Goal: Task Accomplishment & Management: Use online tool/utility

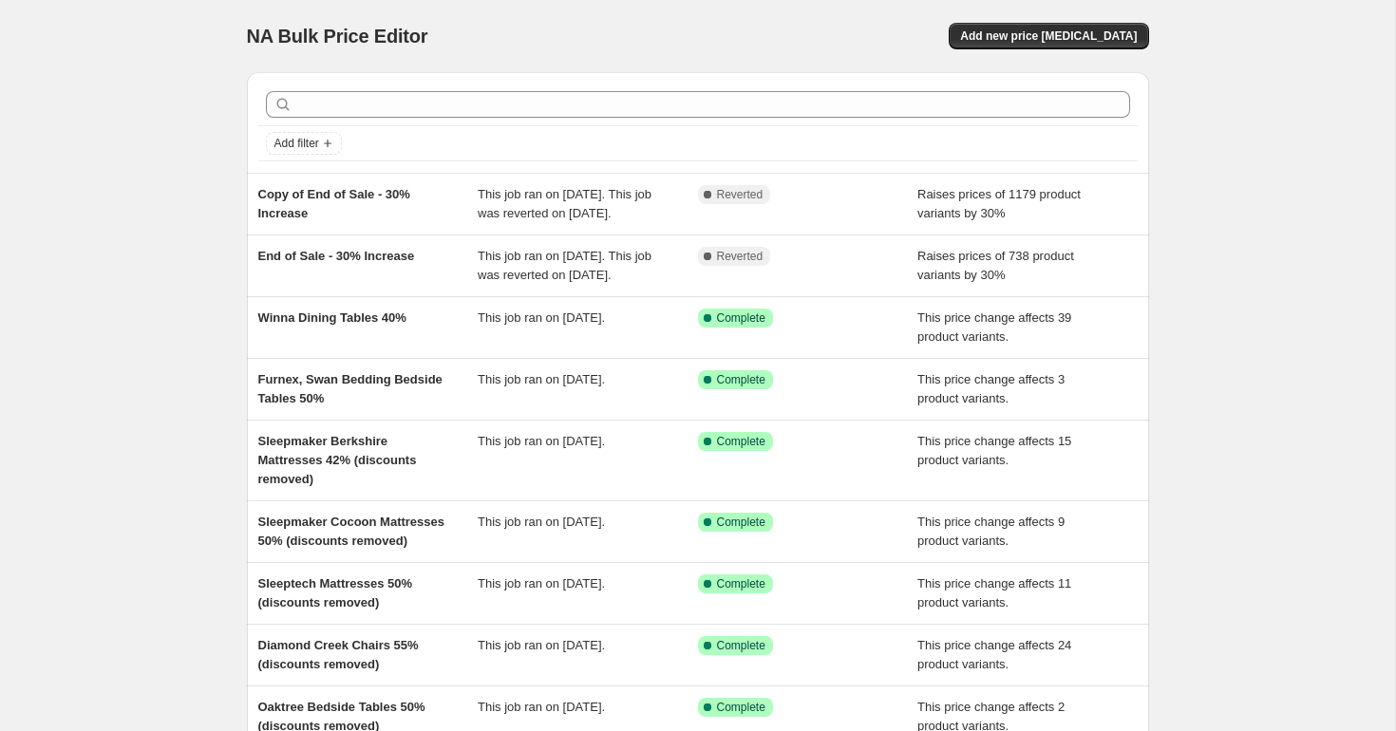
click at [1066, 16] on div "NA Bulk Price Editor. This page is ready NA Bulk Price Editor Add new price [ME…" at bounding box center [698, 36] width 902 height 72
click at [1034, 26] on button "Add new price [MEDICAL_DATA]" at bounding box center [1048, 36] width 199 height 27
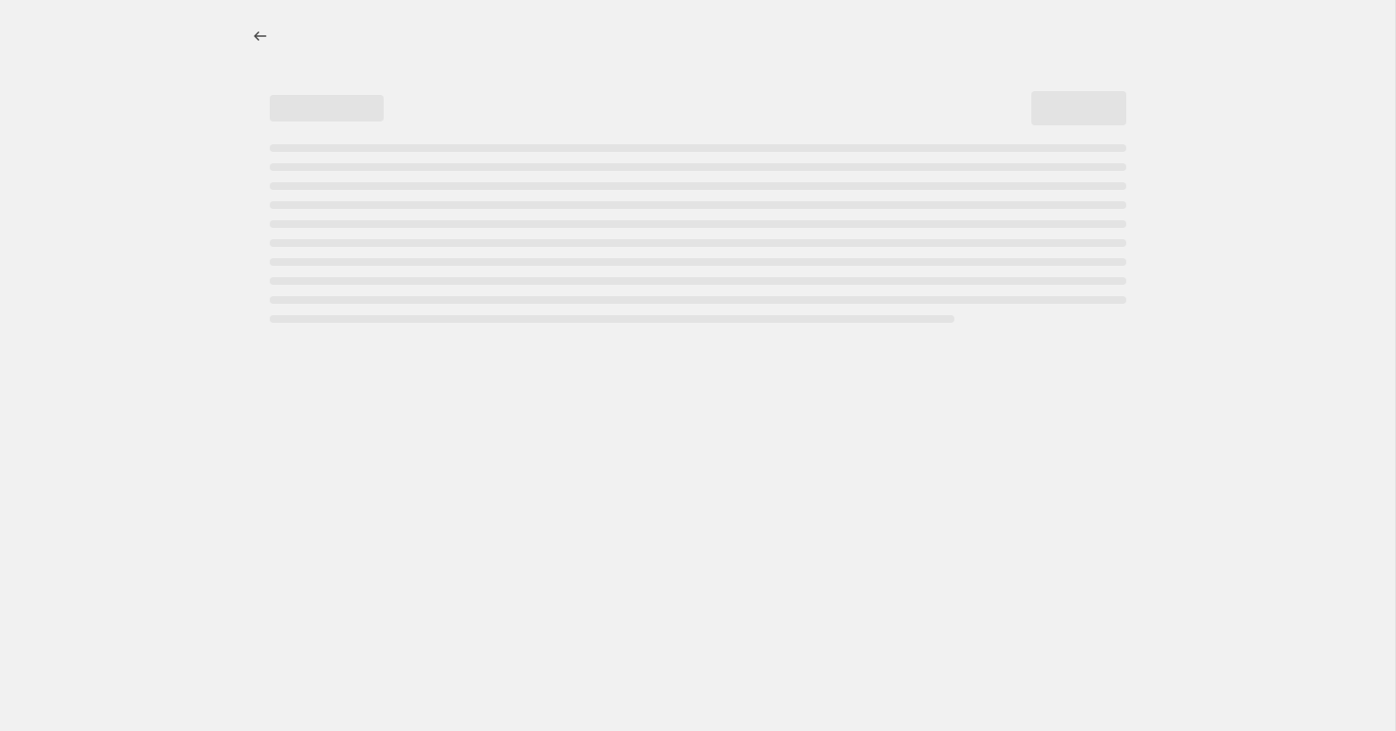
select select "percentage"
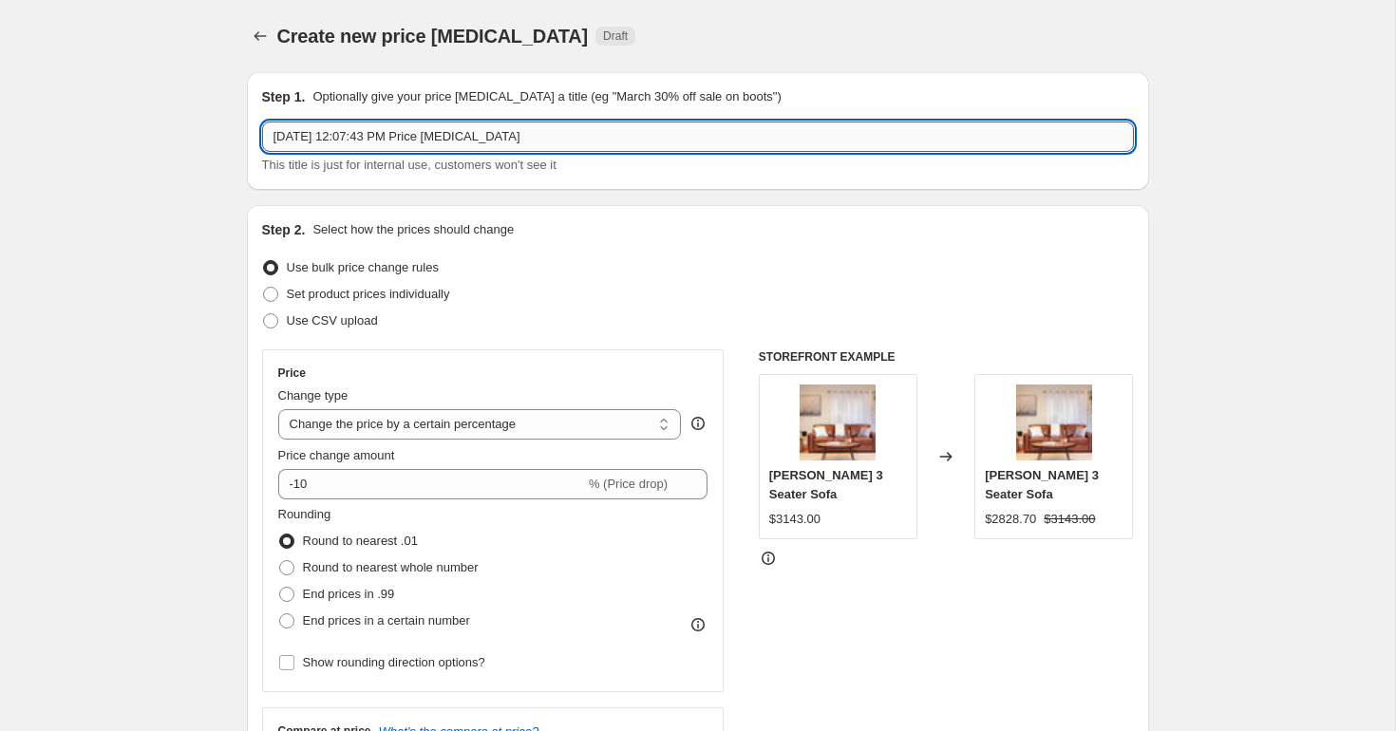
click at [643, 140] on input "[DATE] 12:07:43 PM Price [MEDICAL_DATA]" at bounding box center [698, 137] width 872 height 30
type input "B"
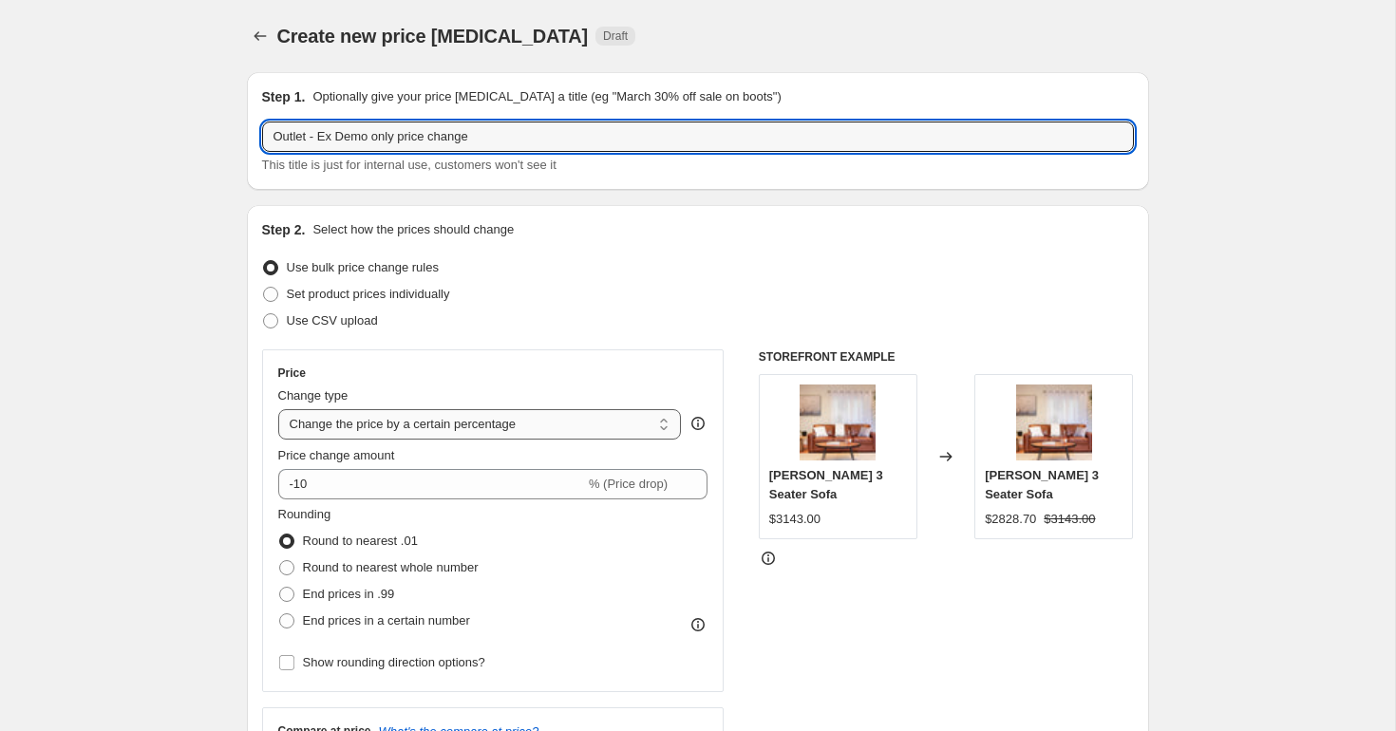
type input "Outlet - Ex Demo only price change"
click at [465, 432] on select "Change the price to a certain amount Change the price by a certain amount Chang…" at bounding box center [480, 424] width 404 height 30
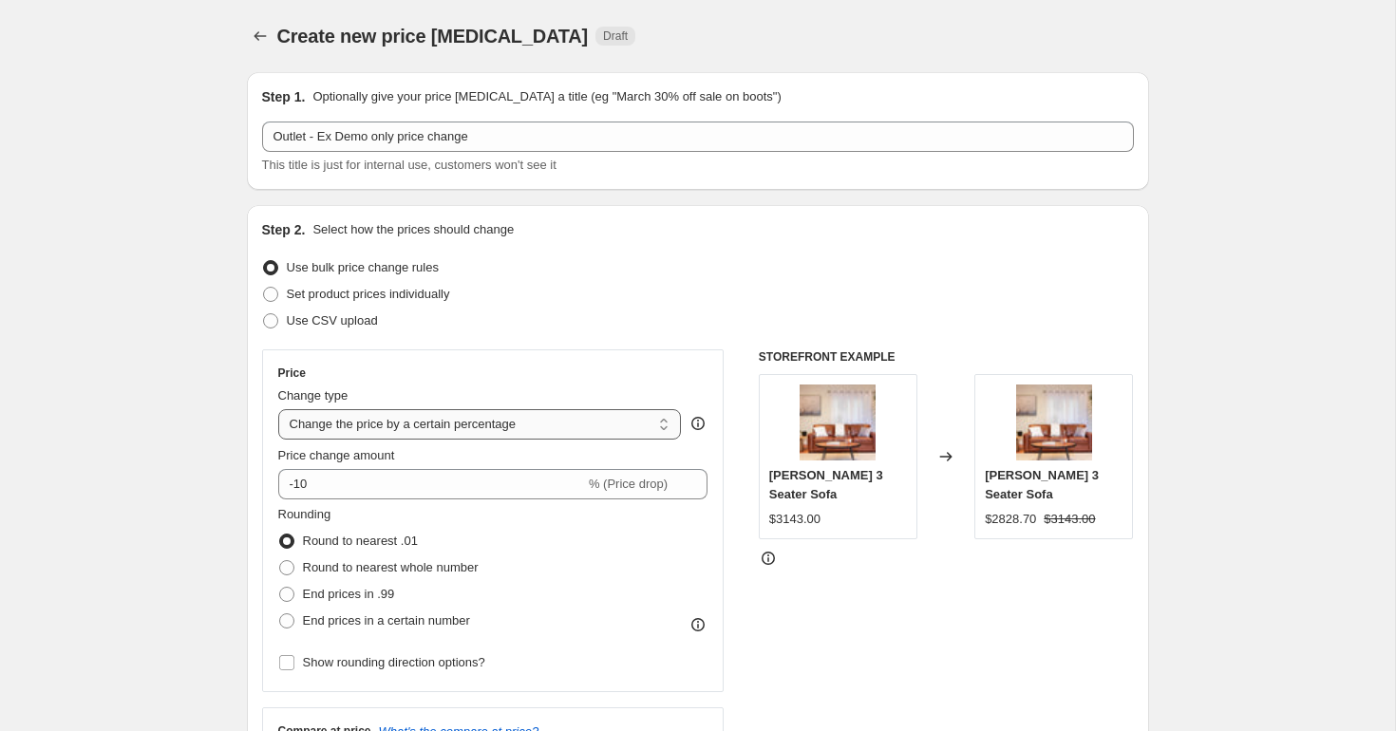
select select "pc"
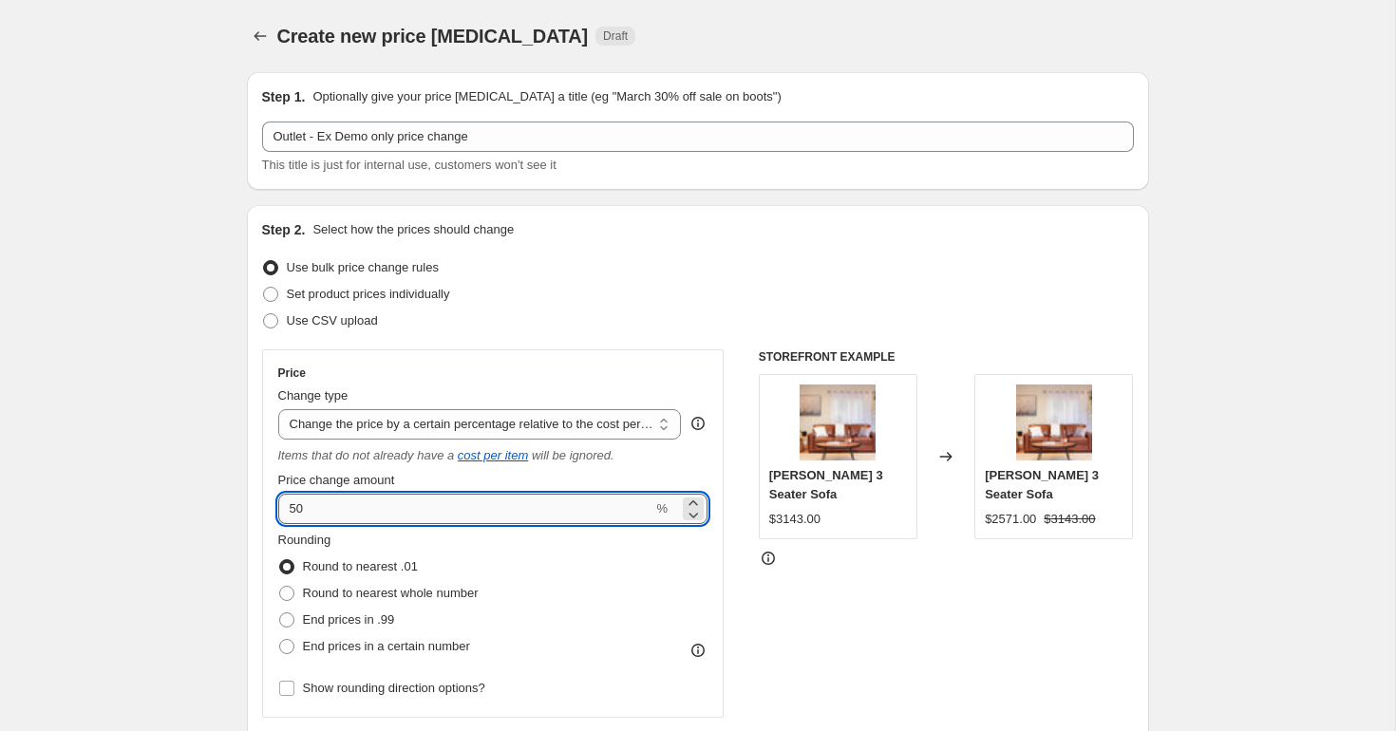
click at [334, 510] on input "50" at bounding box center [465, 509] width 375 height 30
type input "5"
type input "20"
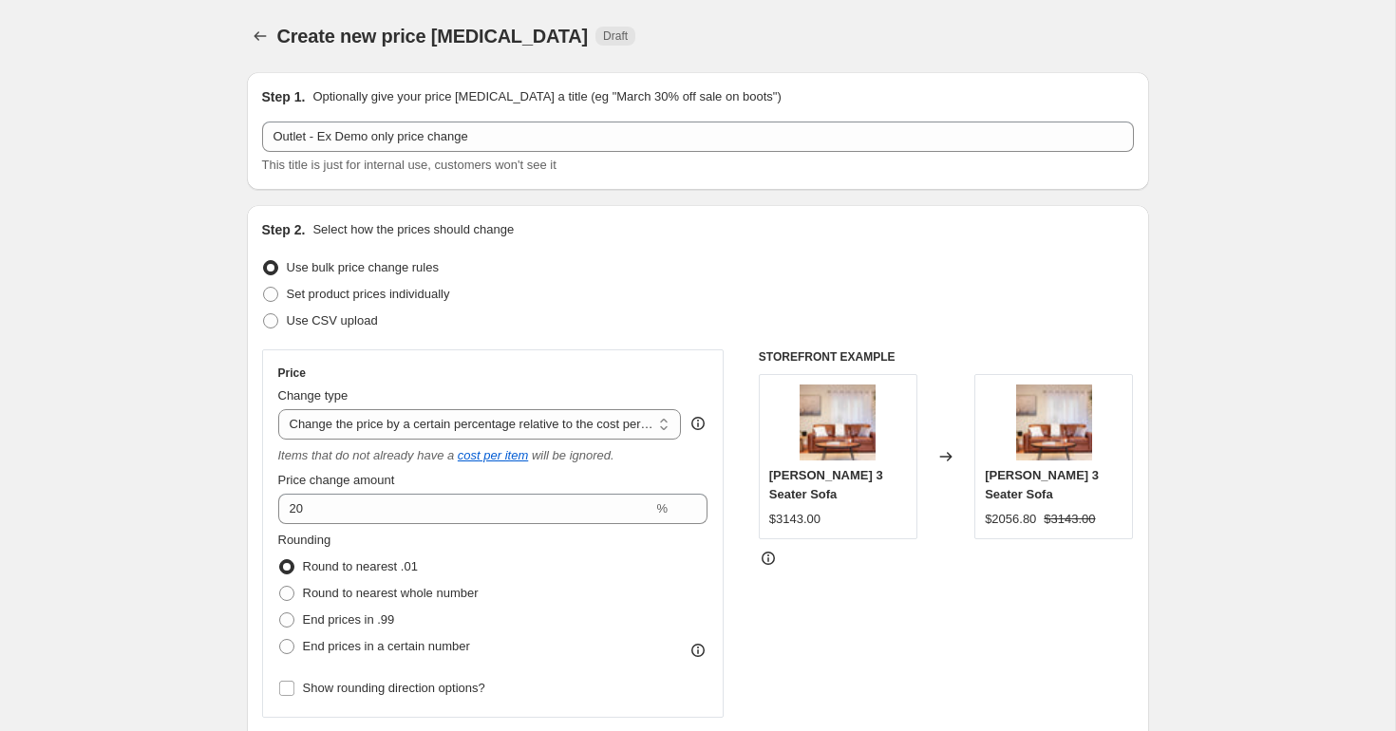
click at [600, 364] on div "Price Change type Change the price to a certain amount Change the price by a ce…" at bounding box center [493, 533] width 462 height 368
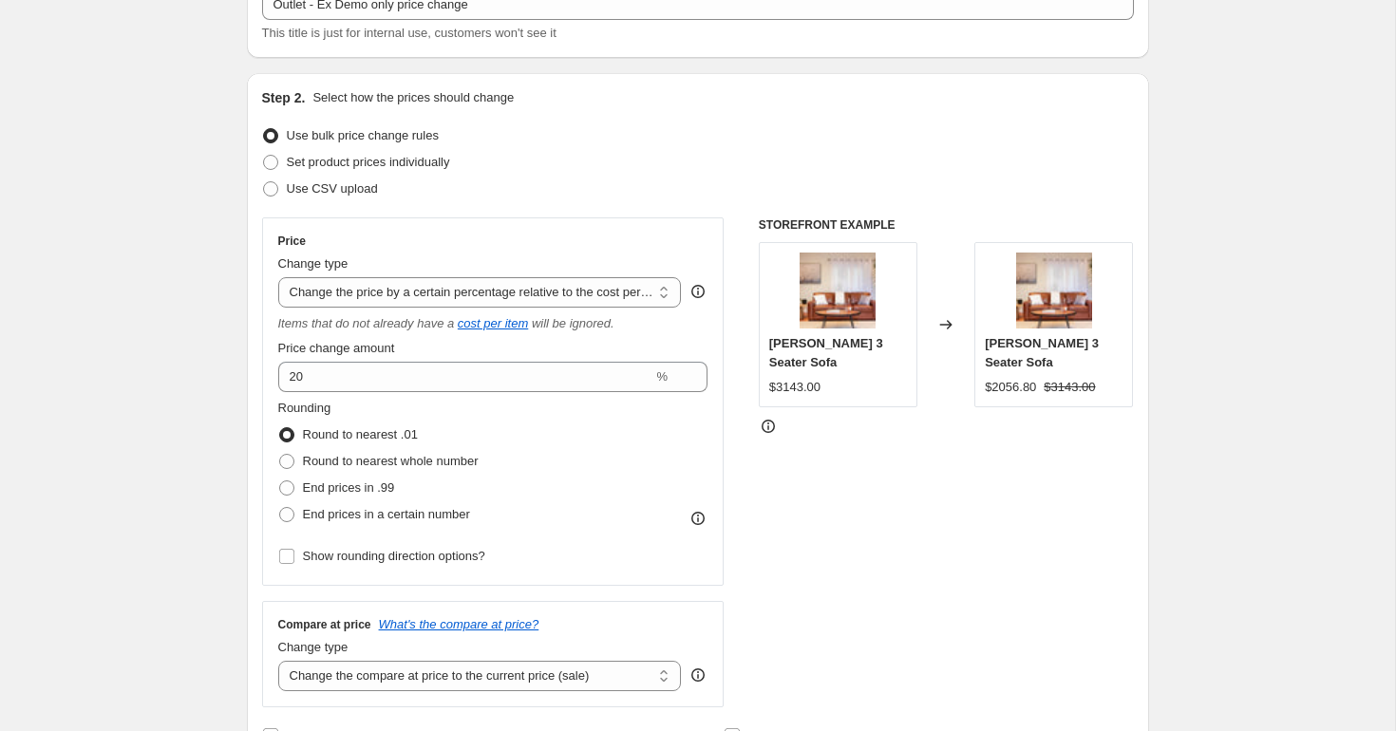
scroll to position [142, 0]
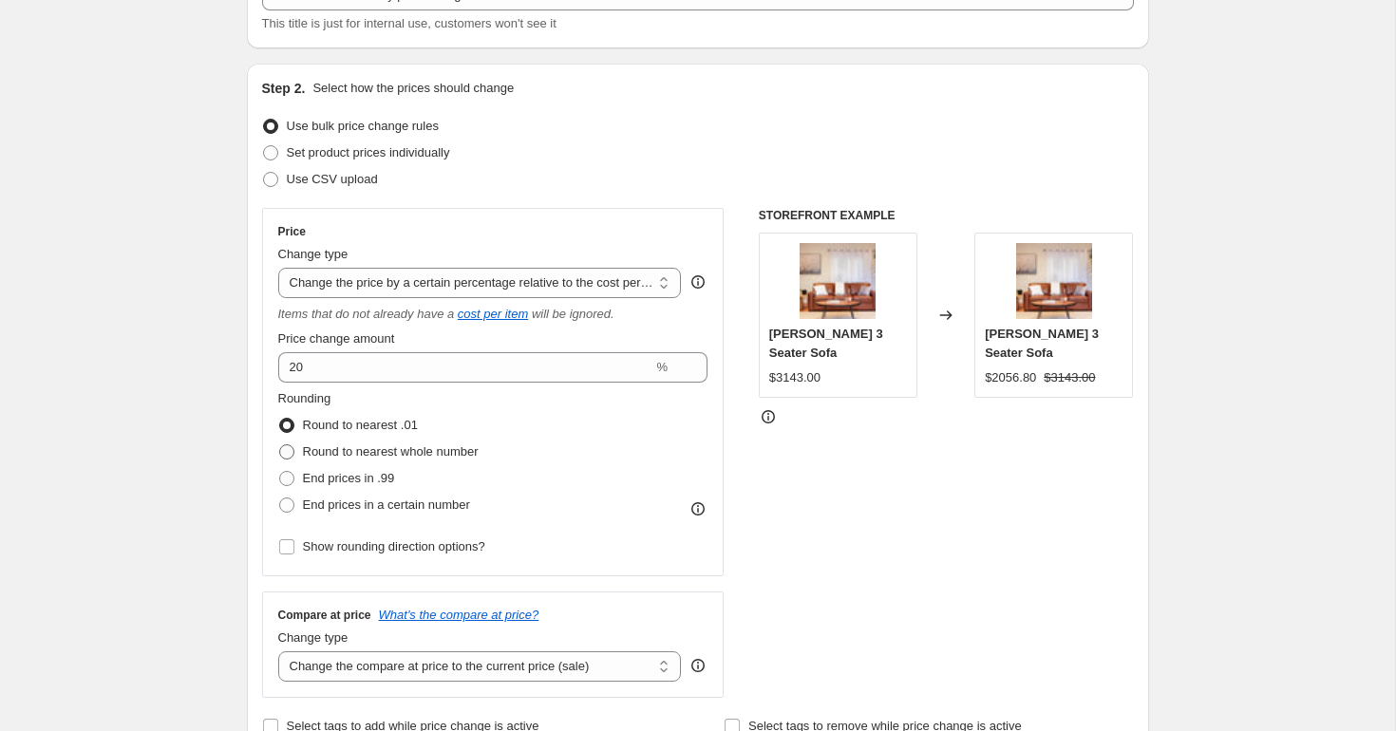
click at [385, 454] on span "Round to nearest whole number" at bounding box center [391, 451] width 176 height 14
click at [280, 445] on input "Round to nearest whole number" at bounding box center [279, 444] width 1 height 1
radio input "true"
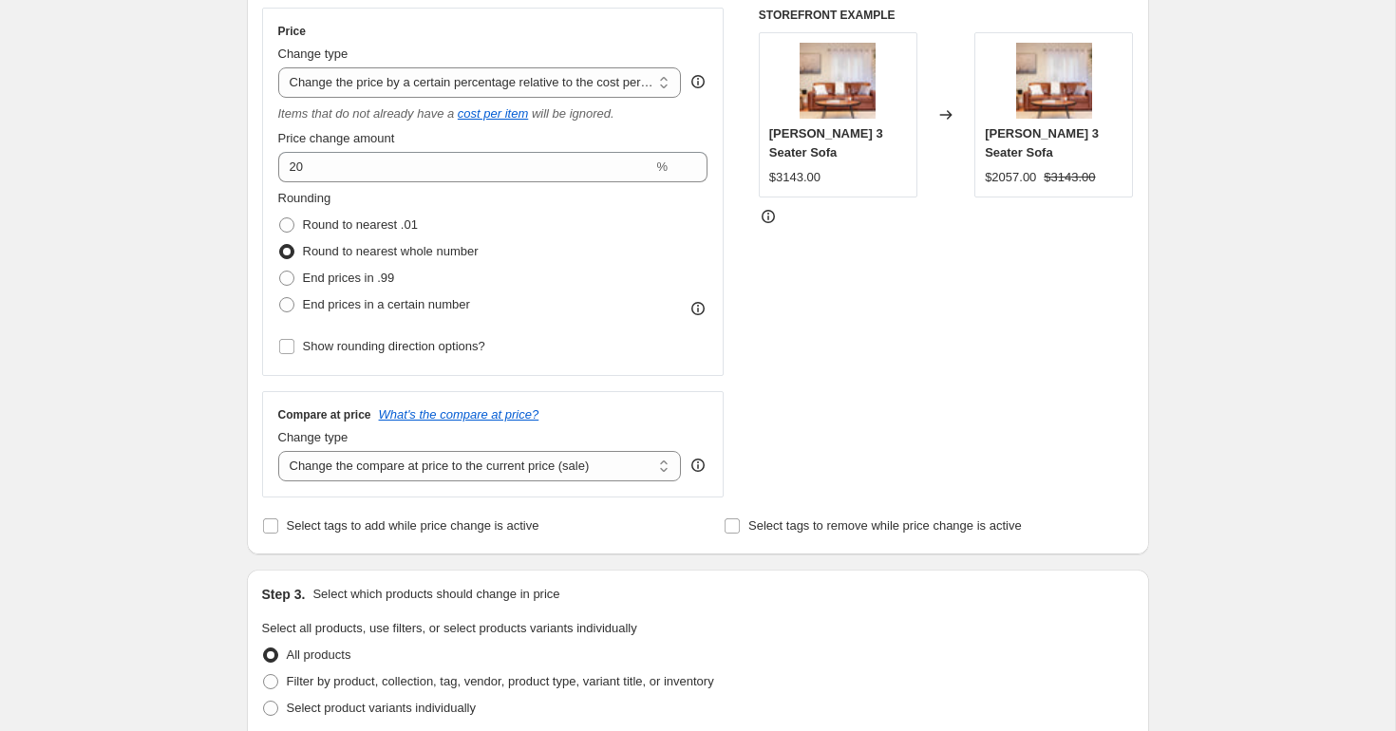
scroll to position [346, 0]
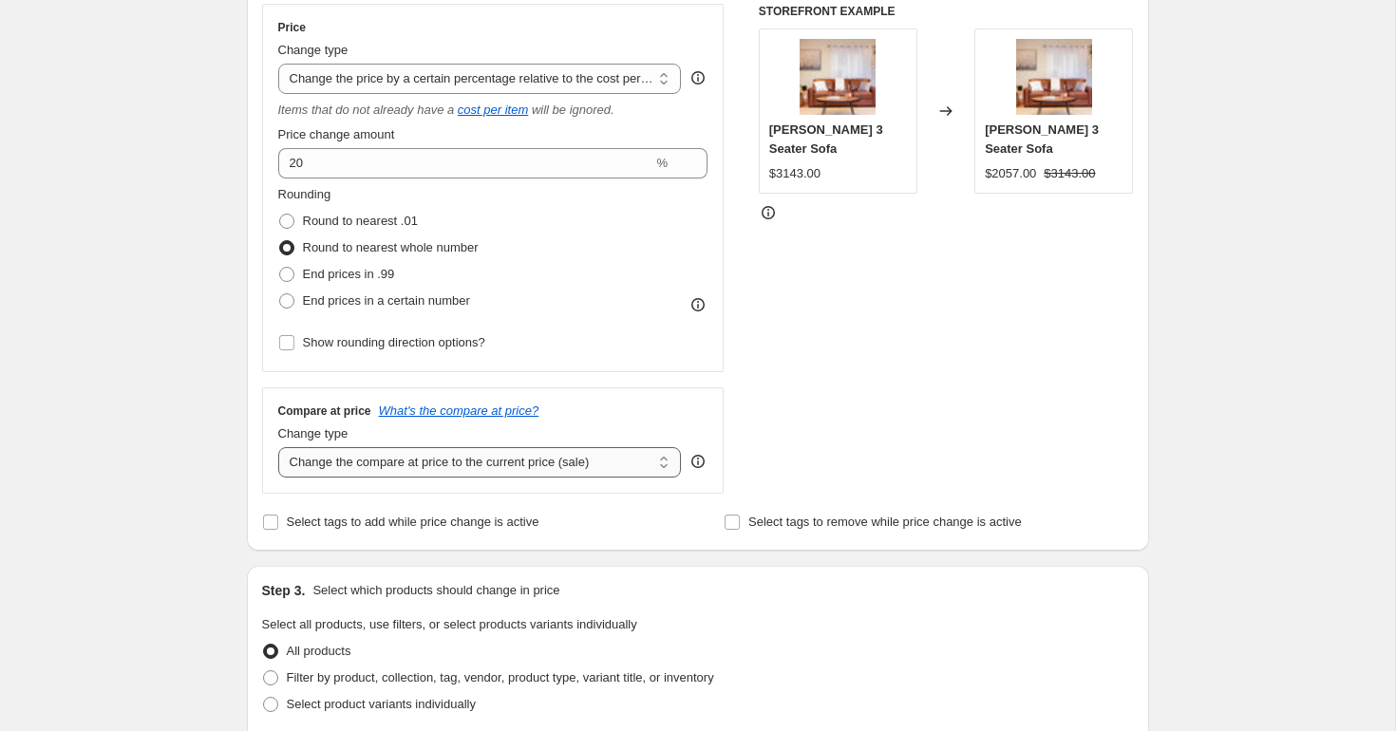
click at [523, 470] on select "Change the compare at price to the current price (sale) Change the compare at p…" at bounding box center [480, 462] width 404 height 30
select select "no_change"
click at [278, 447] on select "Change the compare at price to the current price (sale) Change the compare at p…" at bounding box center [480, 462] width 404 height 30
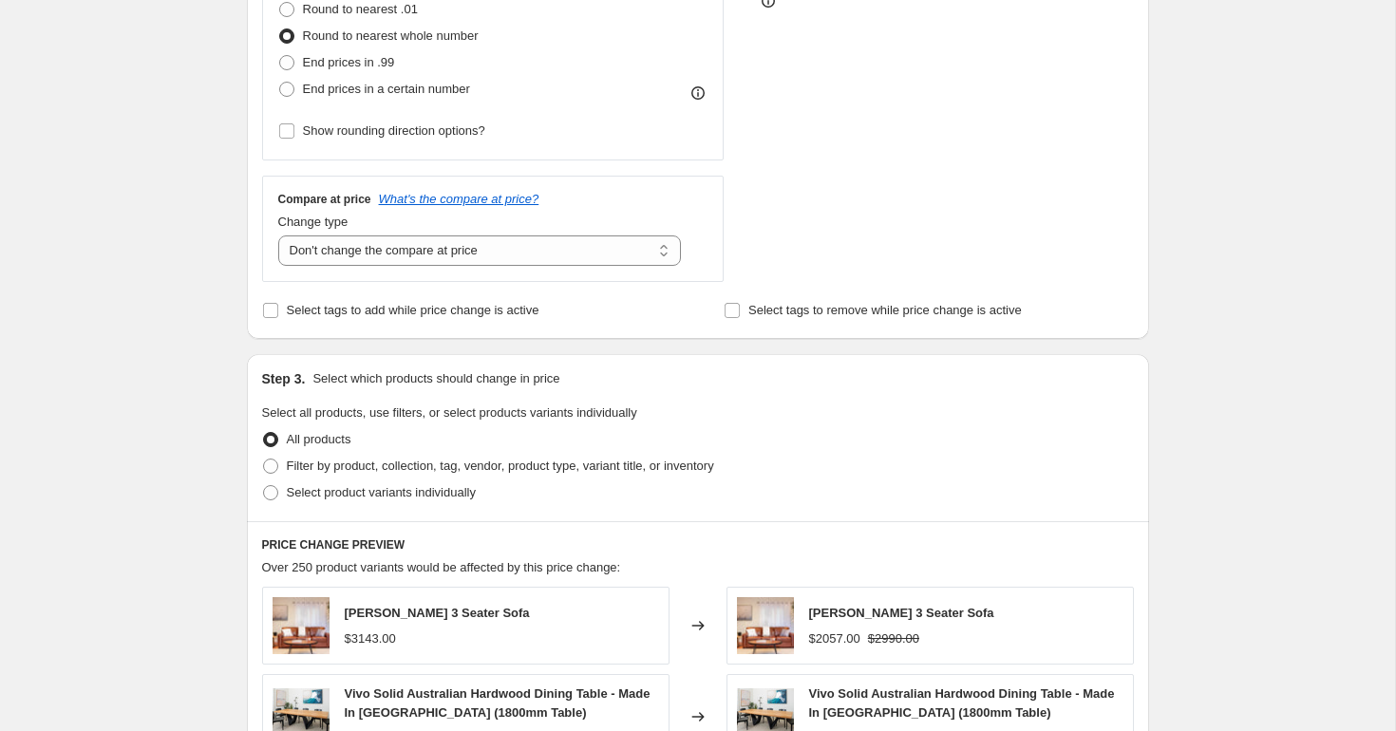
scroll to position [560, 0]
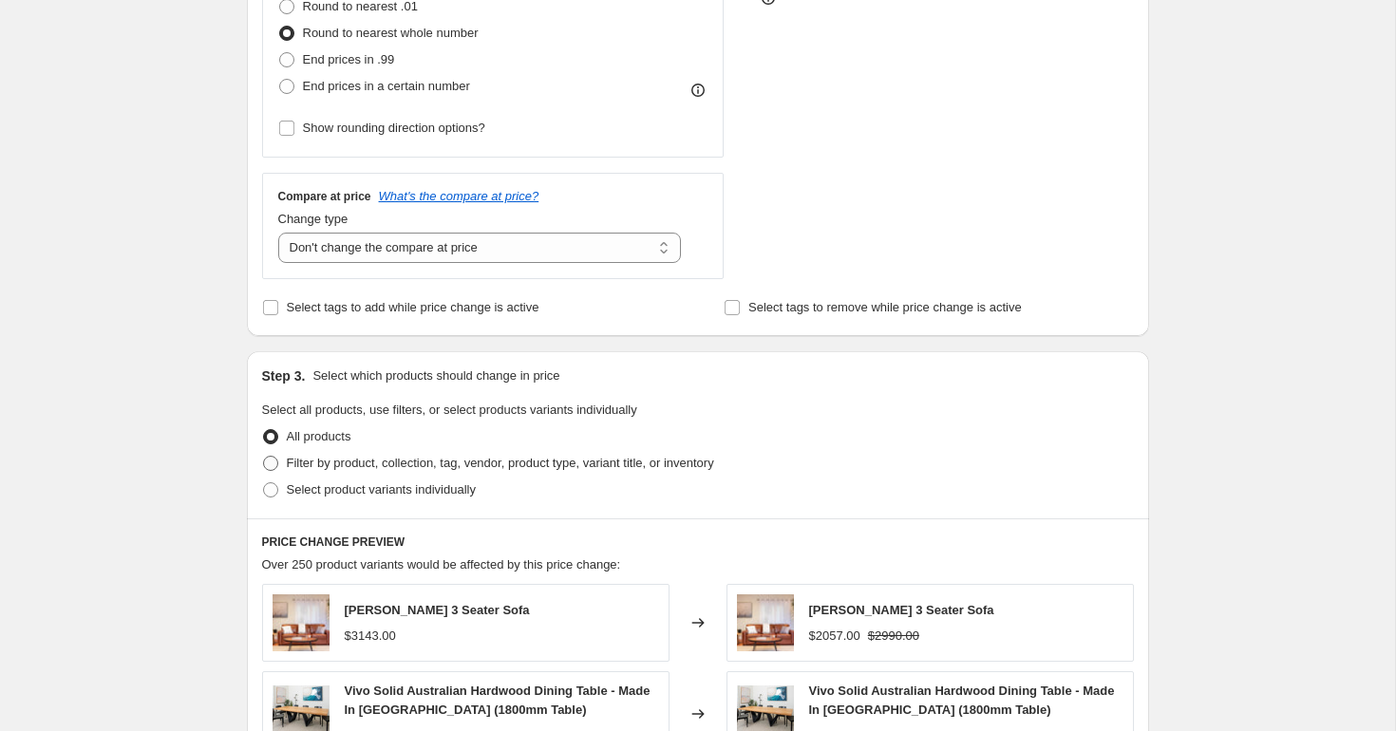
click at [359, 465] on span "Filter by product, collection, tag, vendor, product type, variant title, or inv…" at bounding box center [500, 463] width 427 height 14
click at [264, 457] on input "Filter by product, collection, tag, vendor, product type, variant title, or inv…" at bounding box center [263, 456] width 1 height 1
radio input "true"
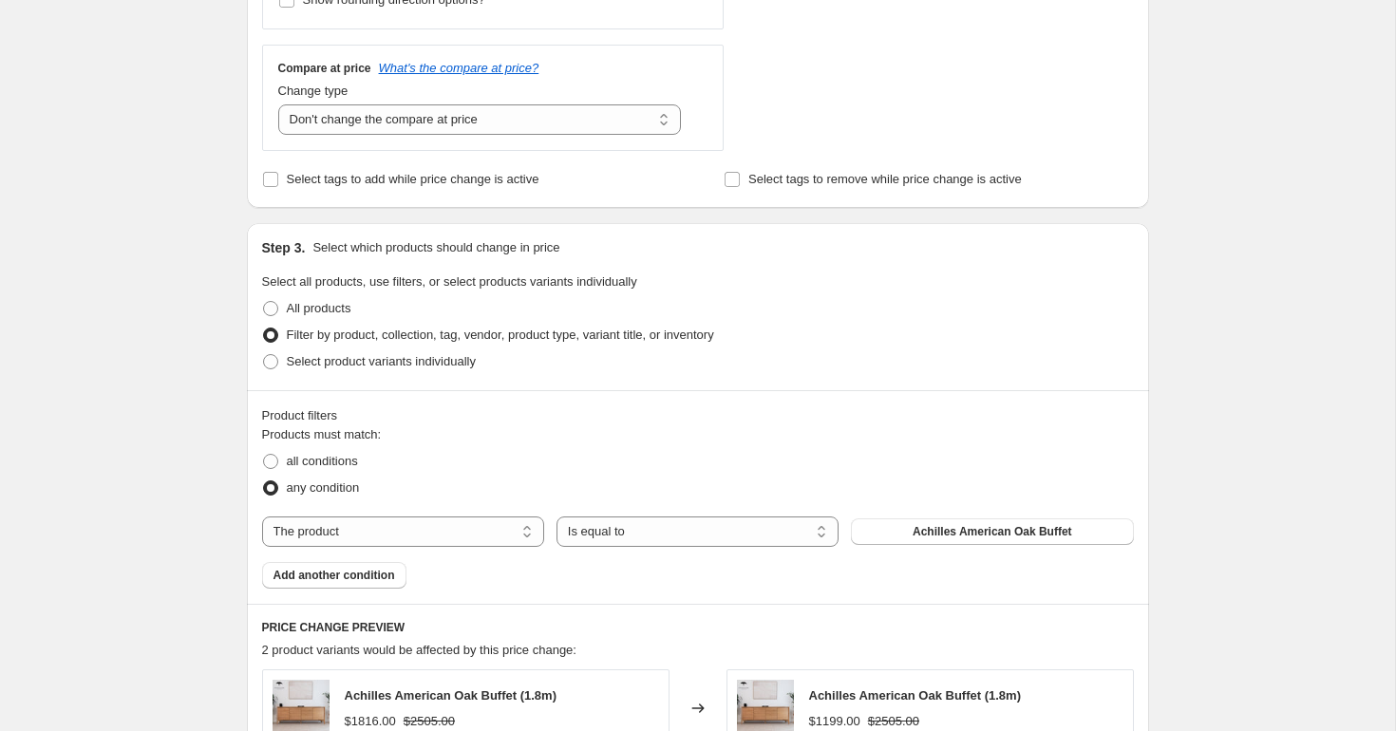
scroll to position [766, 0]
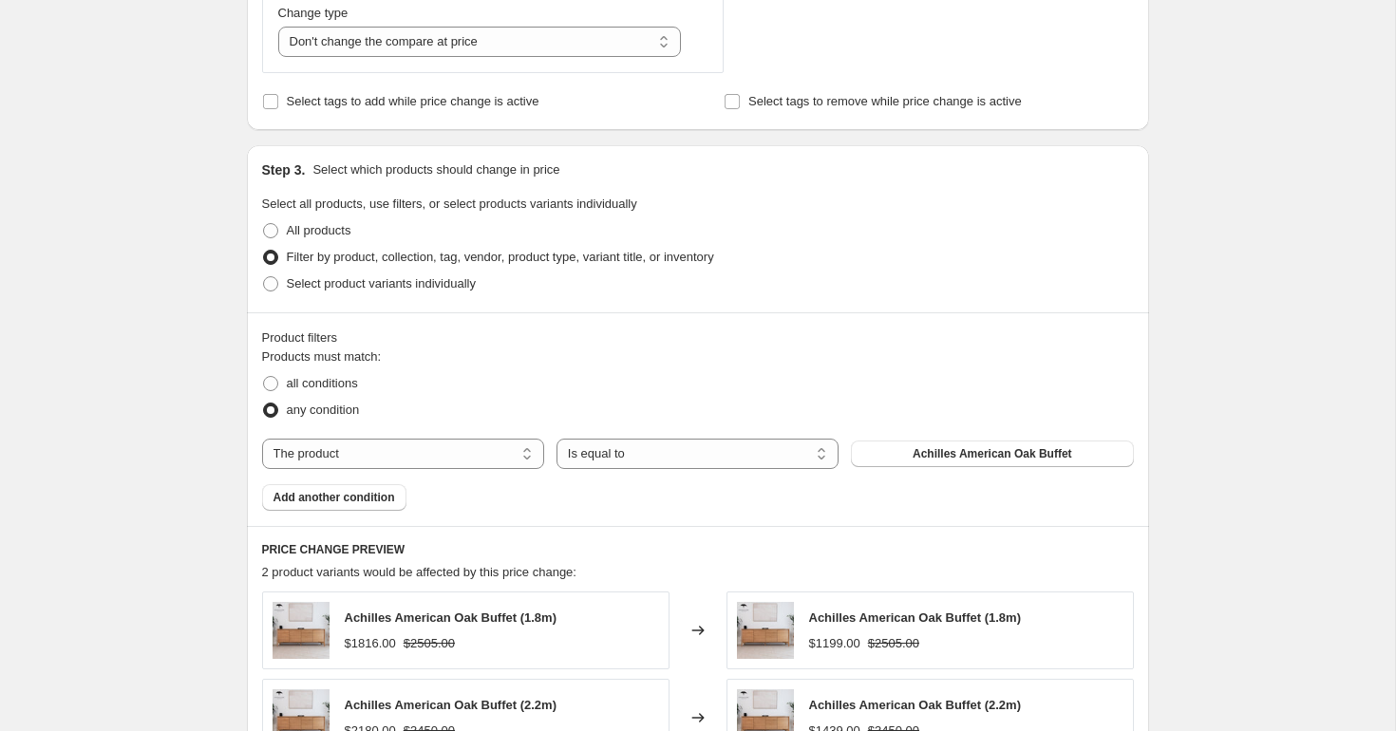
click at [479, 474] on div "Products must match: all conditions any condition The product The product's col…" at bounding box center [698, 429] width 872 height 163
click at [431, 464] on select "The product The product's collection The product's tag The product's vendor The…" at bounding box center [403, 454] width 282 height 30
select select "tag"
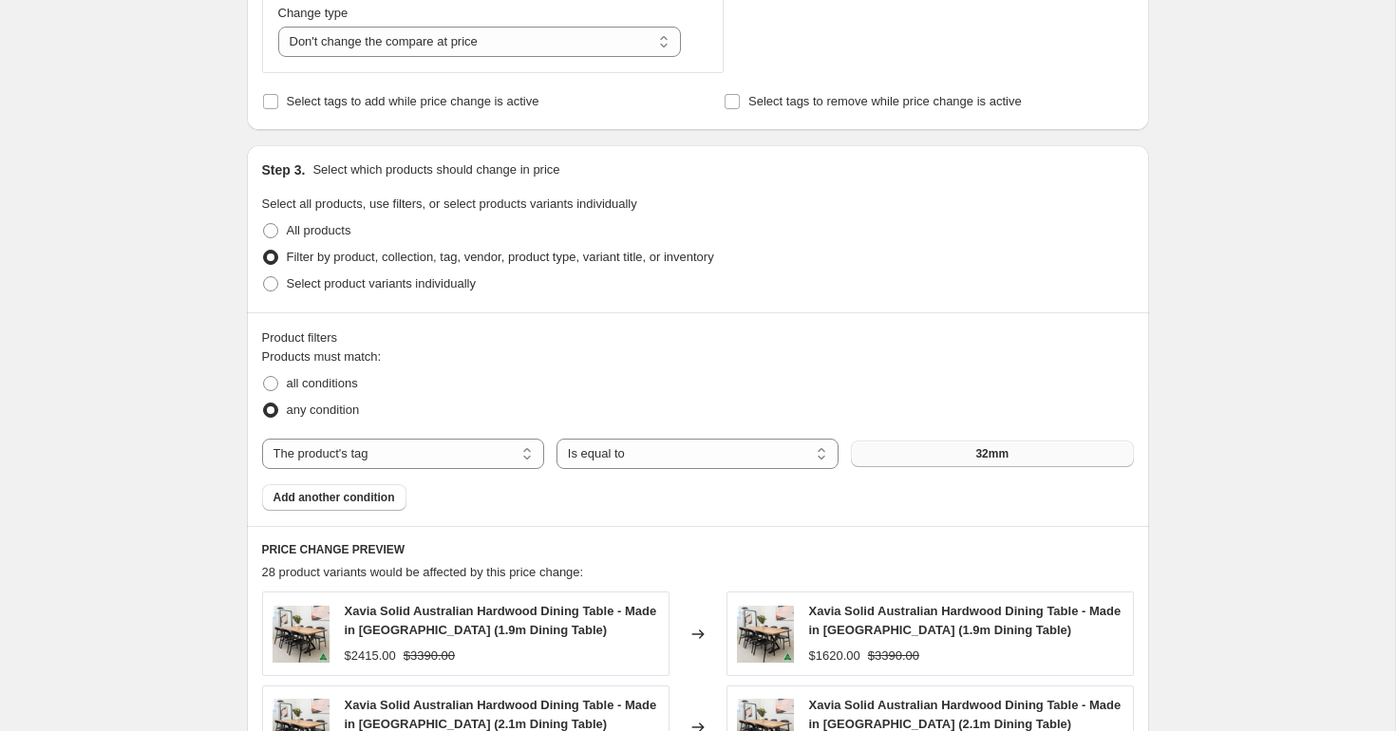
click at [1017, 459] on button "32mm" at bounding box center [992, 454] width 282 height 27
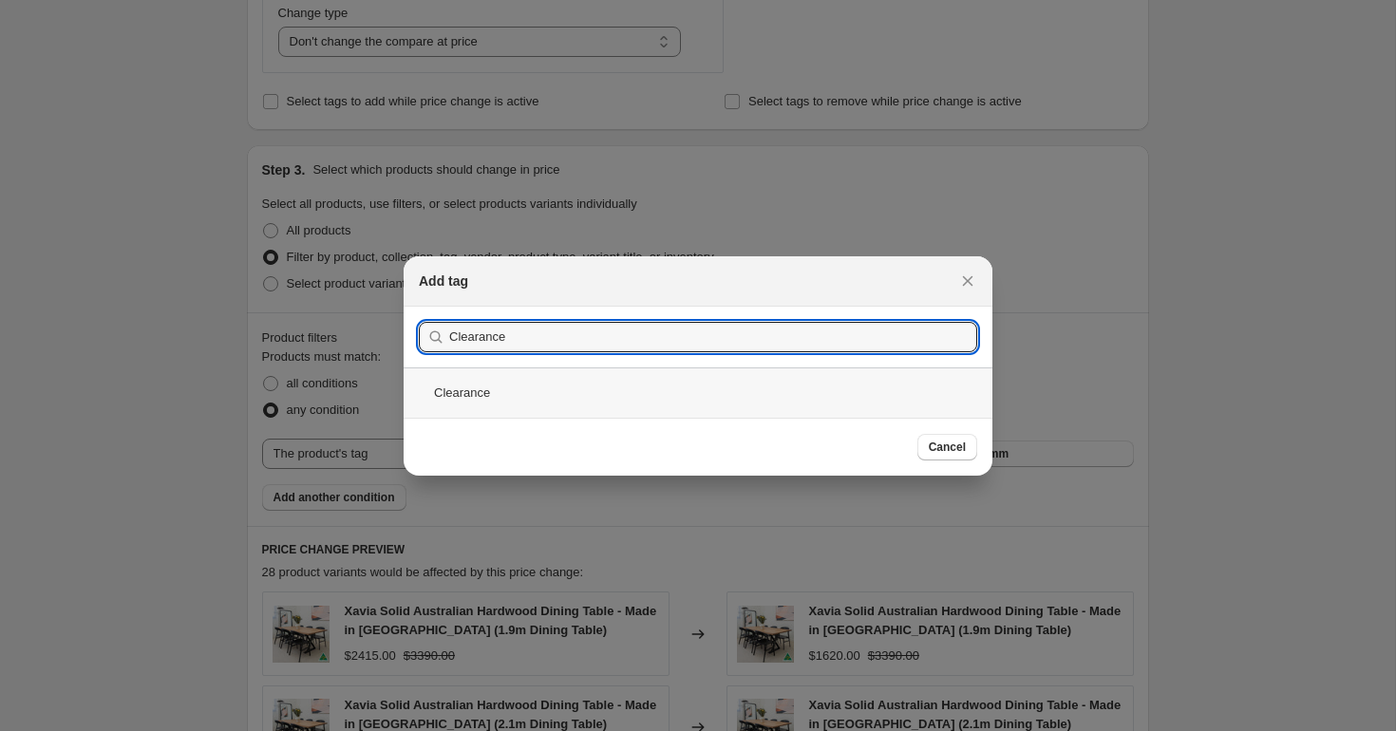
type input "Clearance"
click at [643, 387] on div "Clearance" at bounding box center [698, 393] width 589 height 50
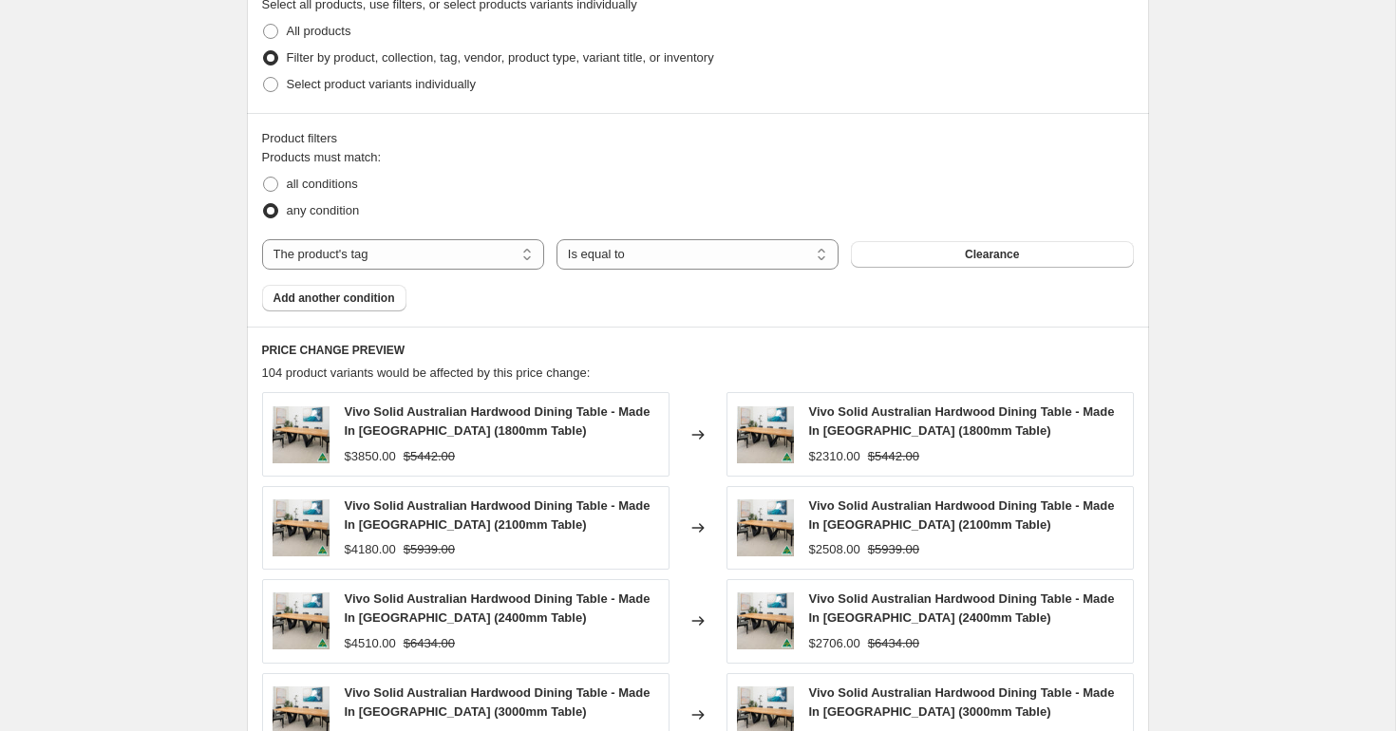
scroll to position [1027, 0]
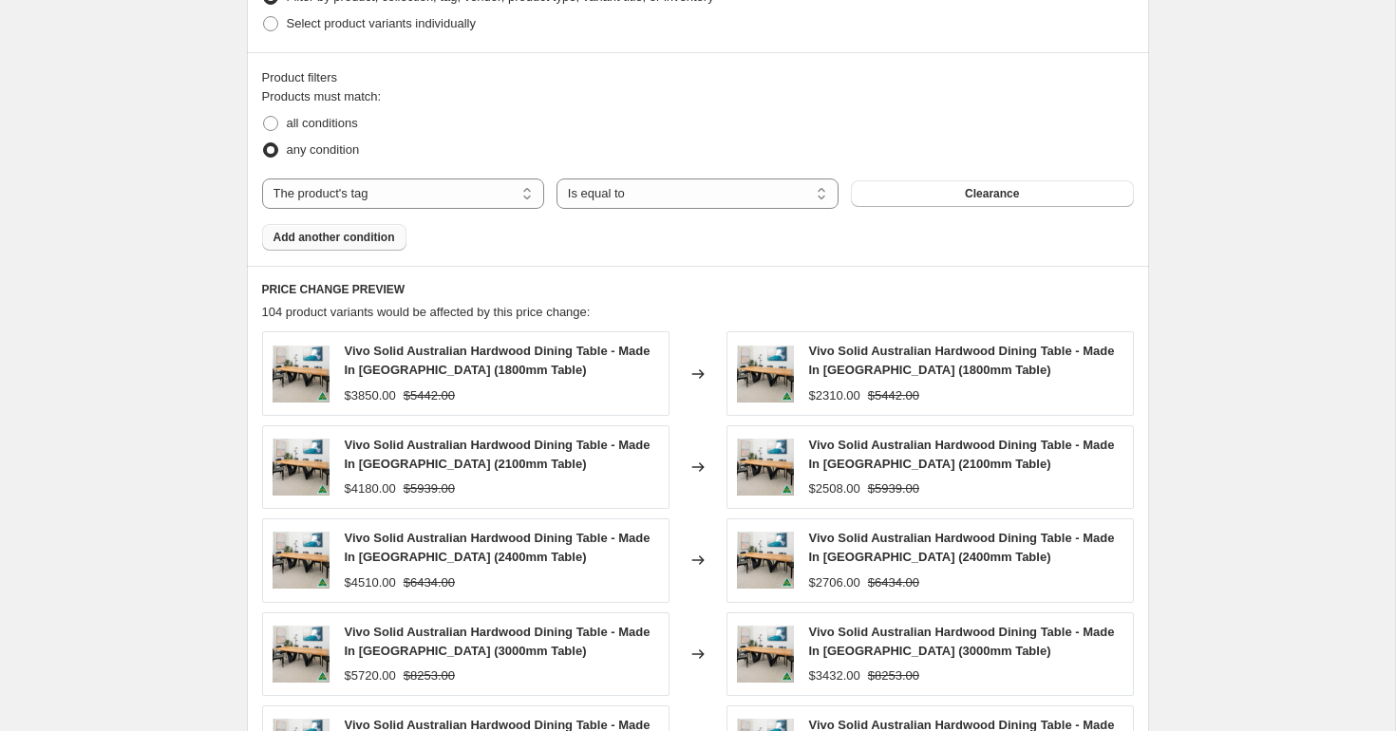
click at [327, 241] on span "Add another condition" at bounding box center [335, 237] width 122 height 15
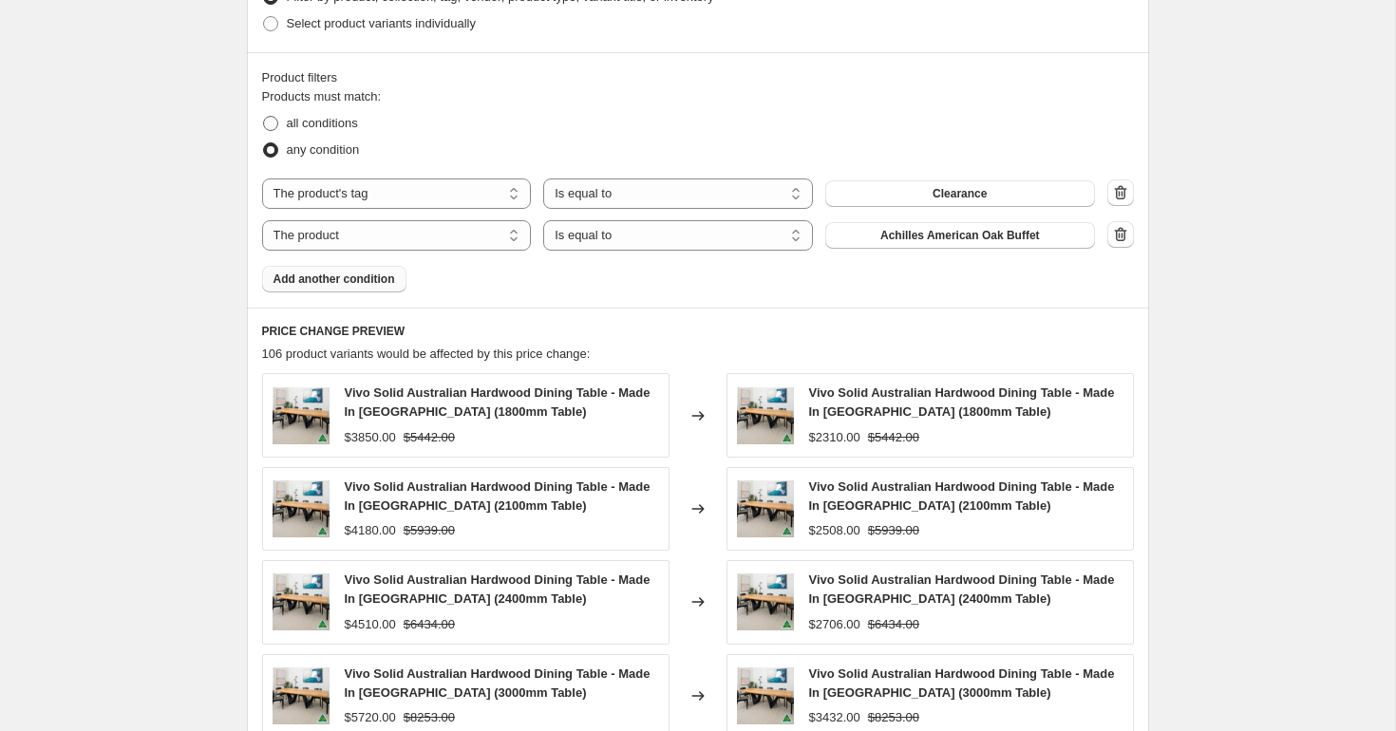
click at [285, 120] on label "all conditions" at bounding box center [310, 123] width 96 height 27
click at [264, 117] on input "all conditions" at bounding box center [263, 116] width 1 height 1
radio input "true"
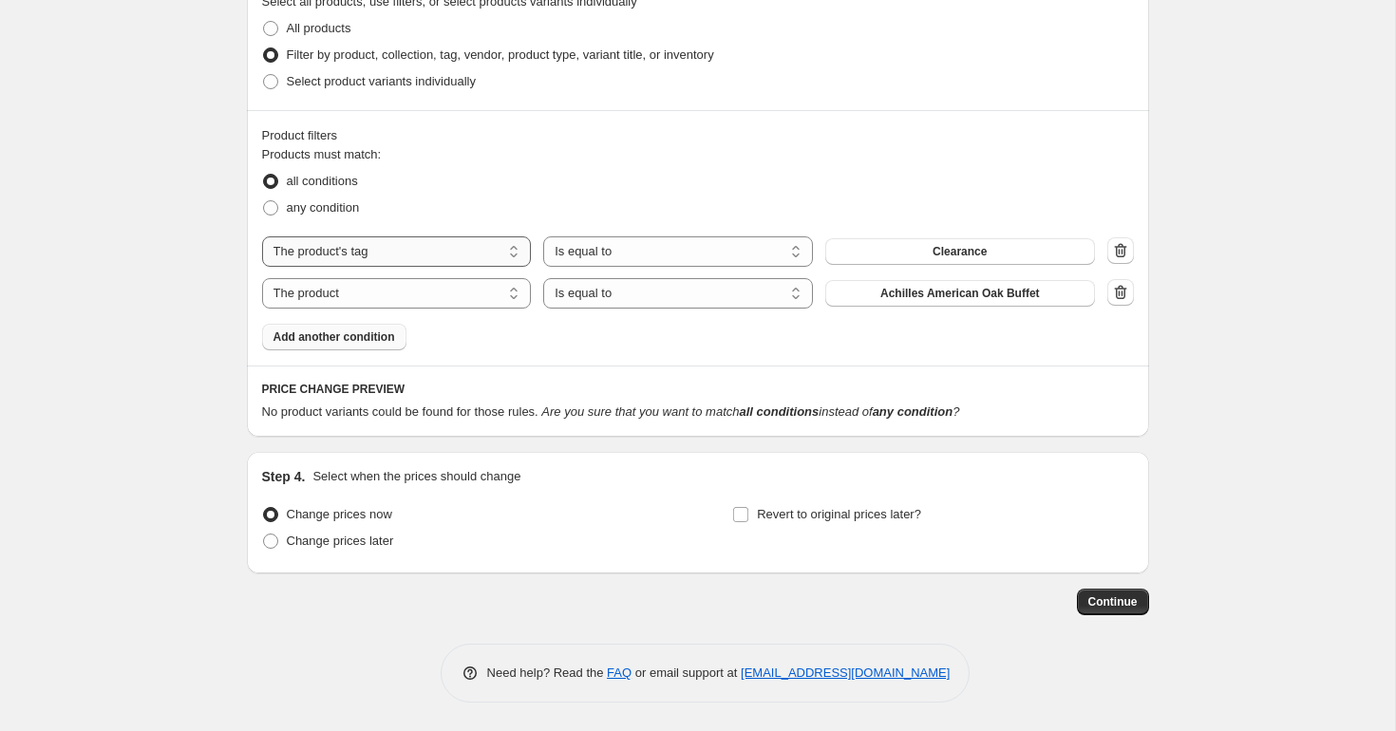
scroll to position [969, 0]
click at [424, 281] on select "The product The product's collection The product's tag The product's vendor The…" at bounding box center [397, 293] width 270 height 30
select select "tag"
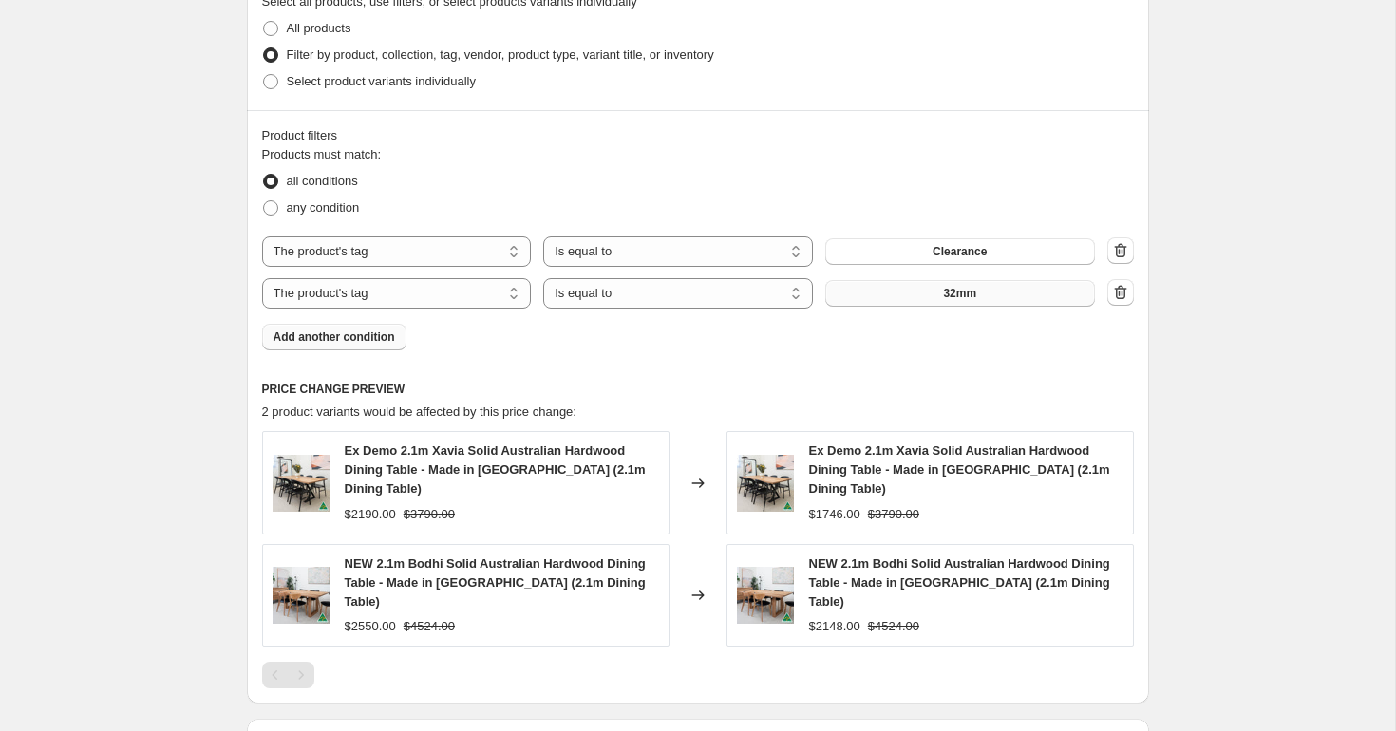
click at [935, 284] on button "32mm" at bounding box center [960, 293] width 270 height 27
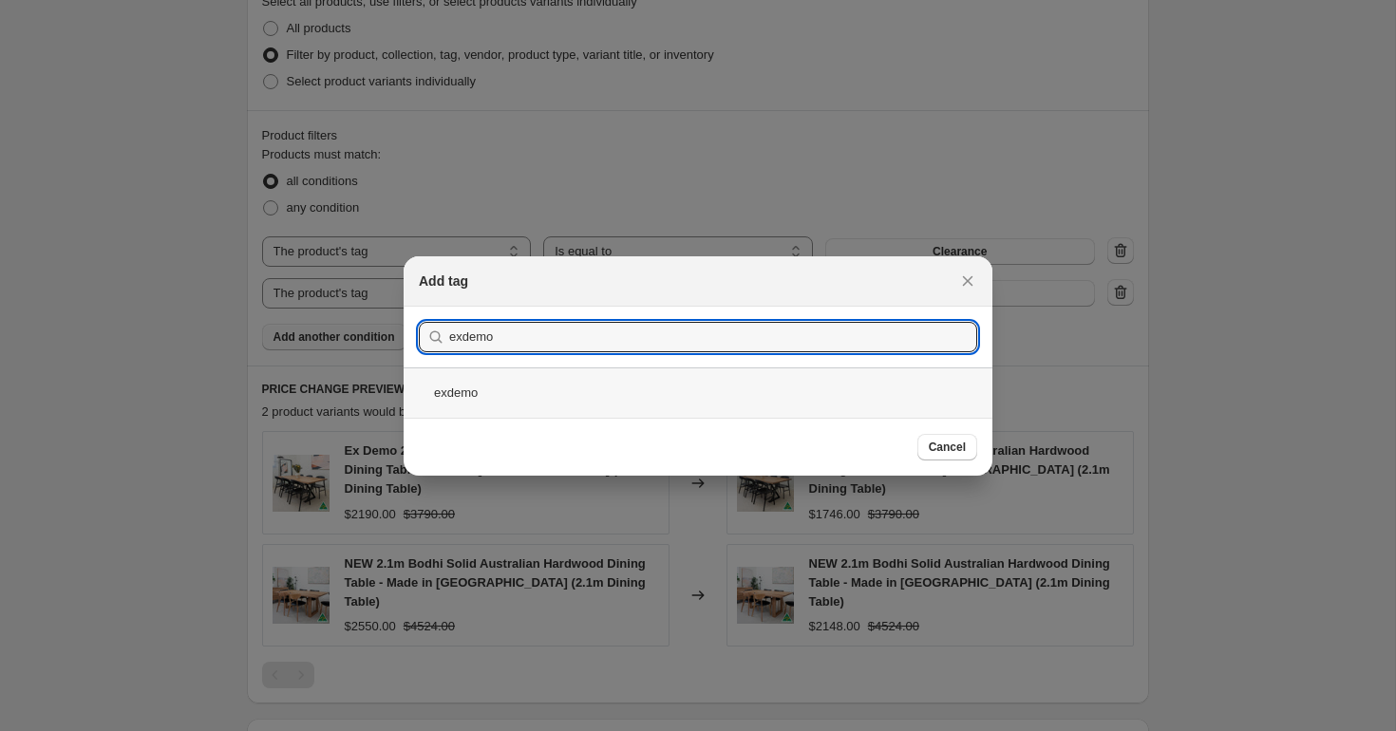
type input "exdemo"
click at [814, 395] on div "exdemo" at bounding box center [698, 393] width 589 height 50
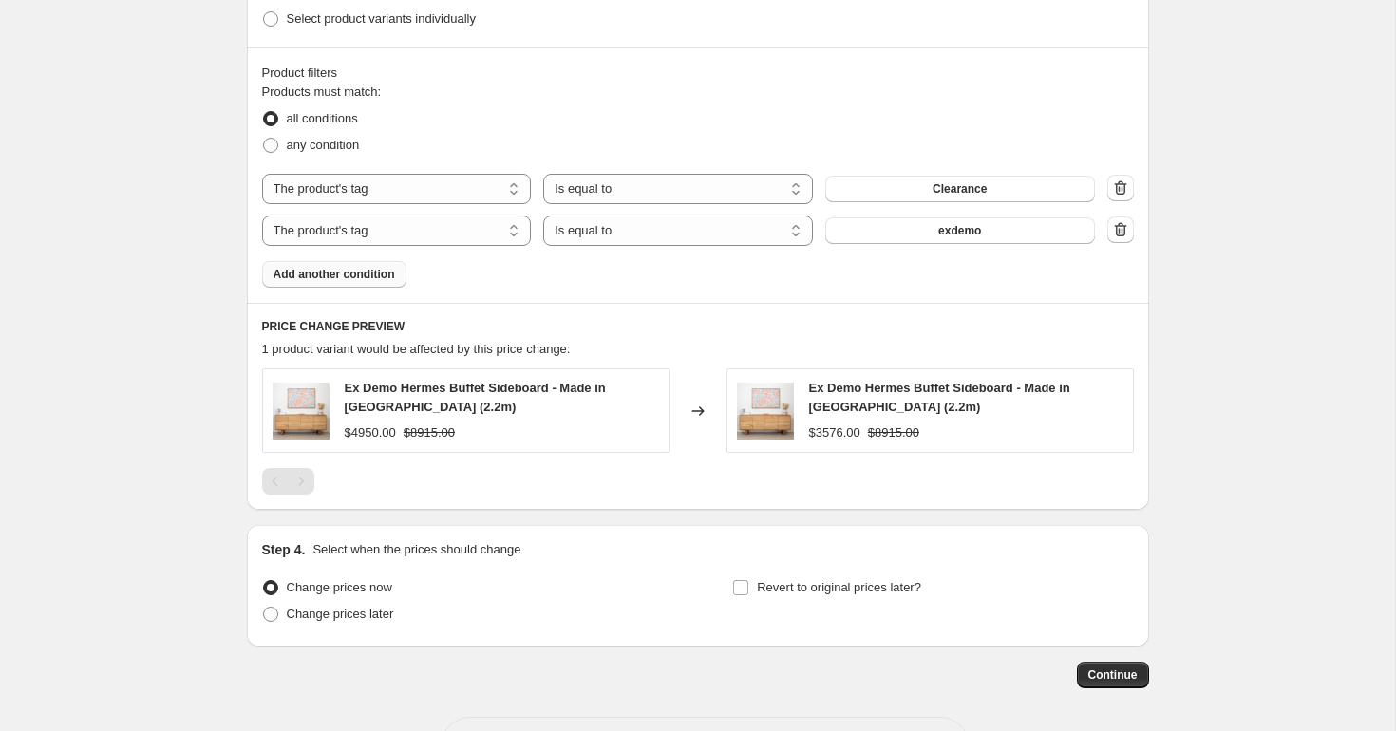
scroll to position [1040, 0]
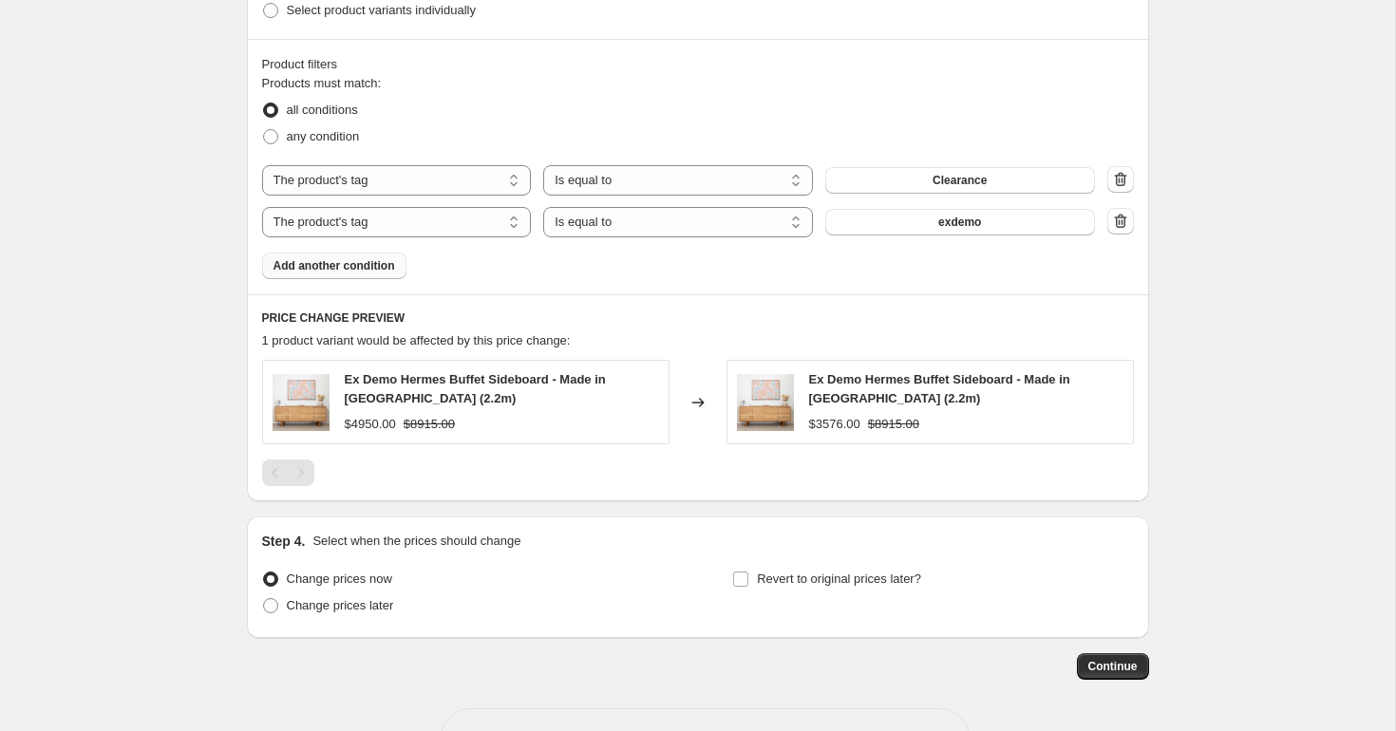
click at [300, 471] on div "Pagination" at bounding box center [301, 473] width 27 height 27
click at [280, 471] on div "Pagination" at bounding box center [275, 473] width 27 height 27
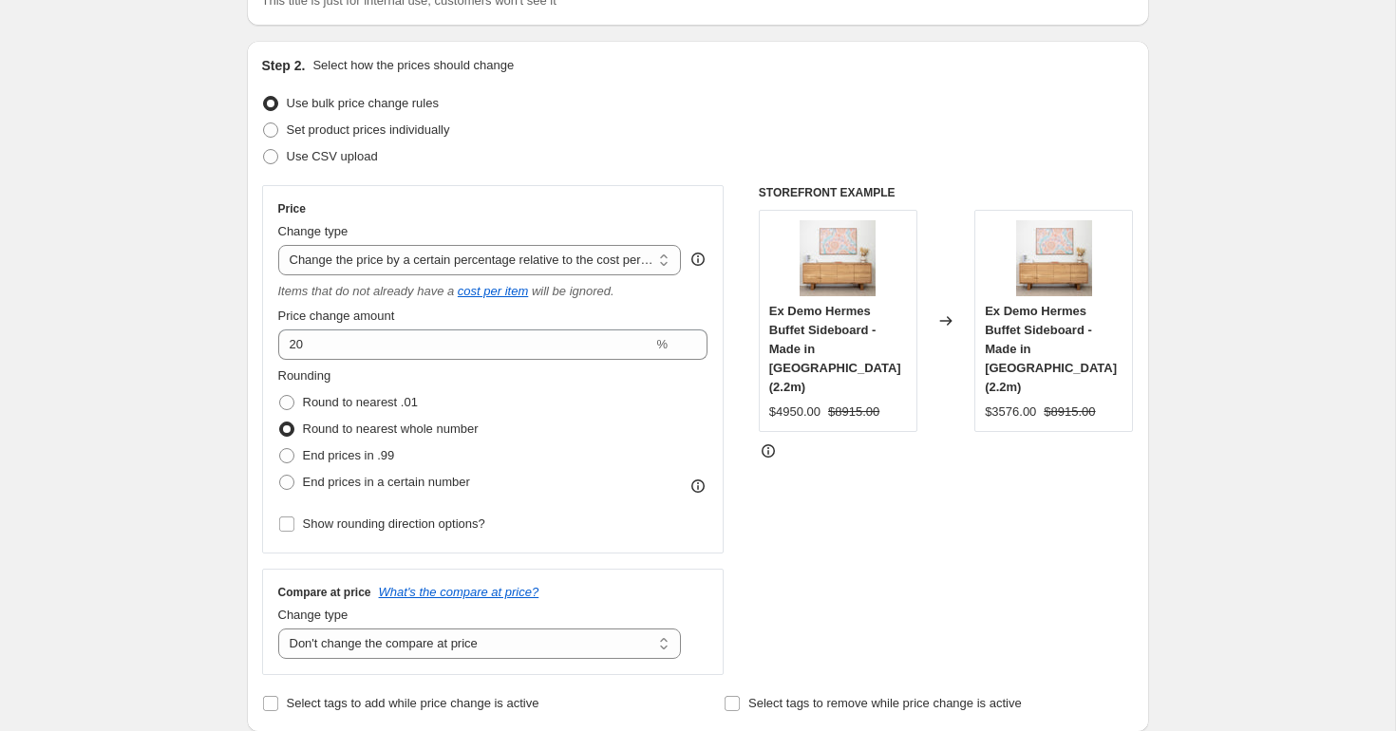
scroll to position [0, 0]
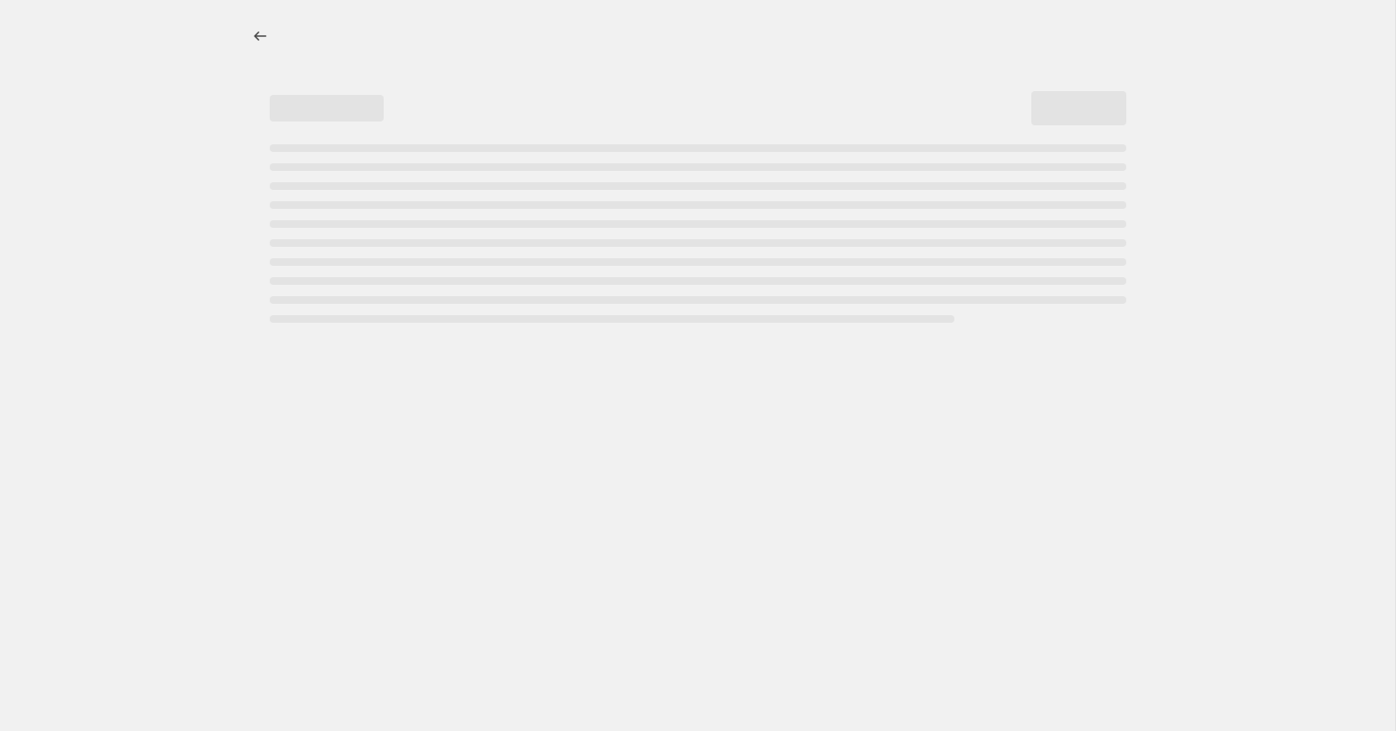
select select "percentage"
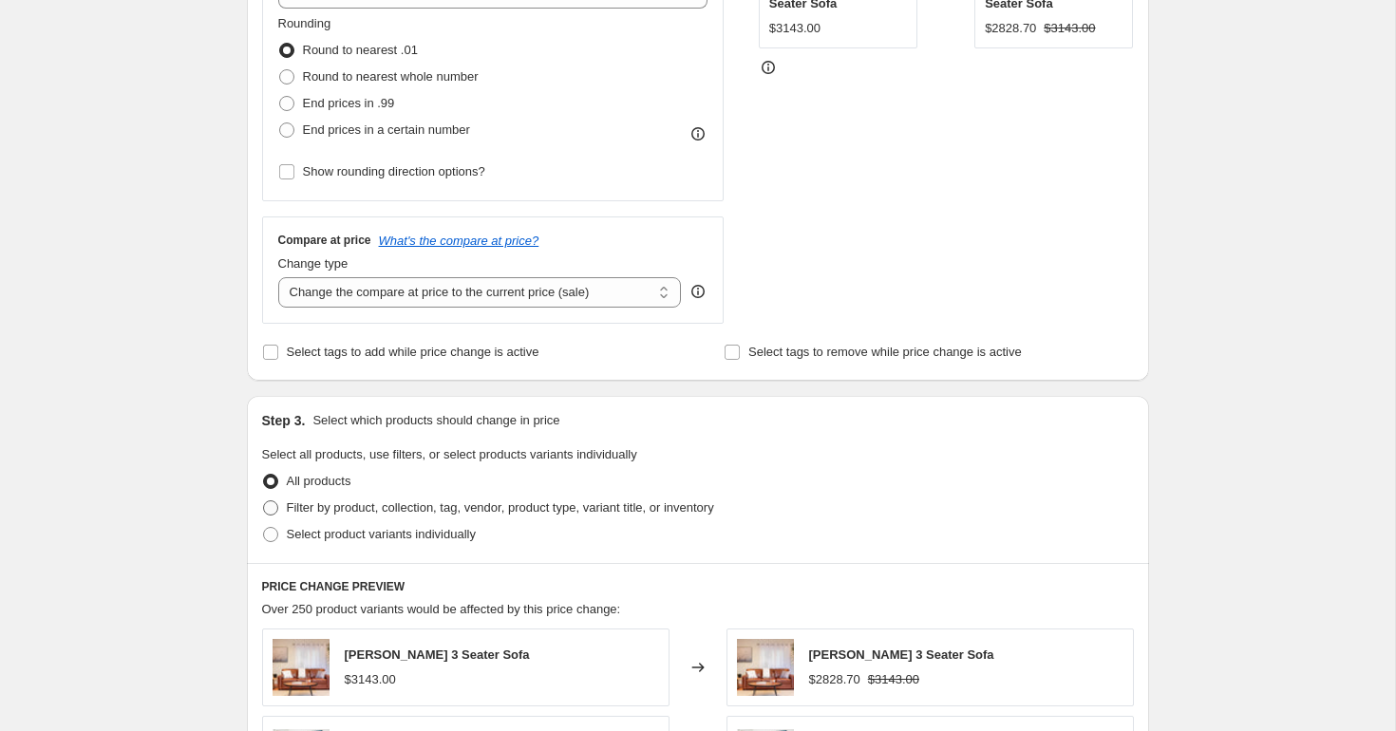
click at [347, 499] on span "Filter by product, collection, tag, vendor, product type, variant title, or inv…" at bounding box center [500, 508] width 427 height 19
click at [264, 500] on input "Filter by product, collection, tag, vendor, product type, variant title, or inv…" at bounding box center [263, 500] width 1 height 1
radio input "true"
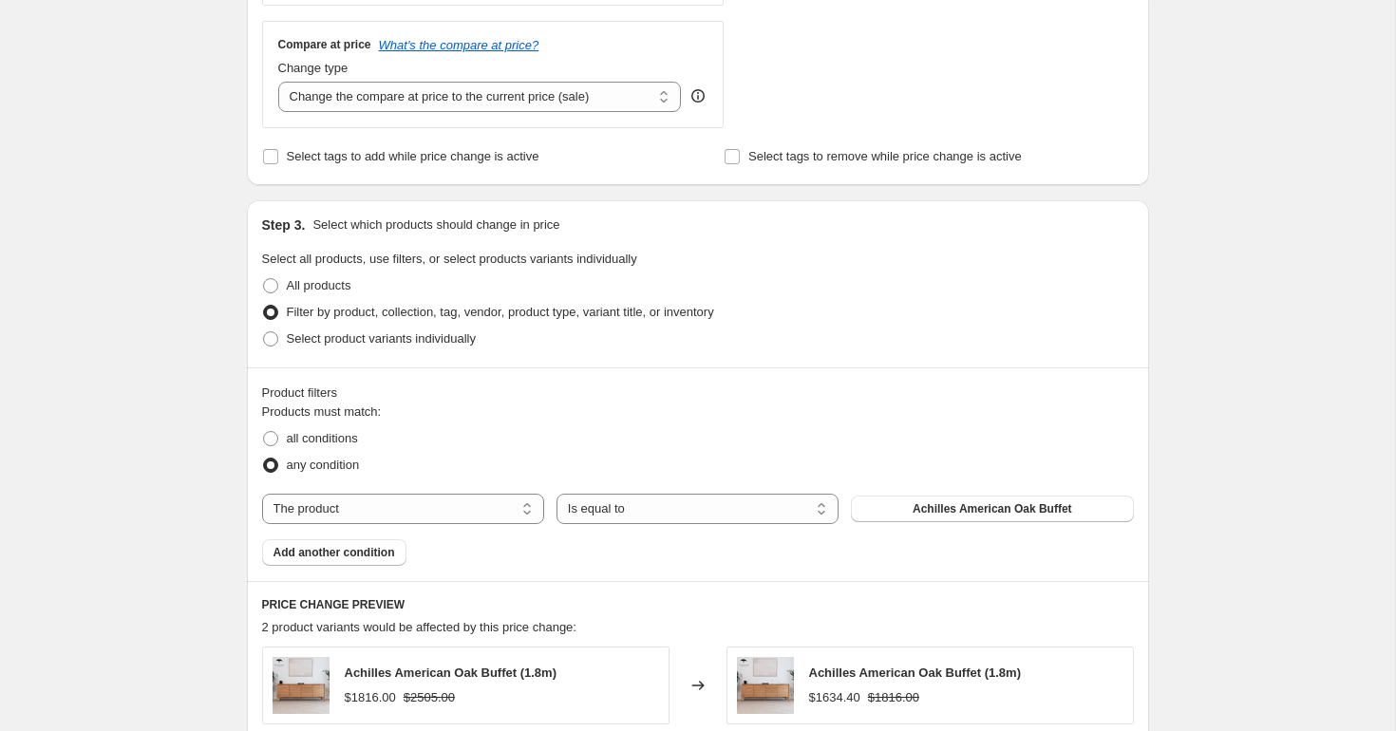
scroll to position [750, 0]
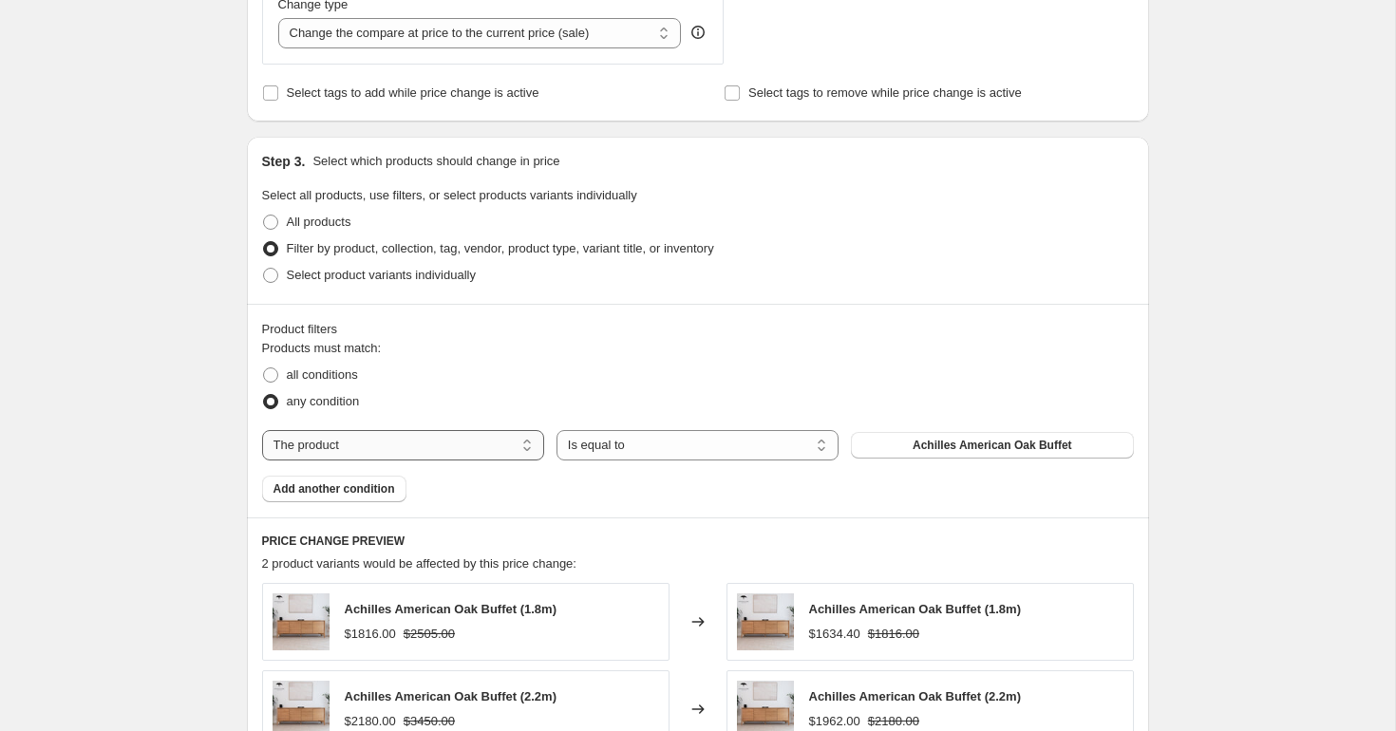
click at [527, 449] on select "The product The product's collection The product's tag The product's vendor The…" at bounding box center [403, 445] width 282 height 30
select select "tag"
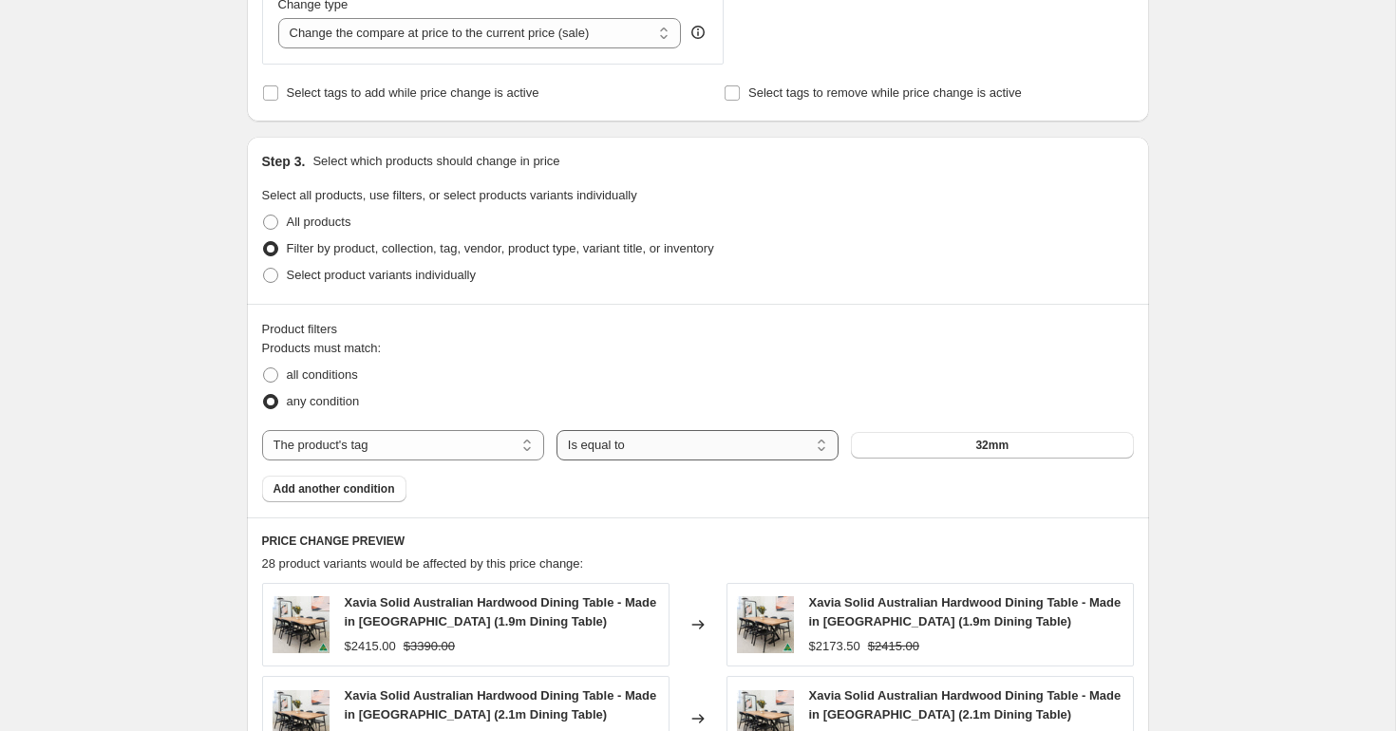
click at [651, 437] on select "Is equal to Is not equal to" at bounding box center [698, 445] width 282 height 30
select select "not_equal"
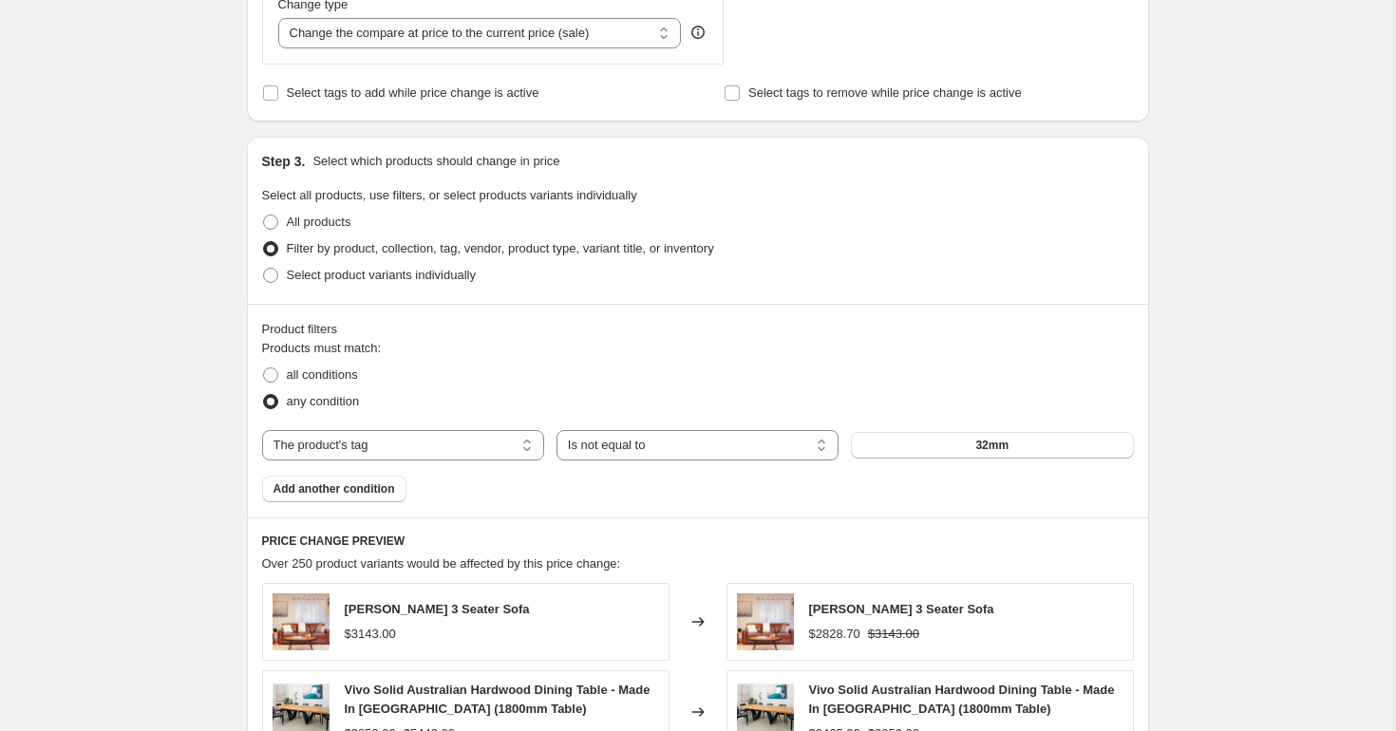
click at [491, 349] on fieldset "Products must match: all conditions any condition" at bounding box center [698, 377] width 872 height 76
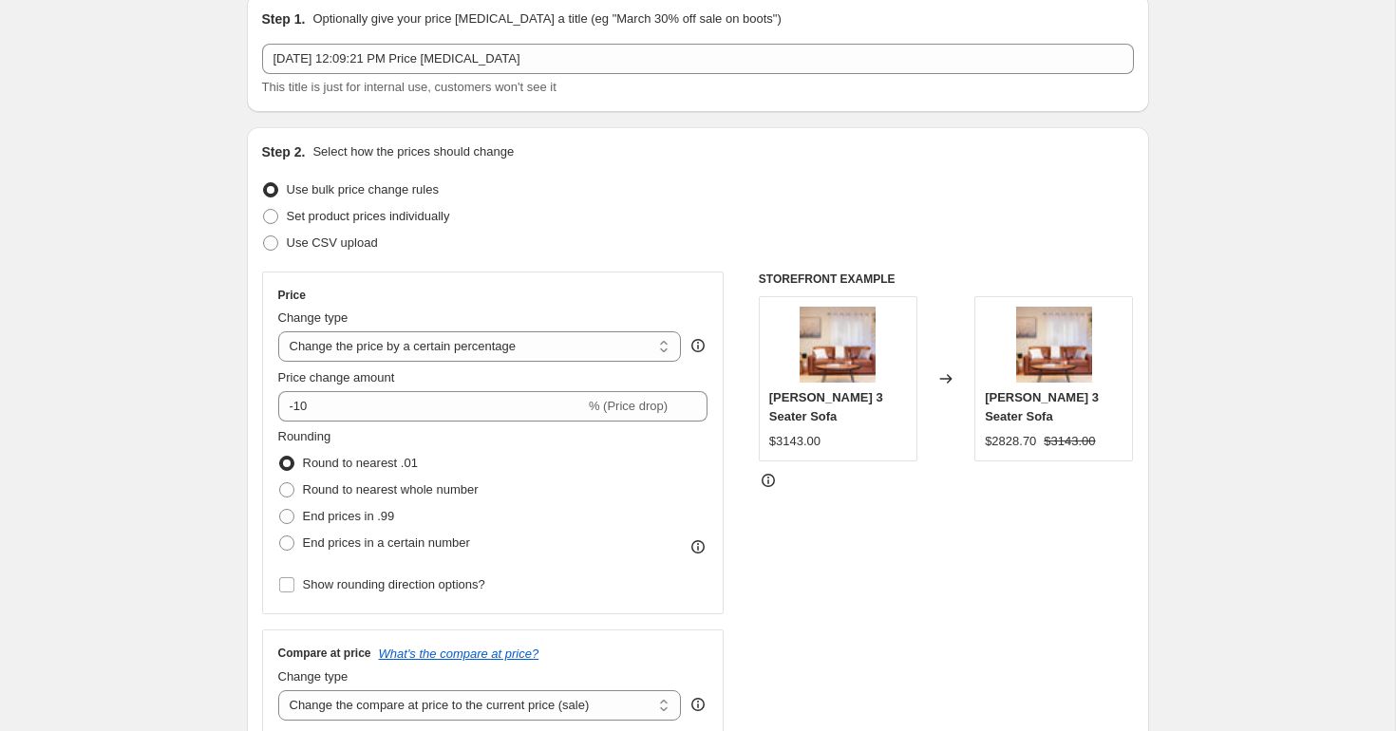
scroll to position [0, 0]
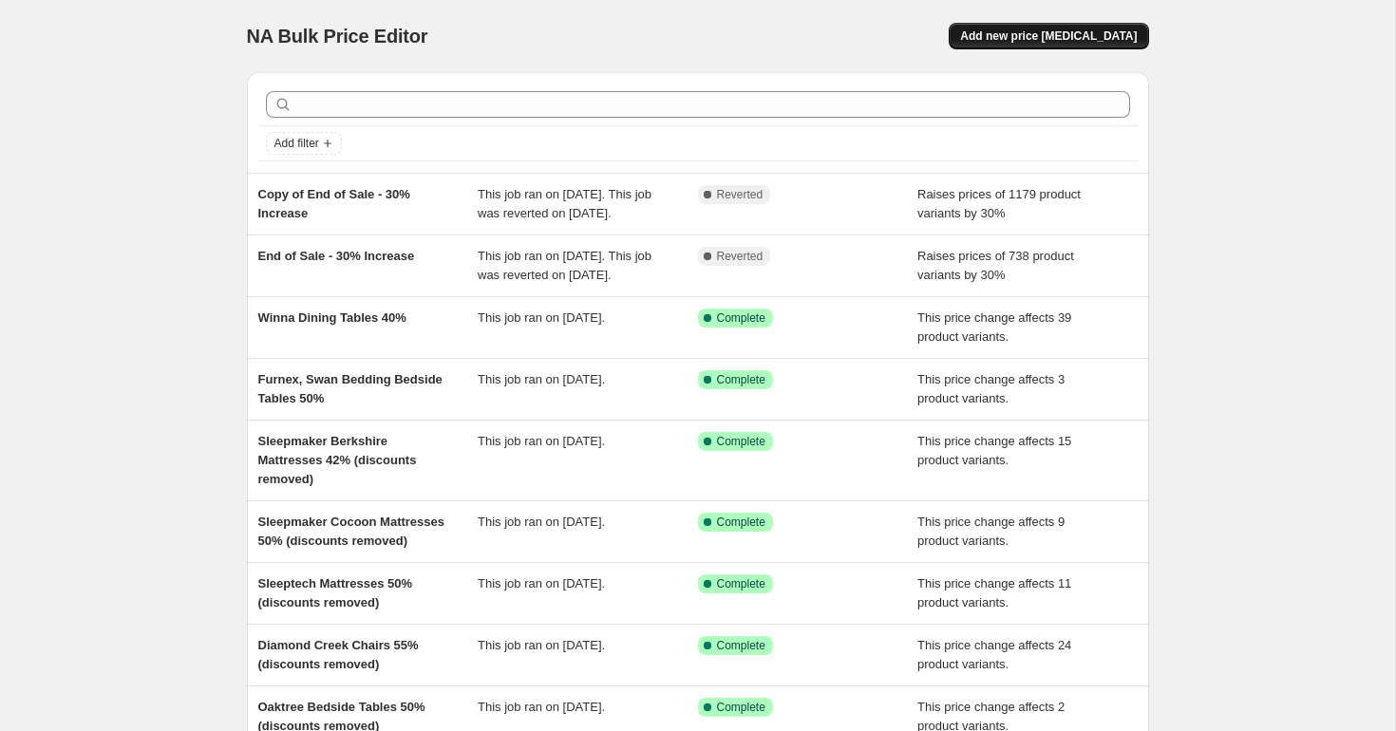
click at [1104, 46] on button "Add new price [MEDICAL_DATA]" at bounding box center [1048, 36] width 199 height 27
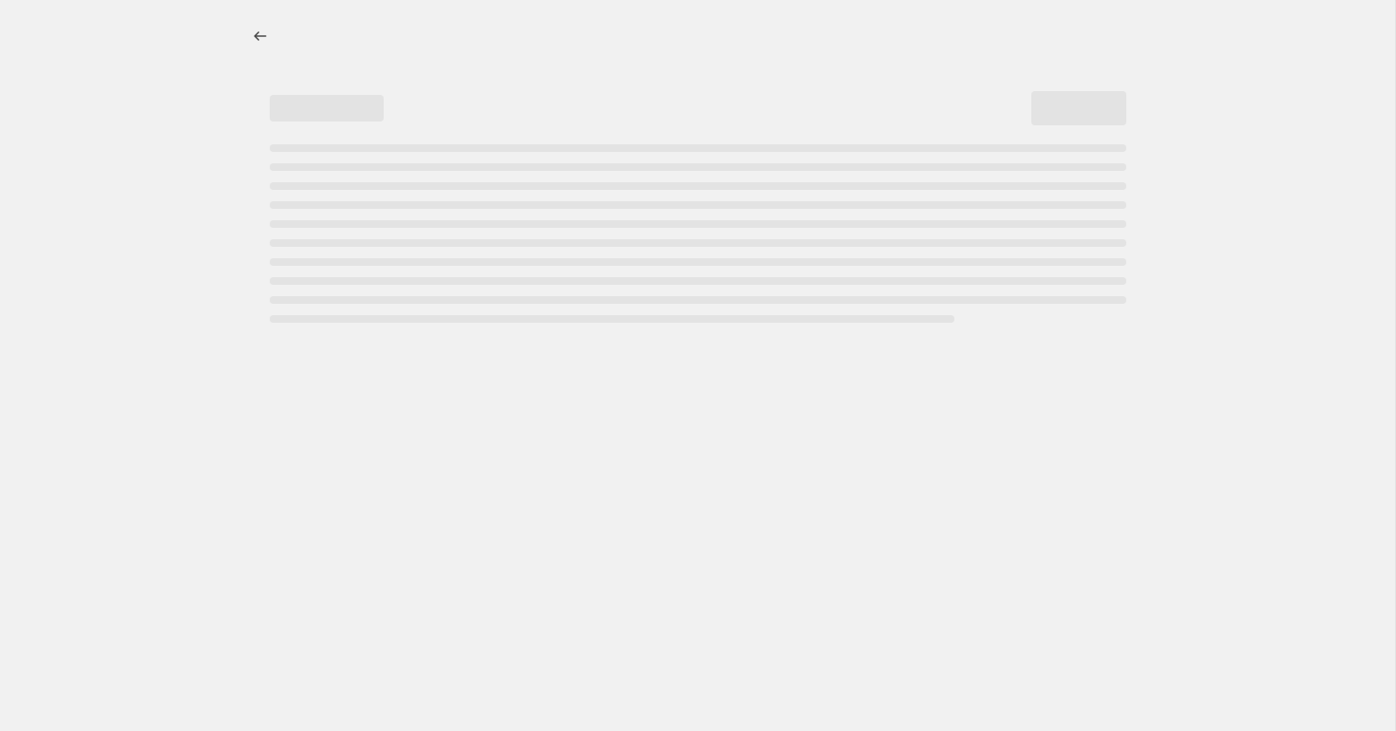
select select "percentage"
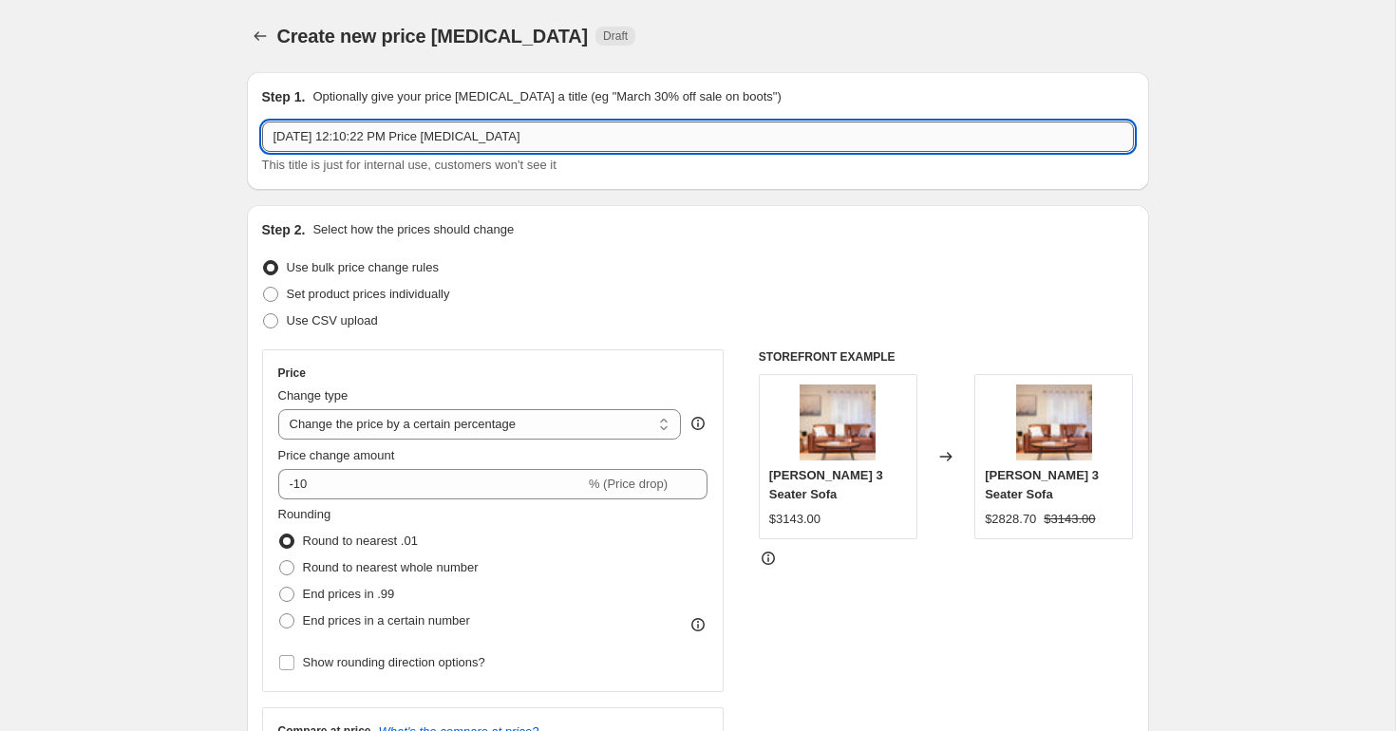
click at [404, 127] on input "Sep 8, 2025, 12:10:22 PM Price change job" at bounding box center [698, 137] width 872 height 30
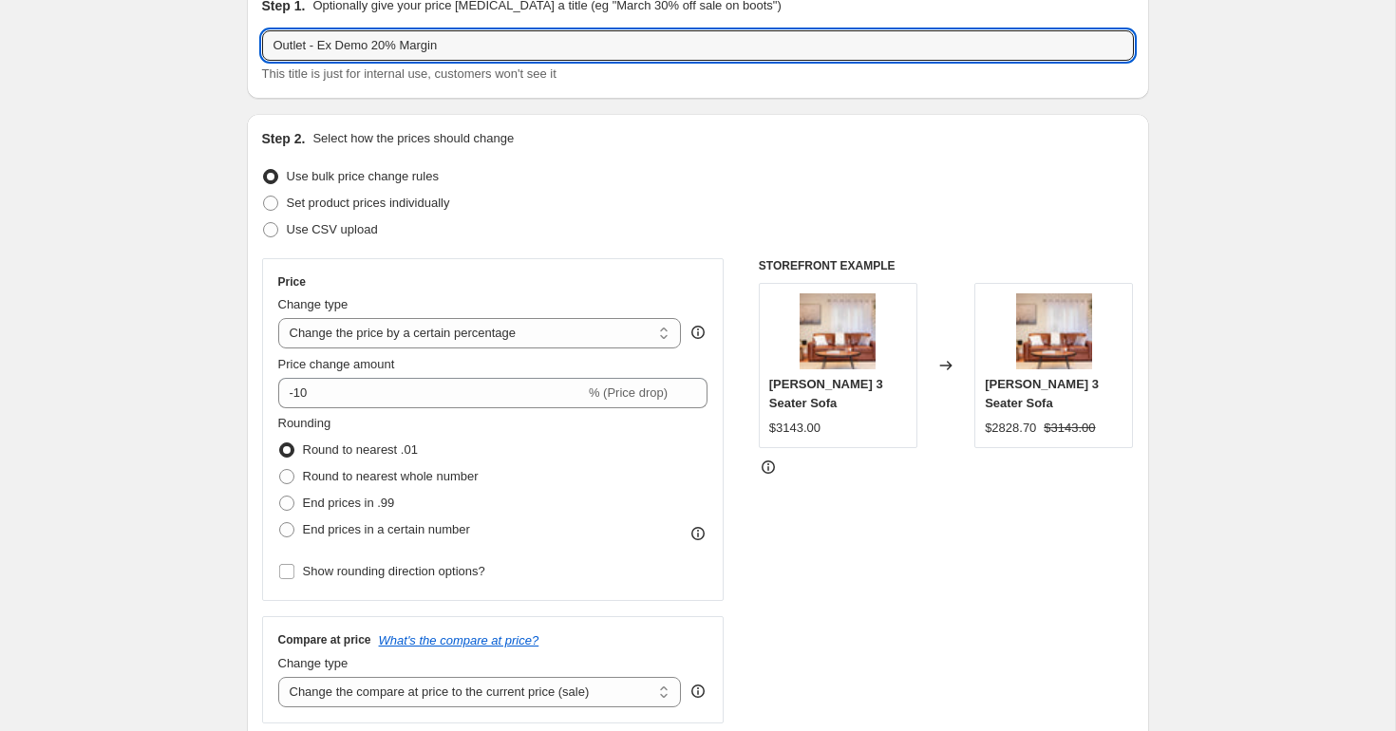
scroll to position [135, 0]
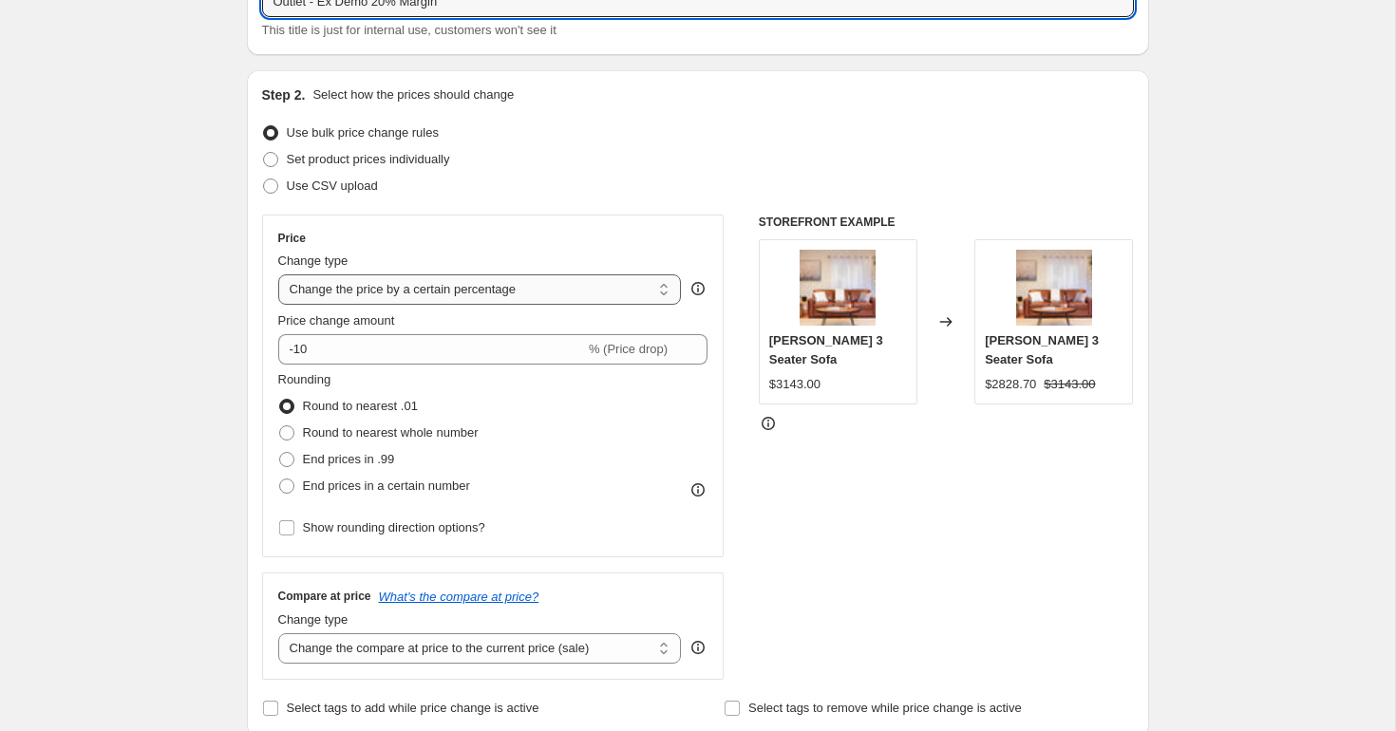
type input "Outlet - Ex Demo 20% Margin"
click at [462, 296] on select "Change the price to a certain amount Change the price by a certain amount Chang…" at bounding box center [480, 289] width 404 height 30
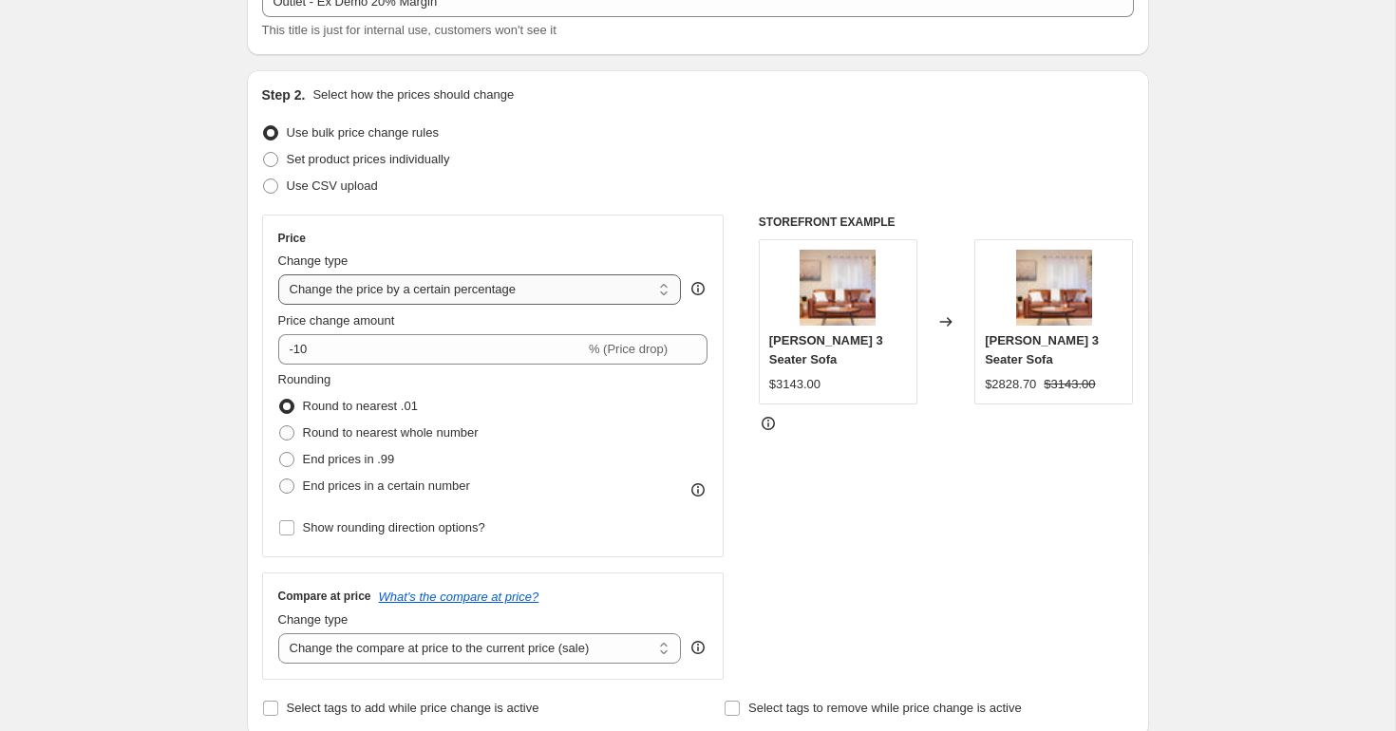
select select "pc"
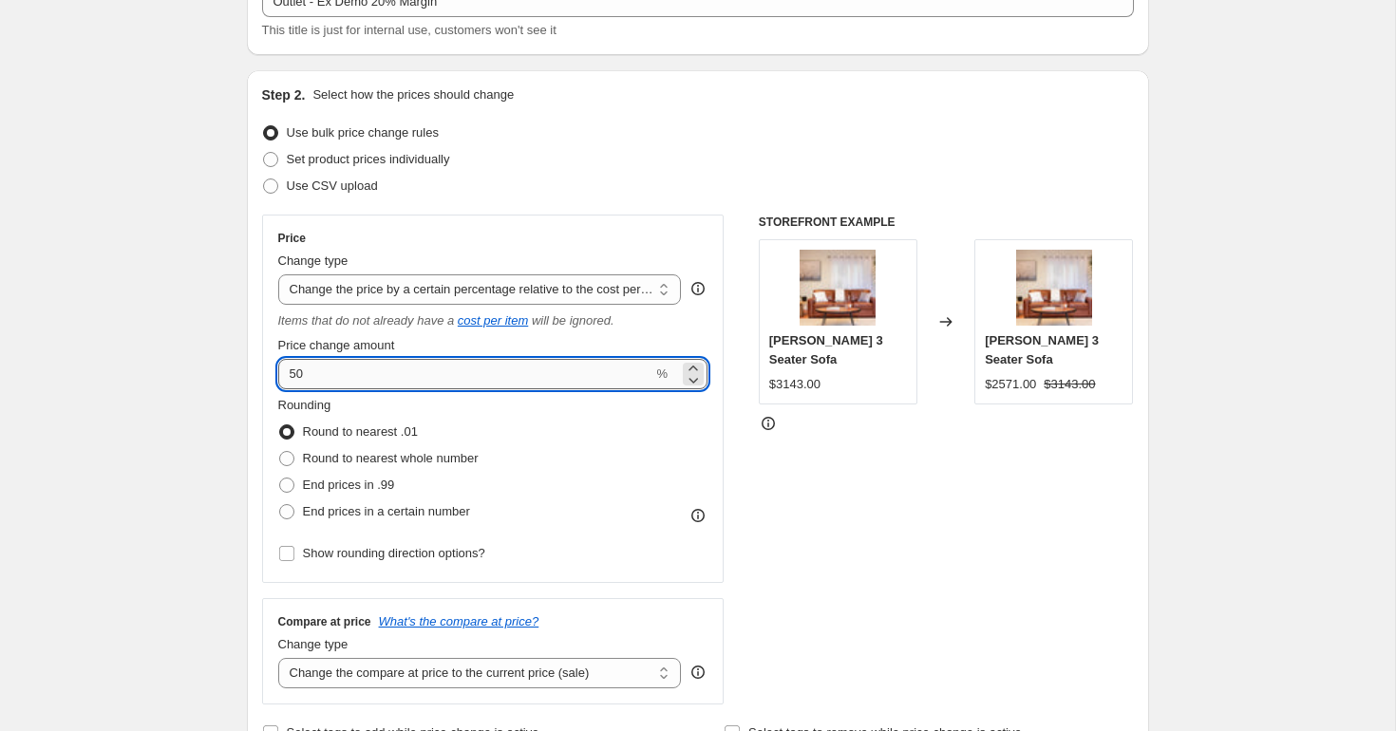
click at [324, 369] on input "50" at bounding box center [465, 374] width 375 height 30
type input "5"
type input "20"
click at [953, 615] on div "STOREFRONT EXAMPLE Hugo Tan Leather 3 Seater Sofa $3143.00 Changed to Hugo Tan …" at bounding box center [946, 460] width 375 height 490
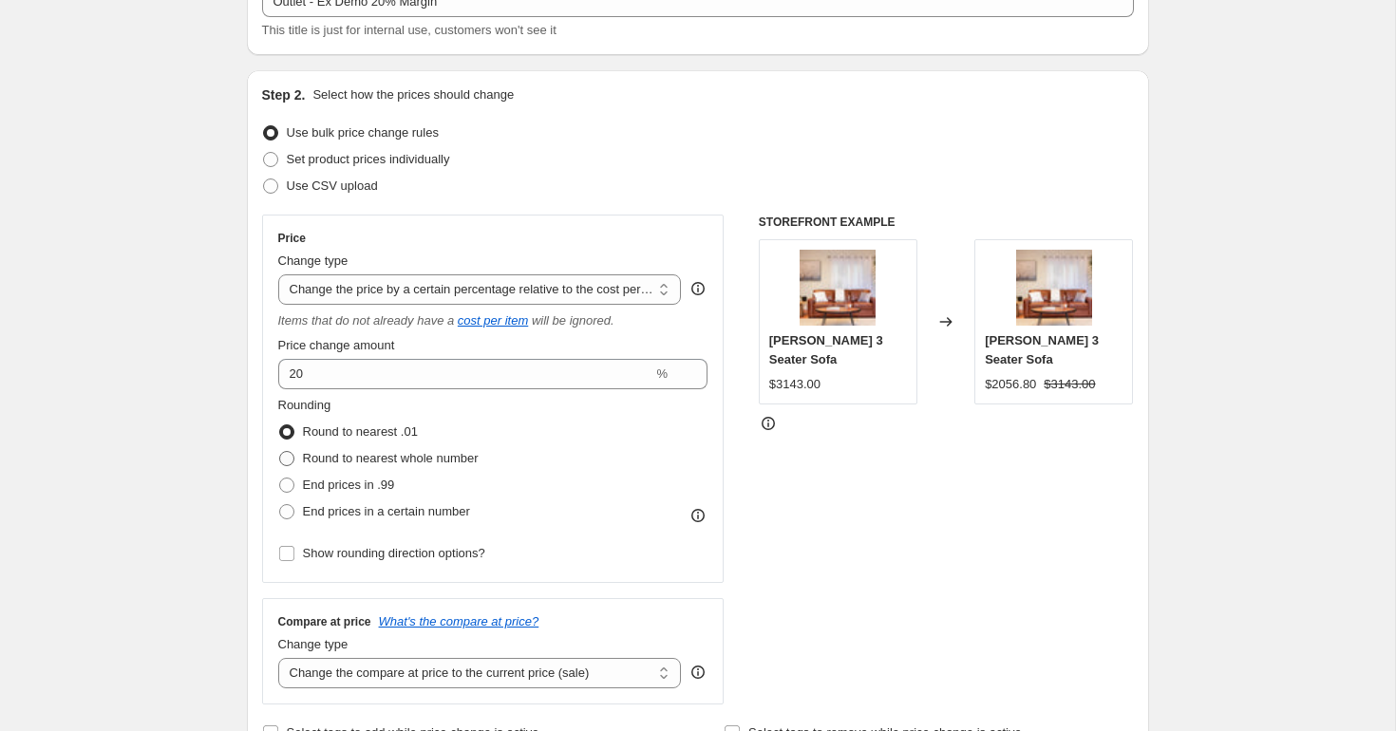
click at [414, 463] on span "Round to nearest whole number" at bounding box center [391, 458] width 176 height 14
click at [280, 452] on input "Round to nearest whole number" at bounding box center [279, 451] width 1 height 1
radio input "true"
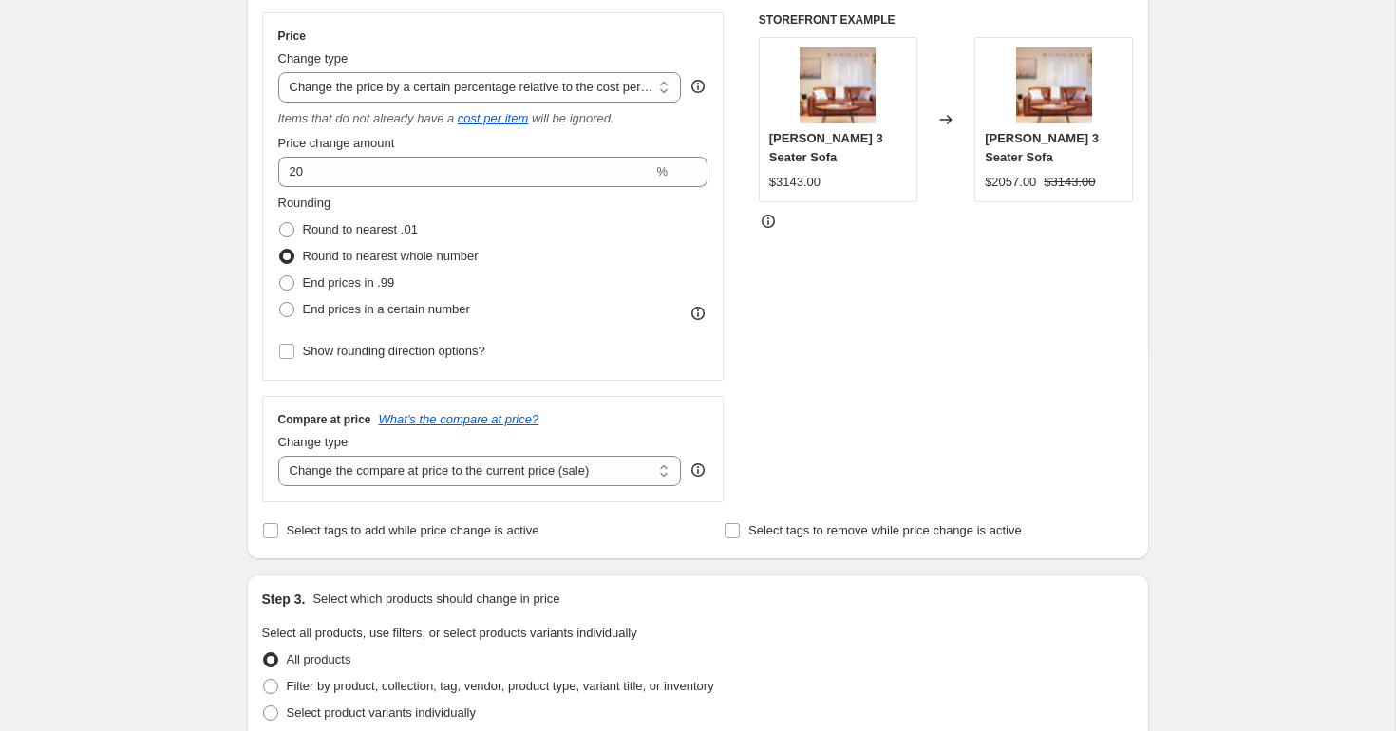
scroll to position [352, 0]
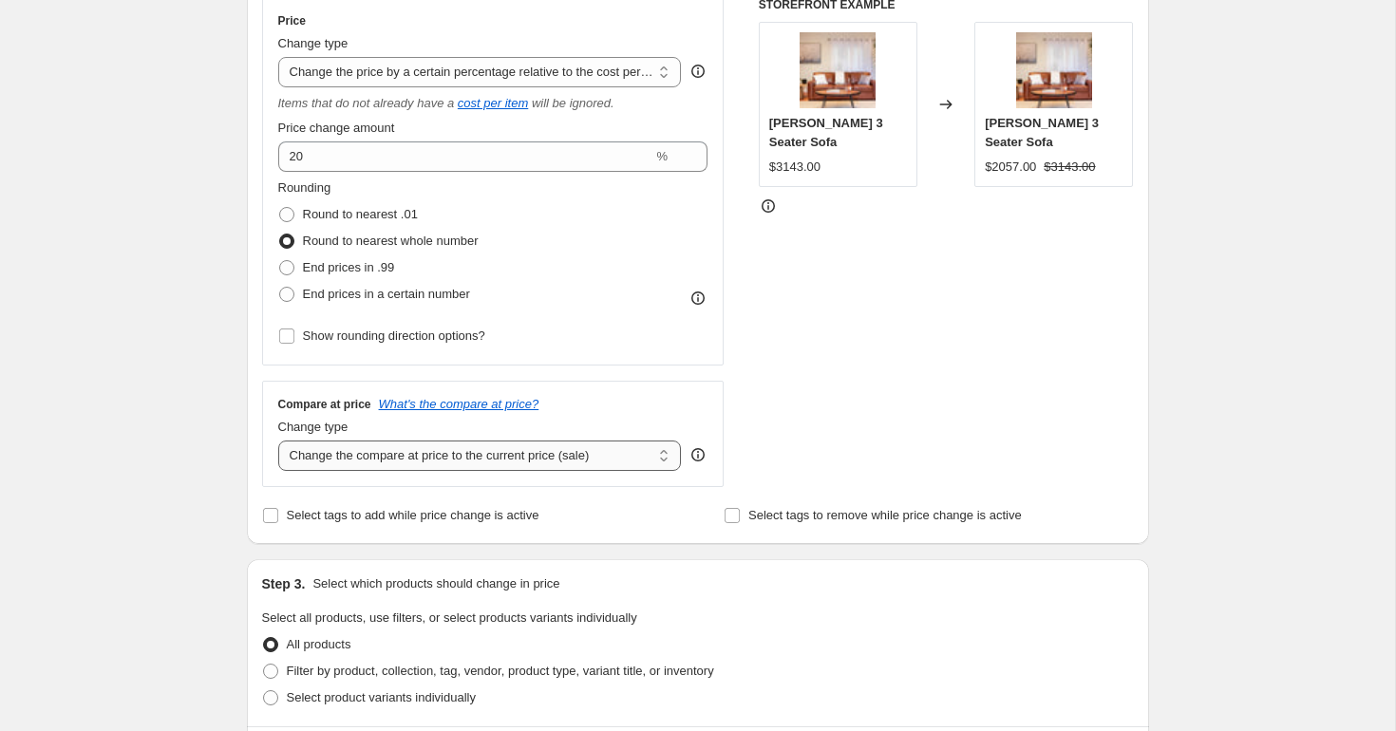
click at [562, 463] on select "Change the compare at price to the current price (sale) Change the compare at p…" at bounding box center [480, 456] width 404 height 30
select select "no_change"
click at [278, 441] on select "Change the compare at price to the current price (sale) Change the compare at p…" at bounding box center [480, 456] width 404 height 30
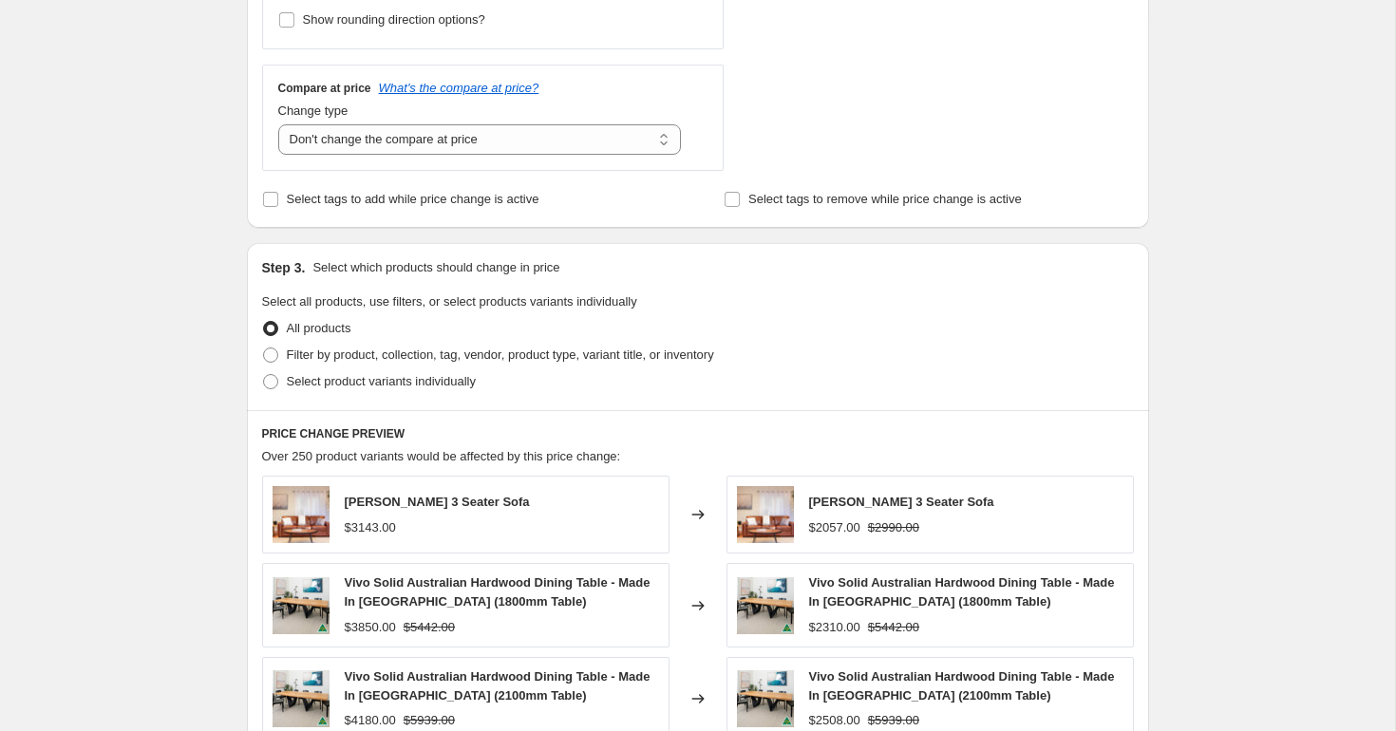
scroll to position [676, 0]
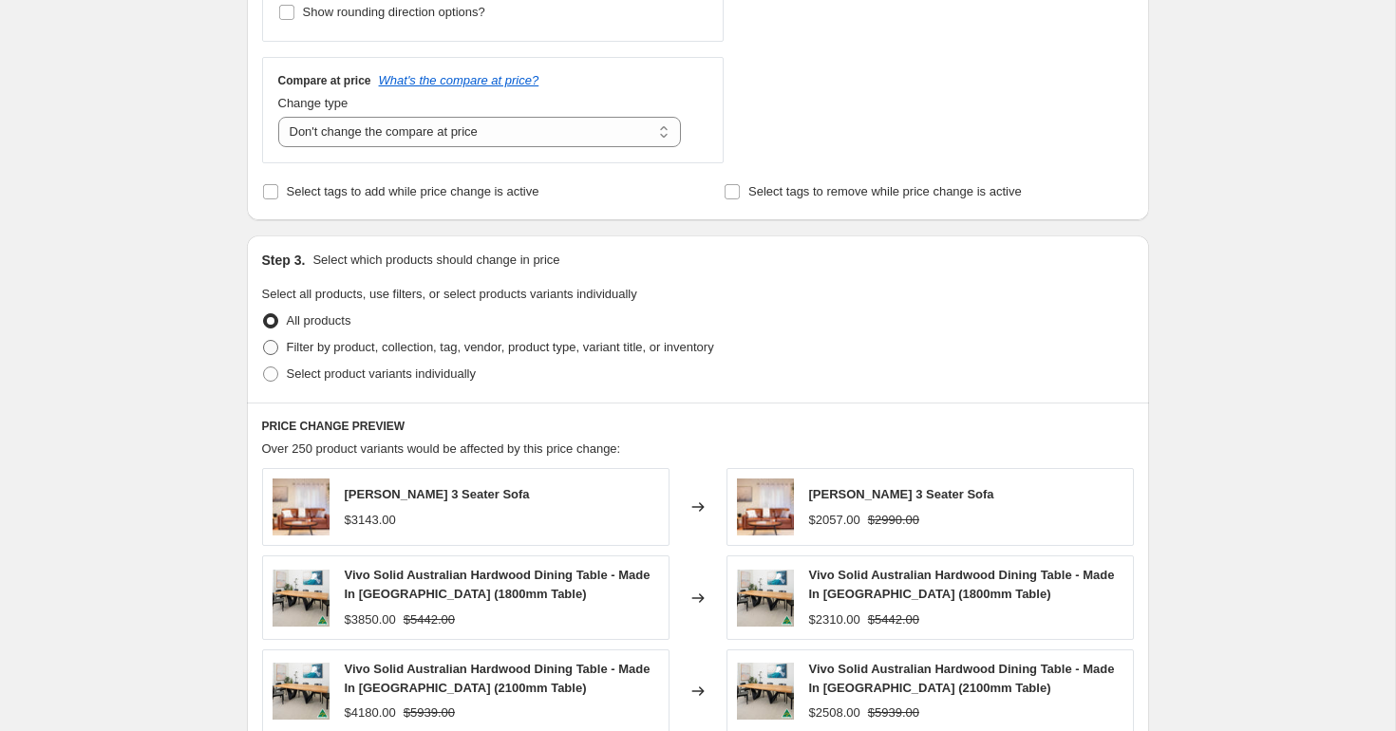
click at [396, 352] on span "Filter by product, collection, tag, vendor, product type, variant title, or inv…" at bounding box center [500, 347] width 427 height 14
click at [264, 341] on input "Filter by product, collection, tag, vendor, product type, variant title, or inv…" at bounding box center [263, 340] width 1 height 1
radio input "true"
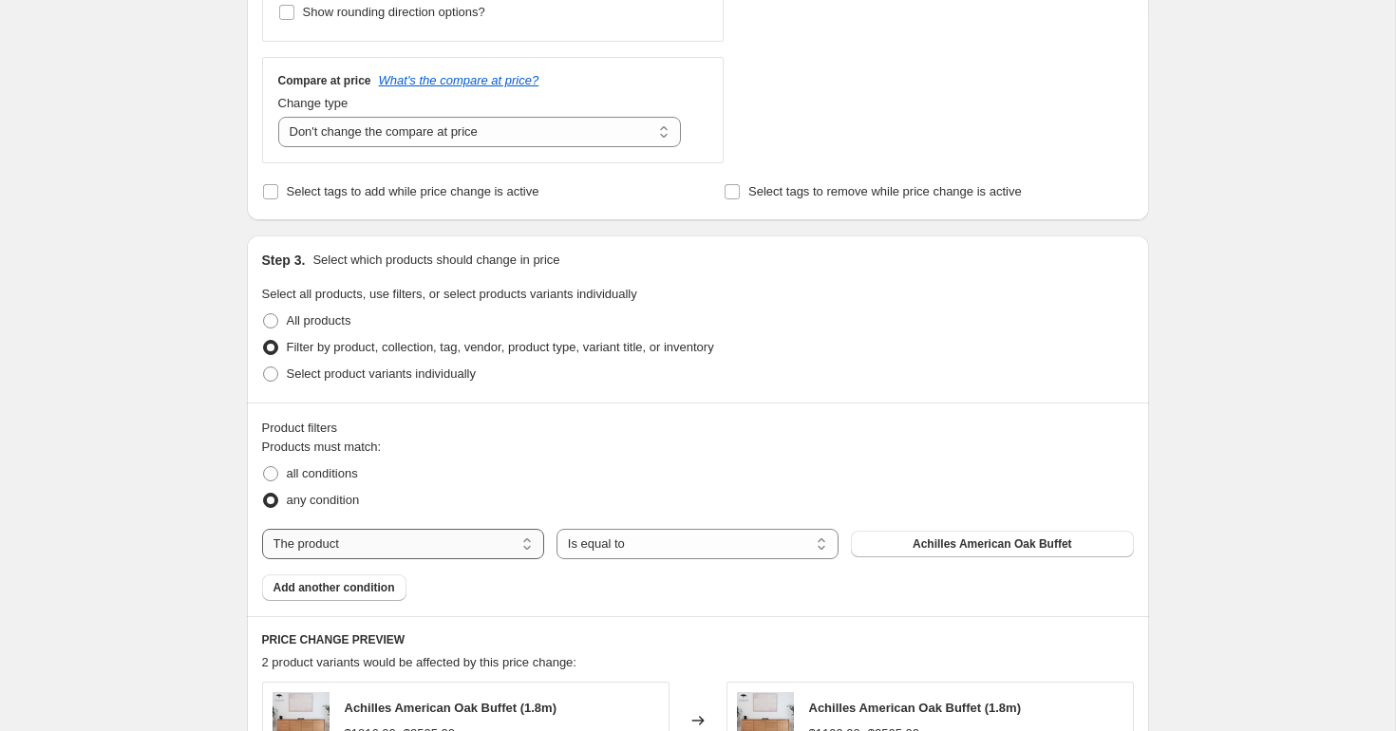
click at [361, 554] on select "The product The product's collection The product's tag The product's vendor The…" at bounding box center [403, 544] width 282 height 30
click at [317, 458] on legend "Products must match:" at bounding box center [322, 449] width 120 height 23
click at [303, 468] on span "all conditions" at bounding box center [322, 473] width 71 height 14
click at [264, 467] on input "all conditions" at bounding box center [263, 466] width 1 height 1
radio input "true"
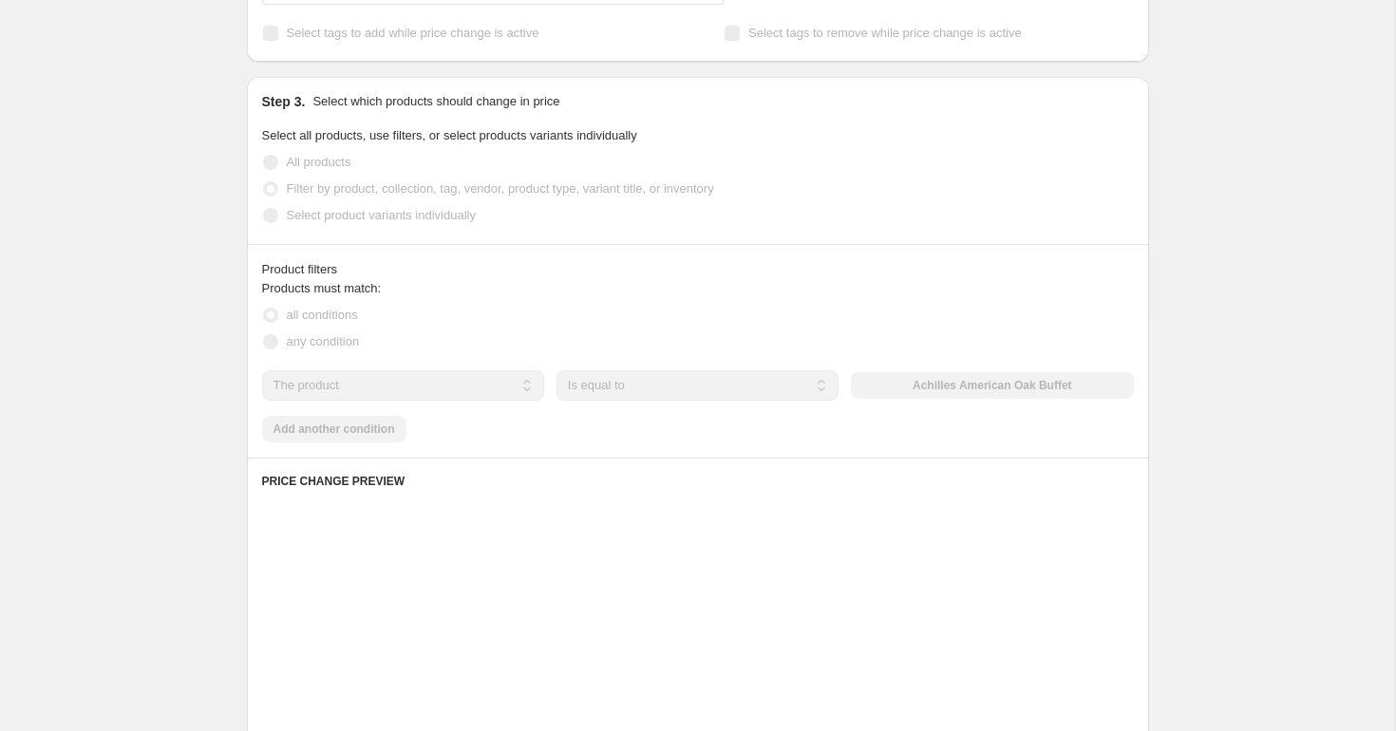
scroll to position [860, 0]
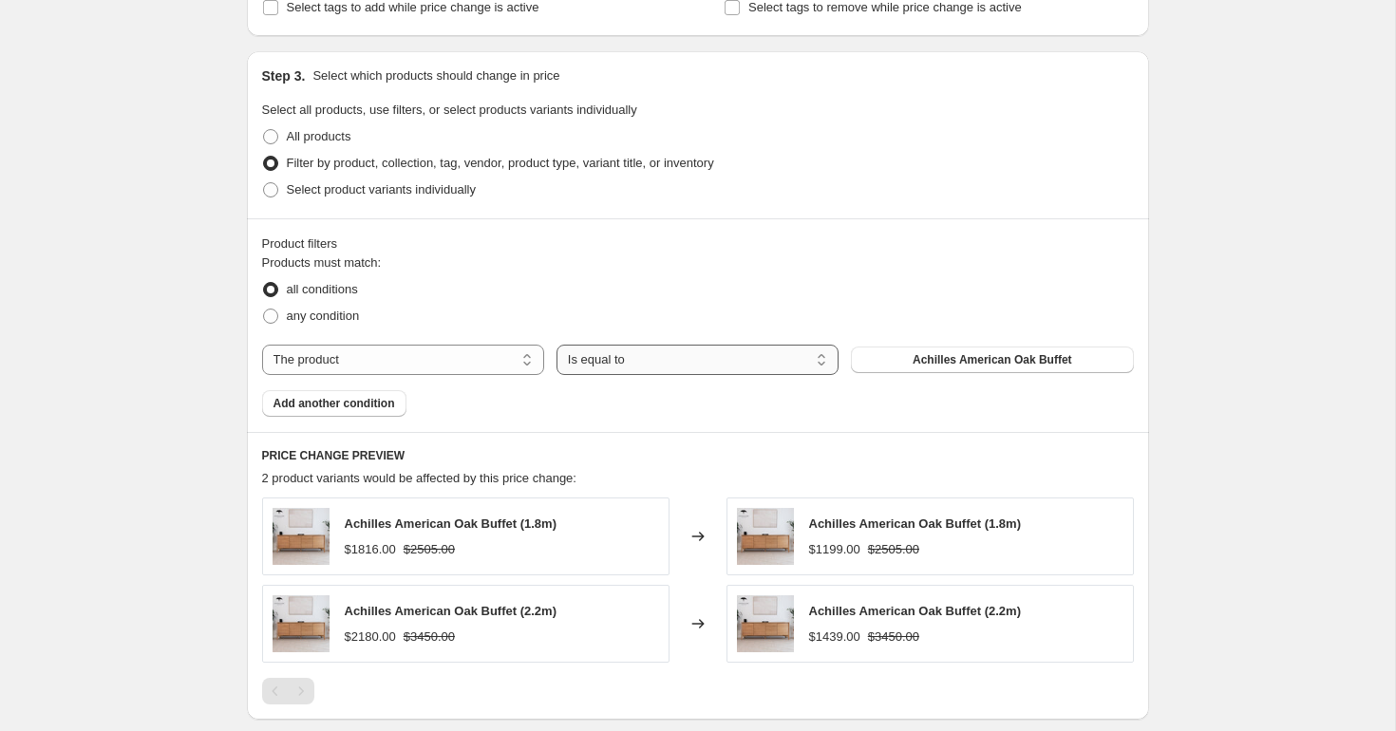
click at [632, 360] on select "Is equal to Is not equal to" at bounding box center [698, 360] width 282 height 30
click at [439, 363] on select "The product The product's collection The product's tag The product's vendor The…" at bounding box center [403, 360] width 282 height 30
select select "tag"
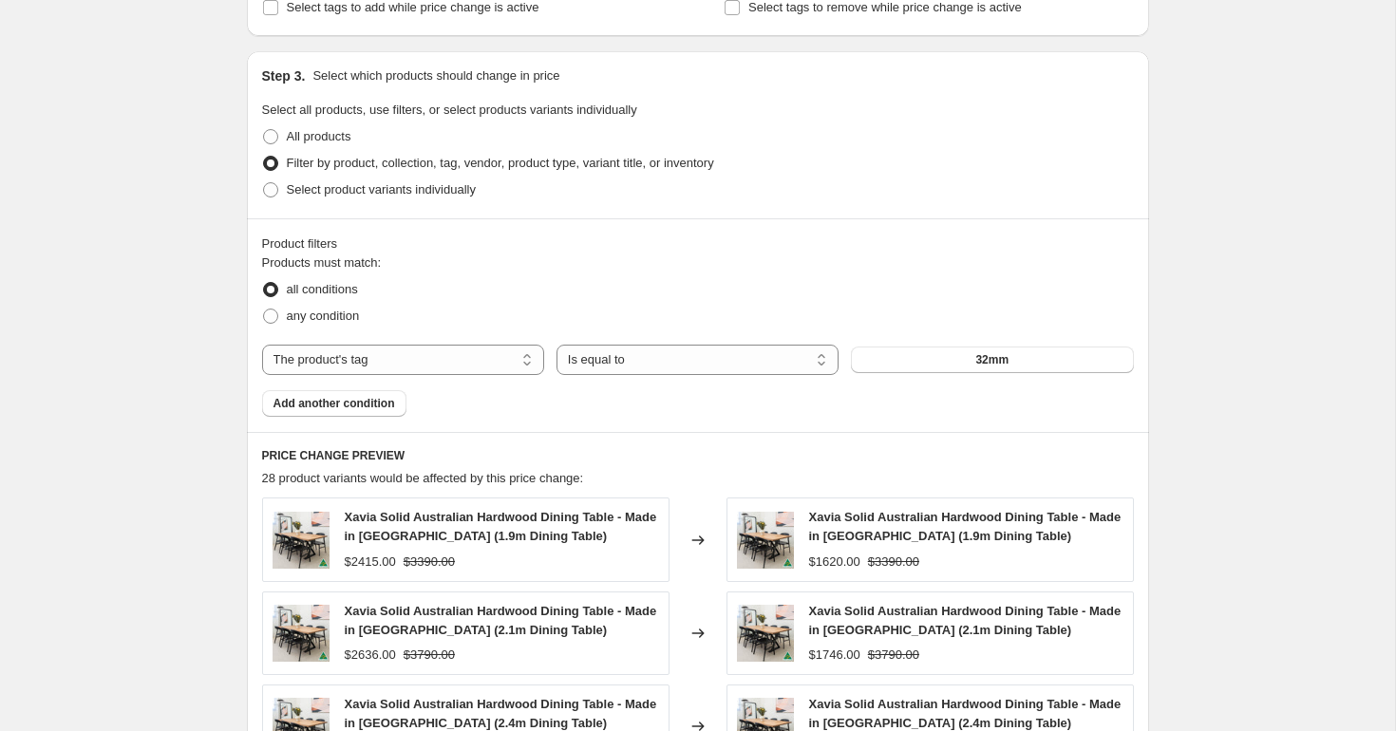
click at [979, 343] on div "Products must match: all conditions any condition The product The product's col…" at bounding box center [698, 335] width 872 height 163
click at [977, 346] on div "The product The product's collection The product's tag The product's vendor The…" at bounding box center [698, 360] width 872 height 30
click at [955, 363] on button "32mm" at bounding box center [992, 360] width 282 height 27
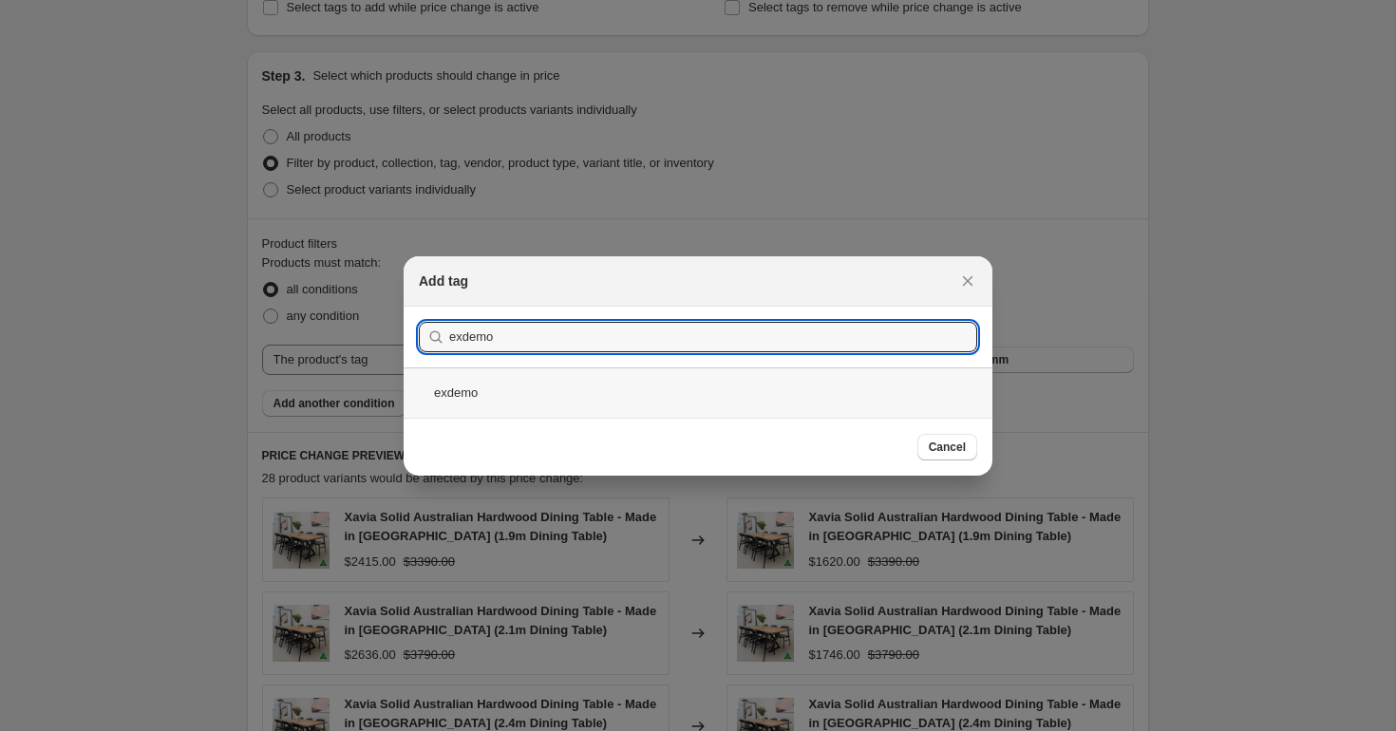
type input "exdemo"
click at [758, 389] on div "exdemo" at bounding box center [698, 393] width 589 height 50
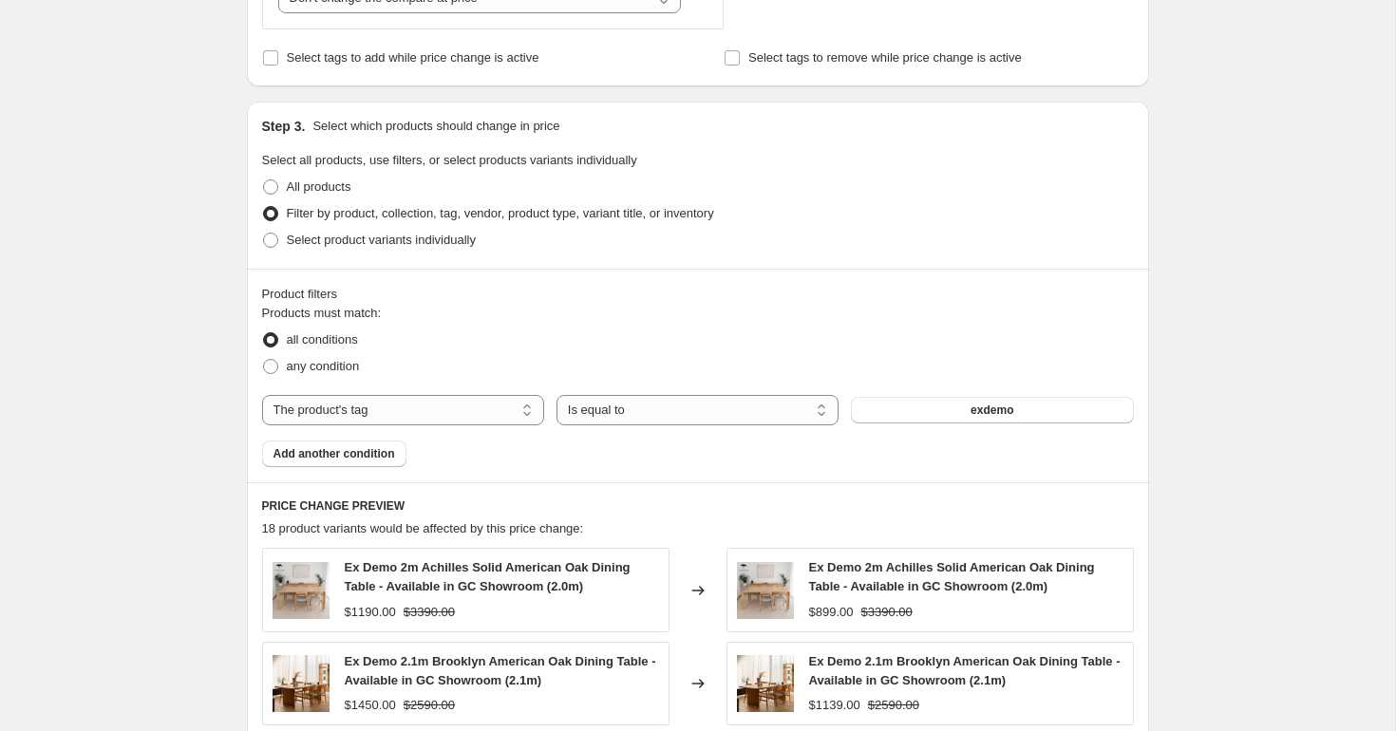
scroll to position [803, 0]
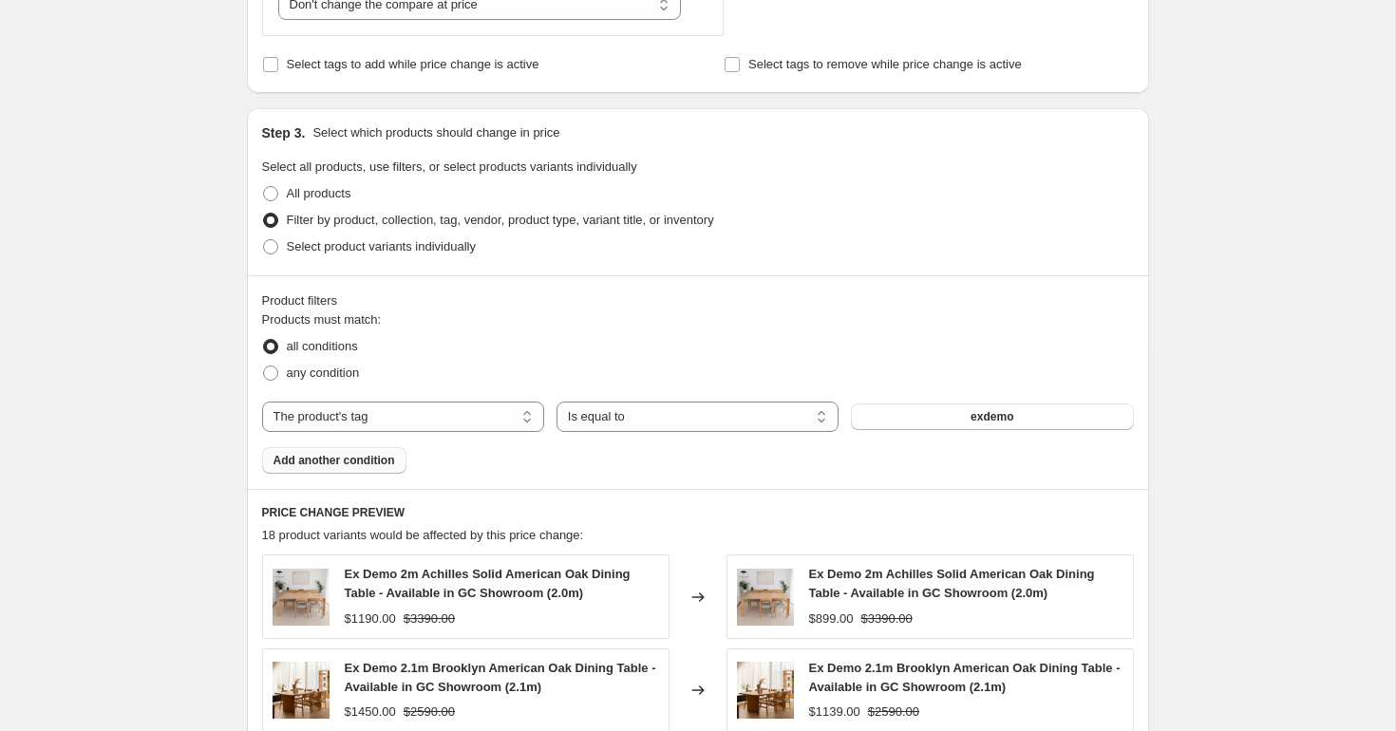
click at [342, 457] on span "Add another condition" at bounding box center [335, 460] width 122 height 15
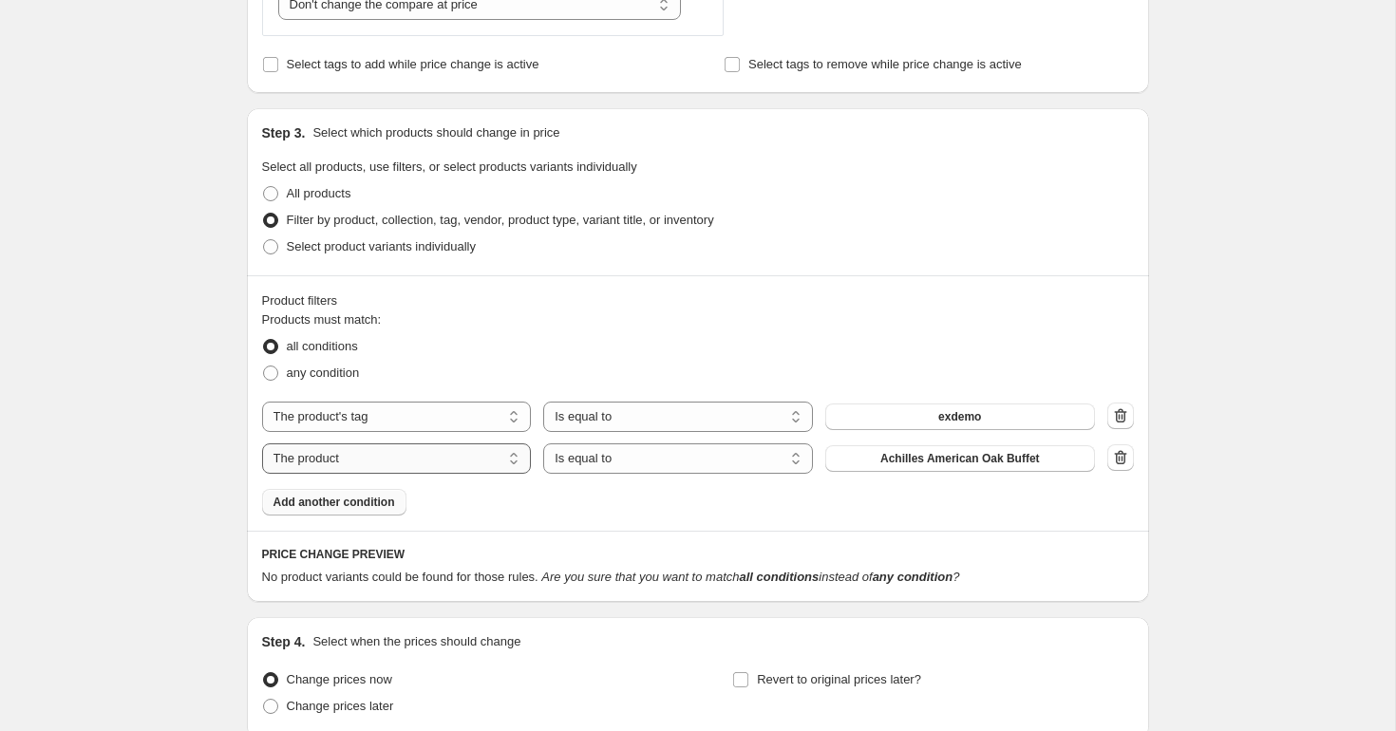
click at [398, 461] on select "The product The product's collection The product's tag The product's vendor The…" at bounding box center [397, 459] width 270 height 30
select select "product_status"
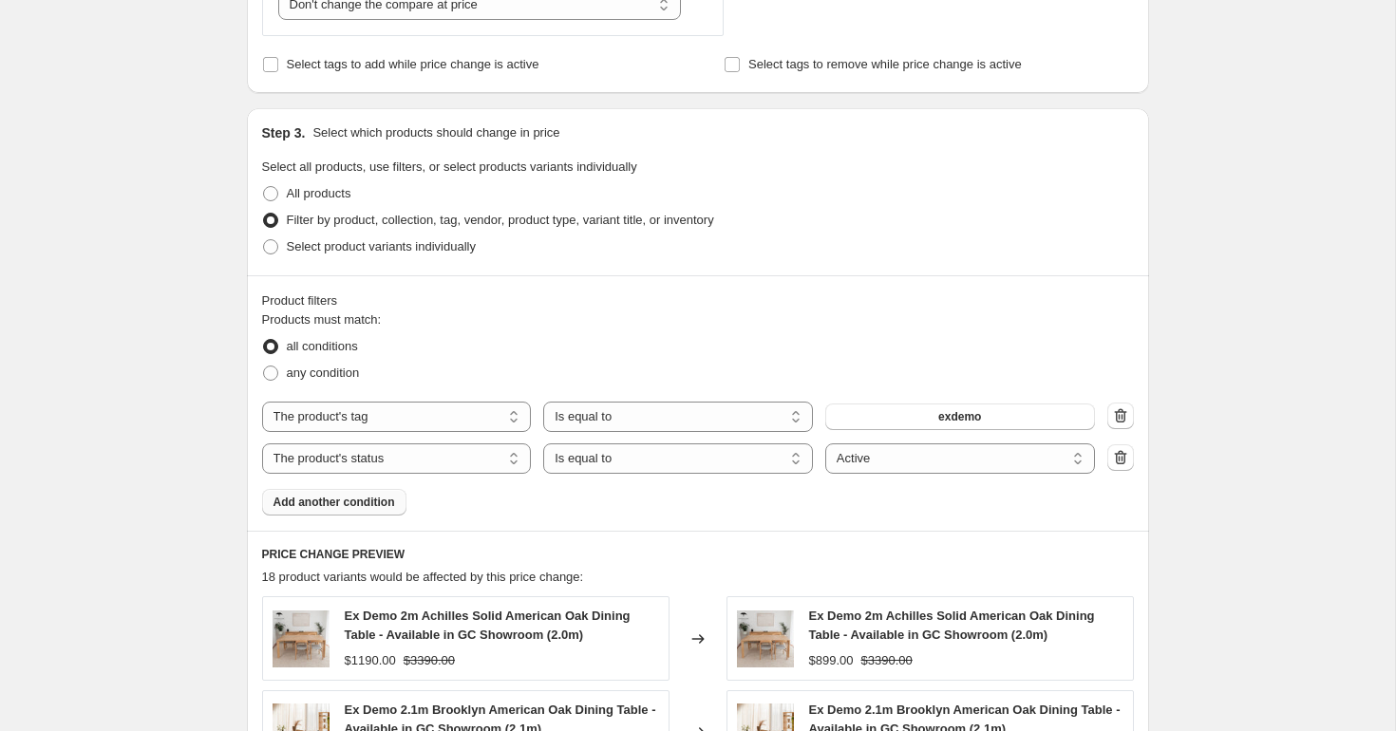
click at [849, 520] on div "Product filters Products must match: all conditions any condition The product T…" at bounding box center [698, 402] width 902 height 255
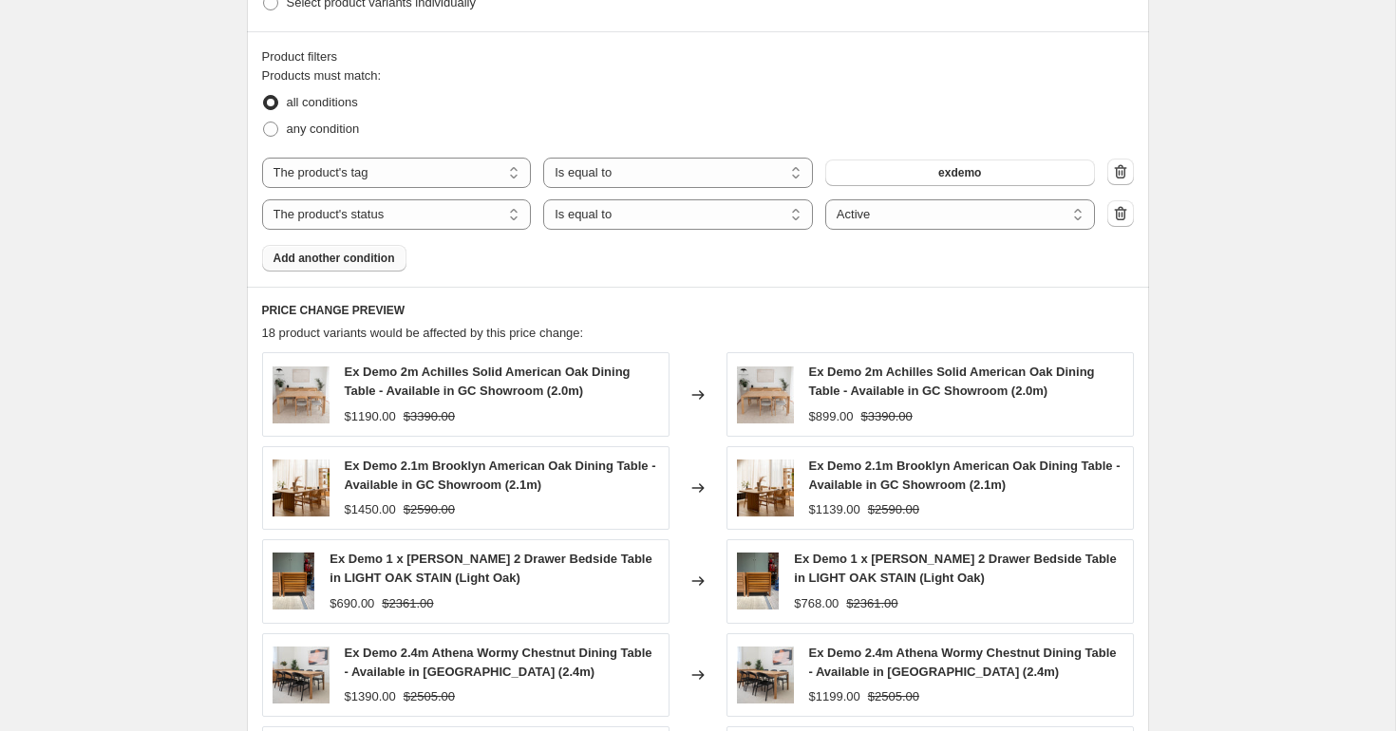
scroll to position [1497, 0]
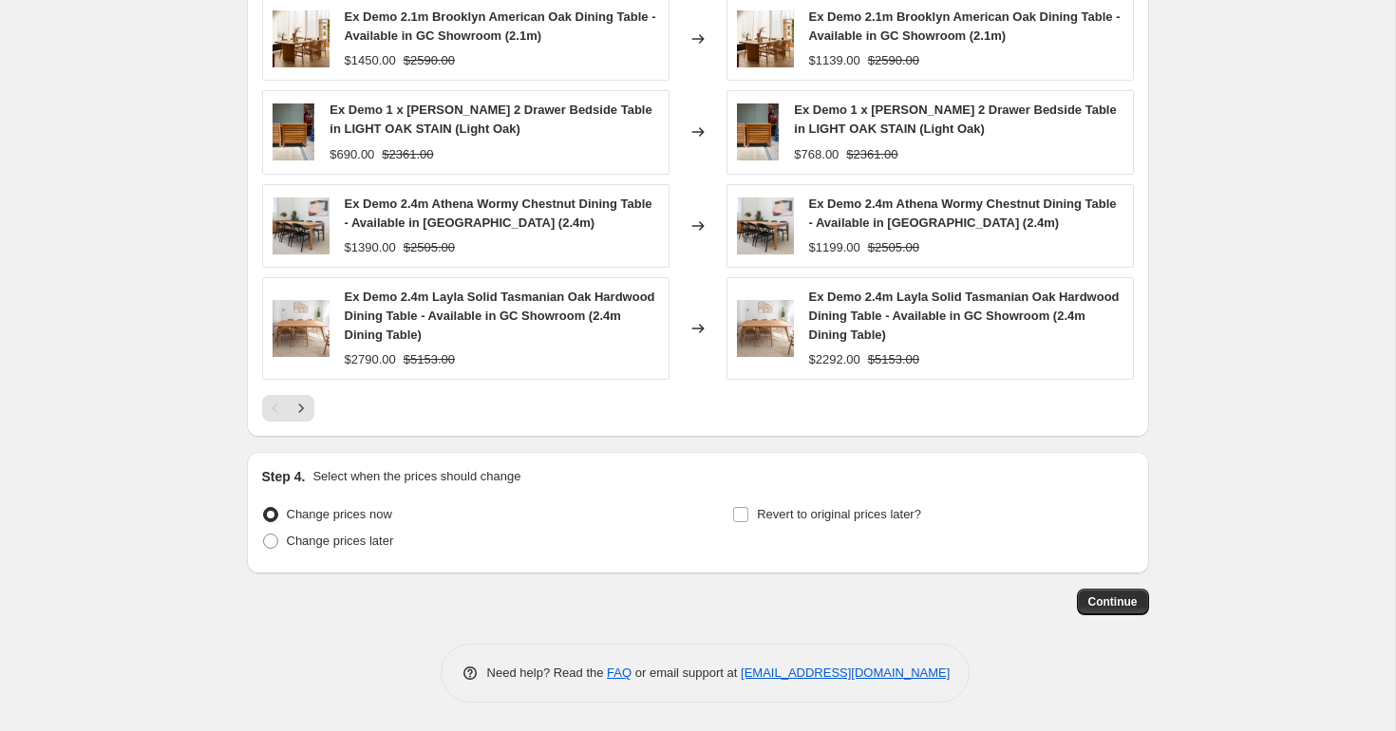
click at [1101, 605] on span "Continue" at bounding box center [1112, 602] width 49 height 15
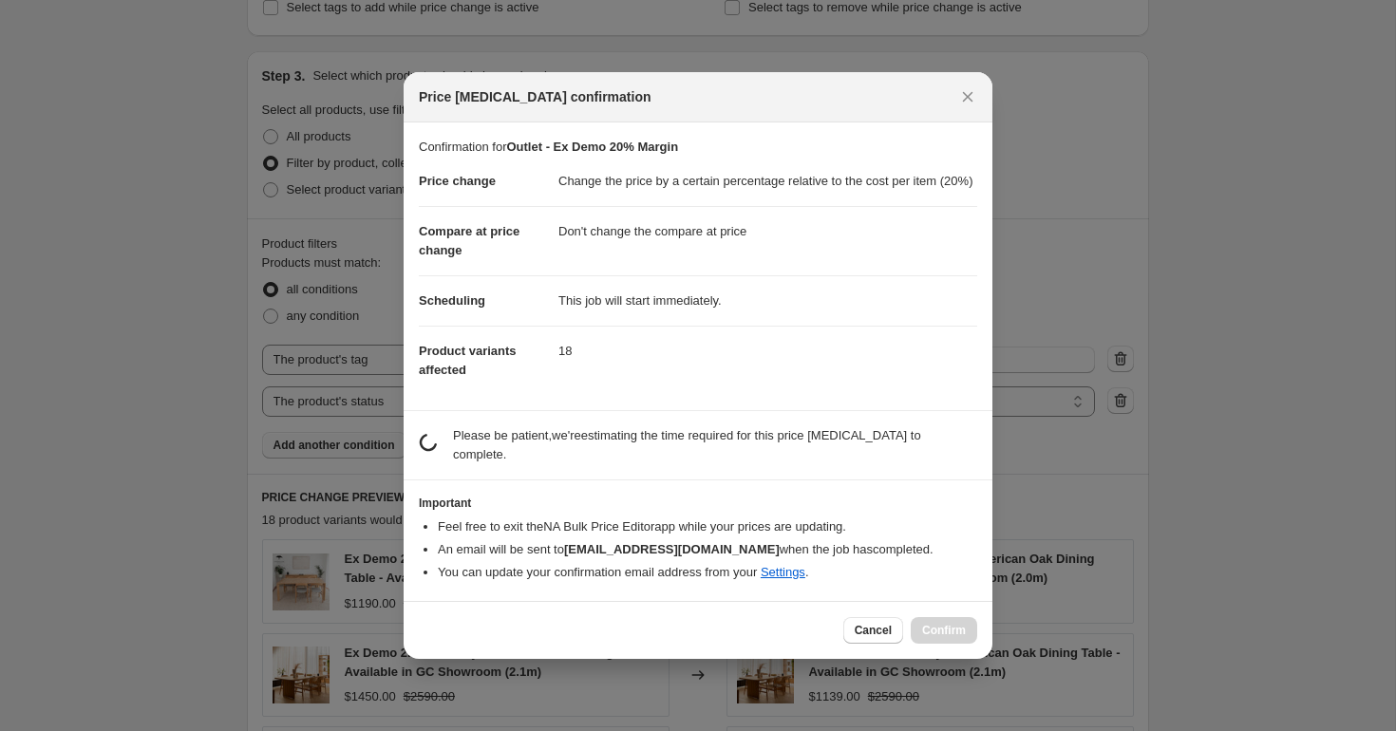
scroll to position [0, 0]
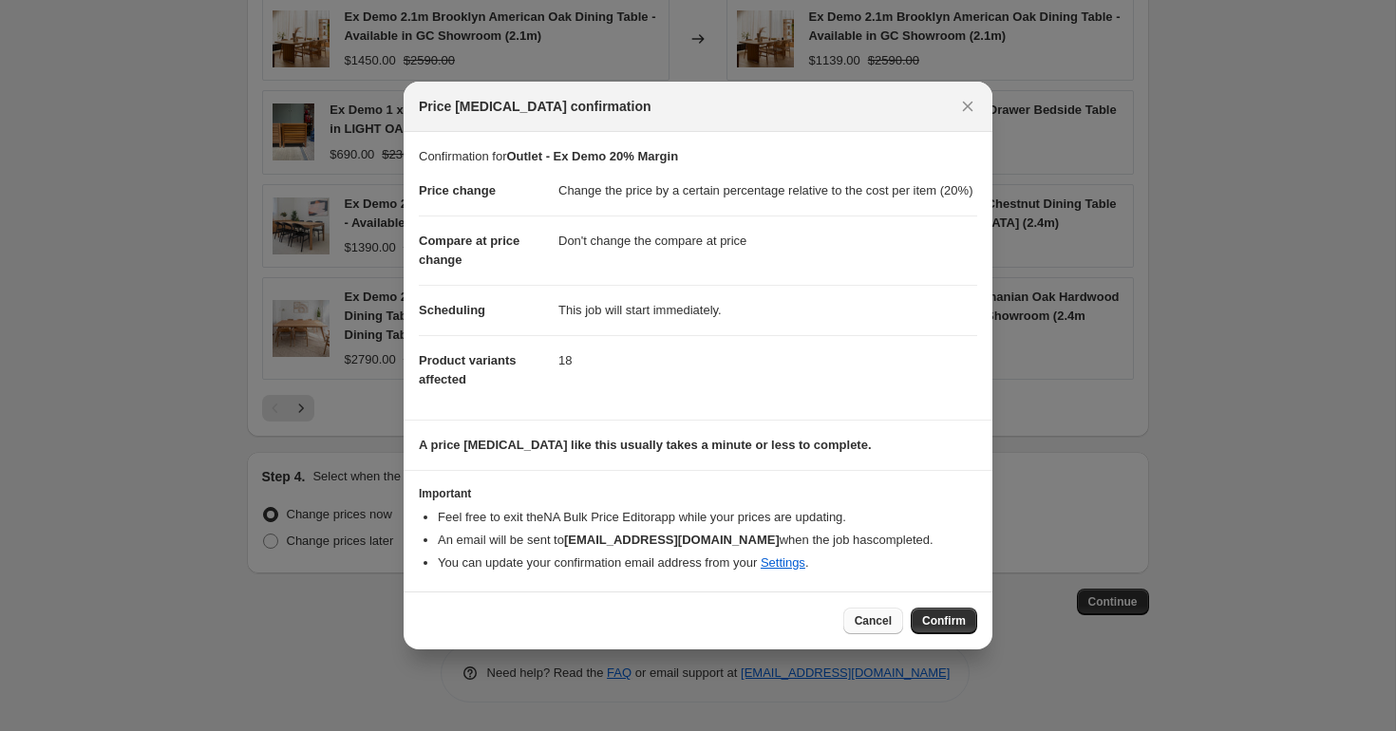
click at [879, 629] on span "Cancel" at bounding box center [873, 620] width 37 height 15
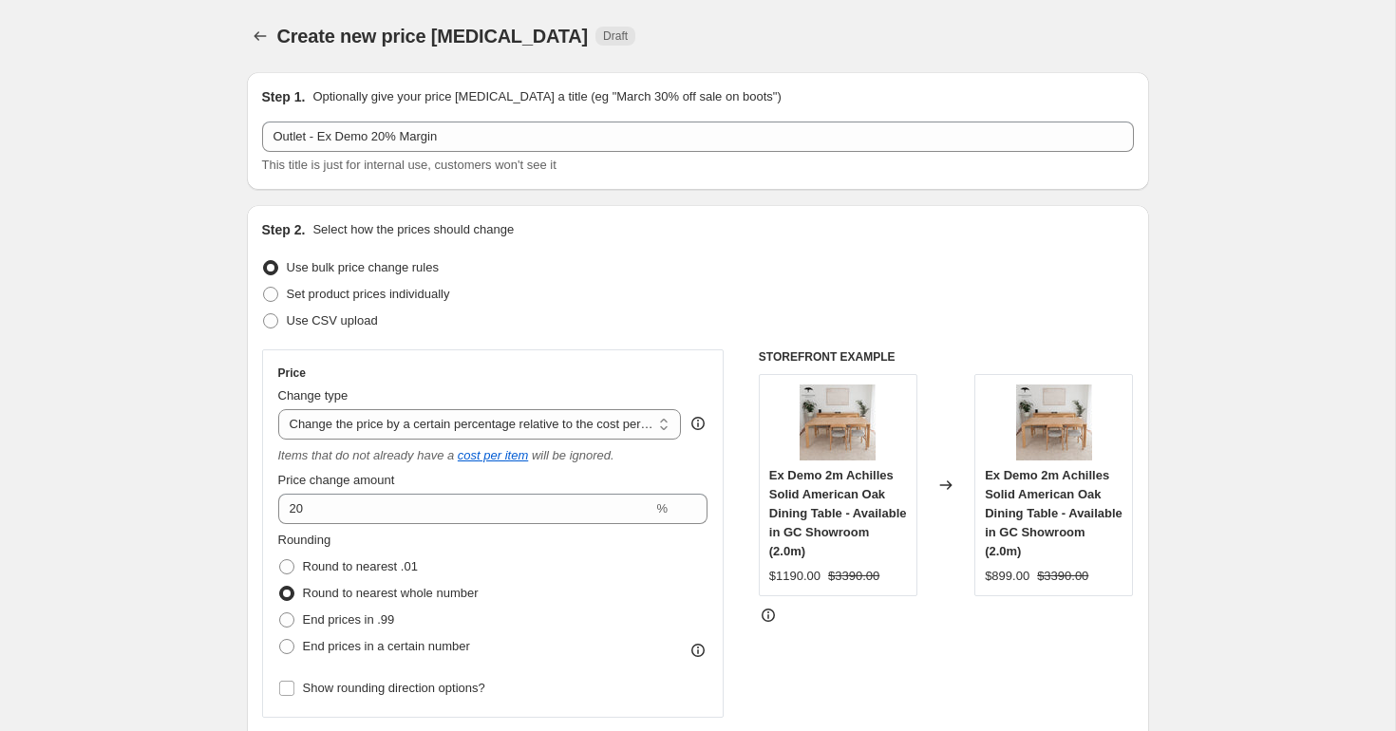
scroll to position [1497, 0]
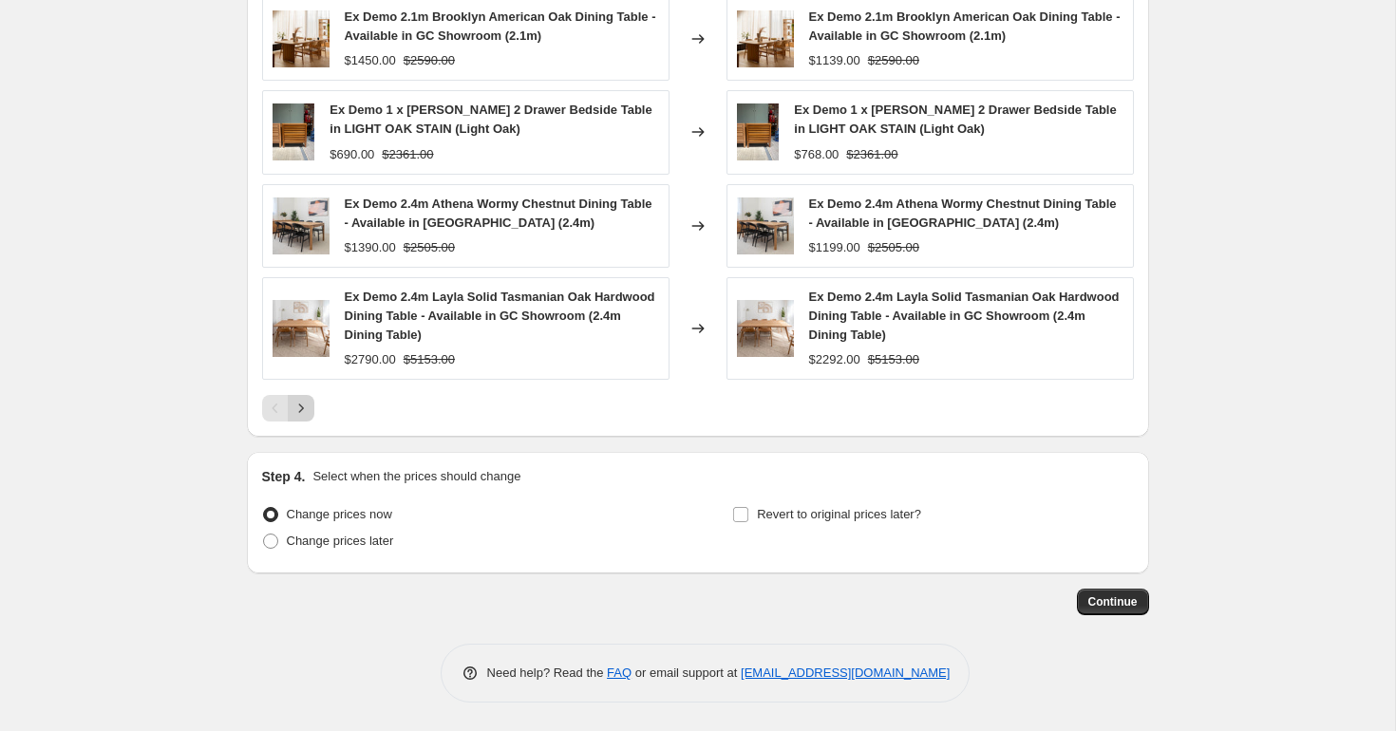
click at [312, 406] on button "Next" at bounding box center [301, 408] width 27 height 27
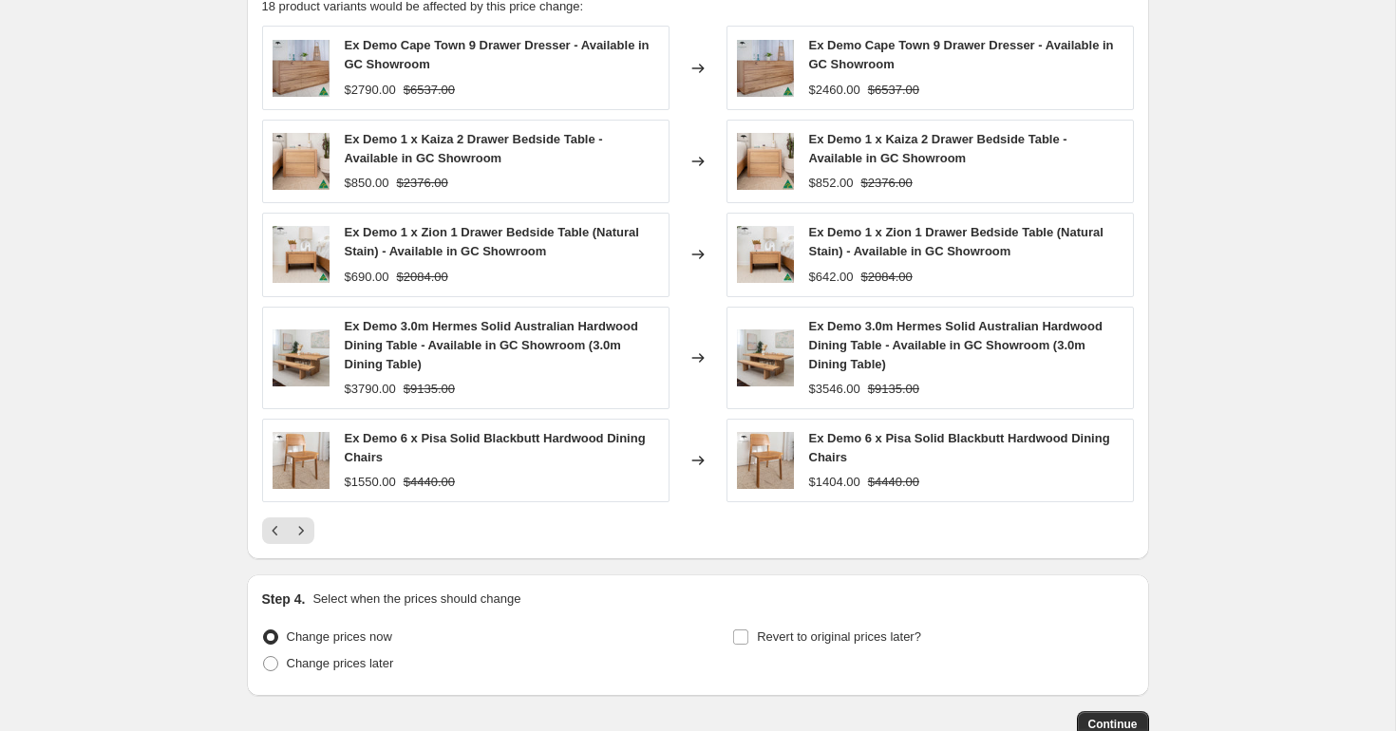
scroll to position [1357, 0]
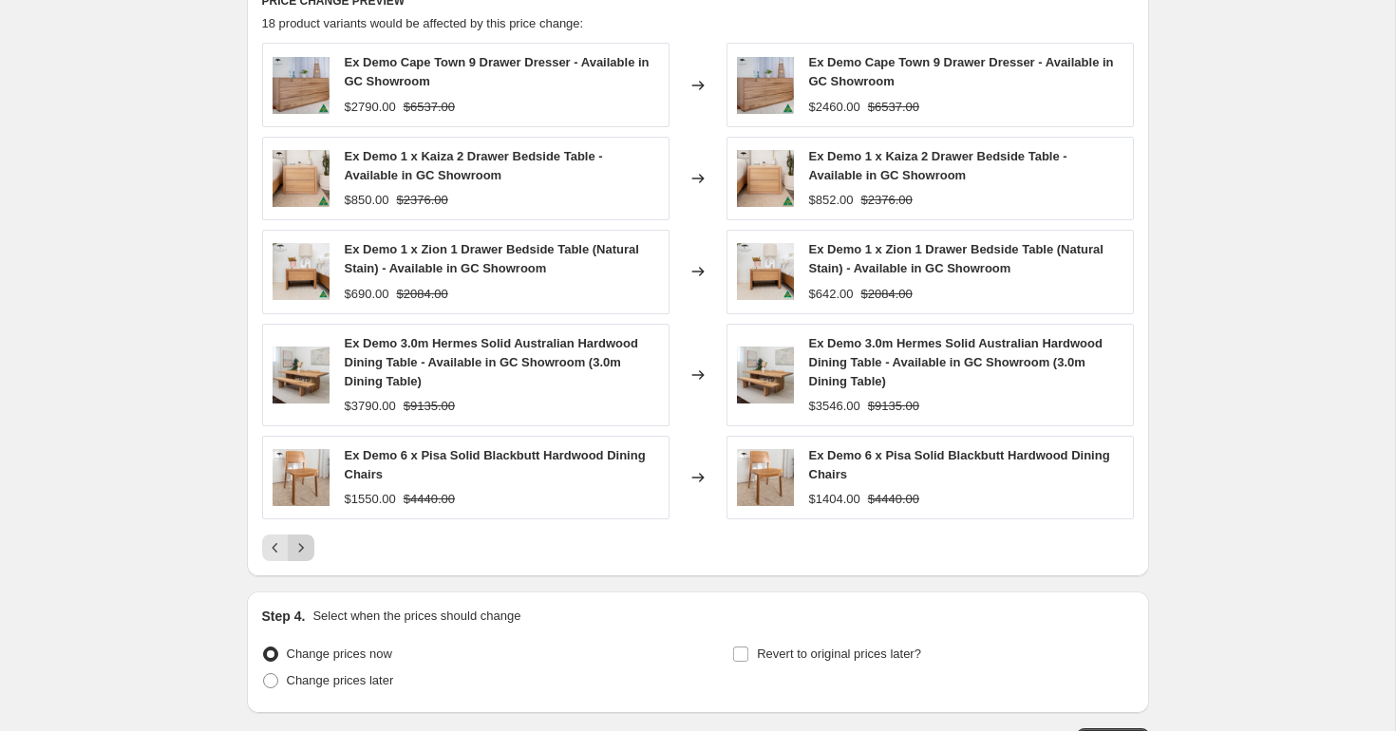
click at [309, 545] on icon "Next" at bounding box center [301, 547] width 19 height 19
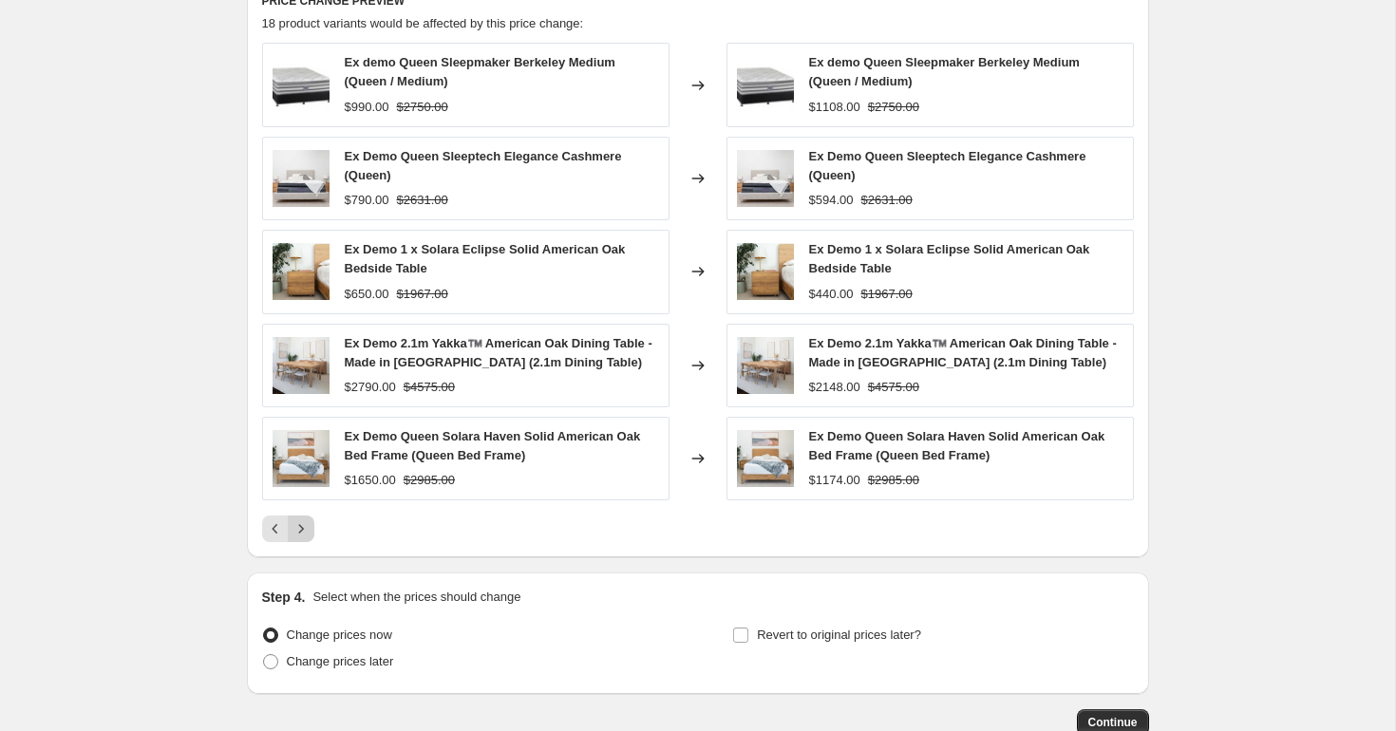
click at [311, 525] on button "Next" at bounding box center [301, 529] width 27 height 27
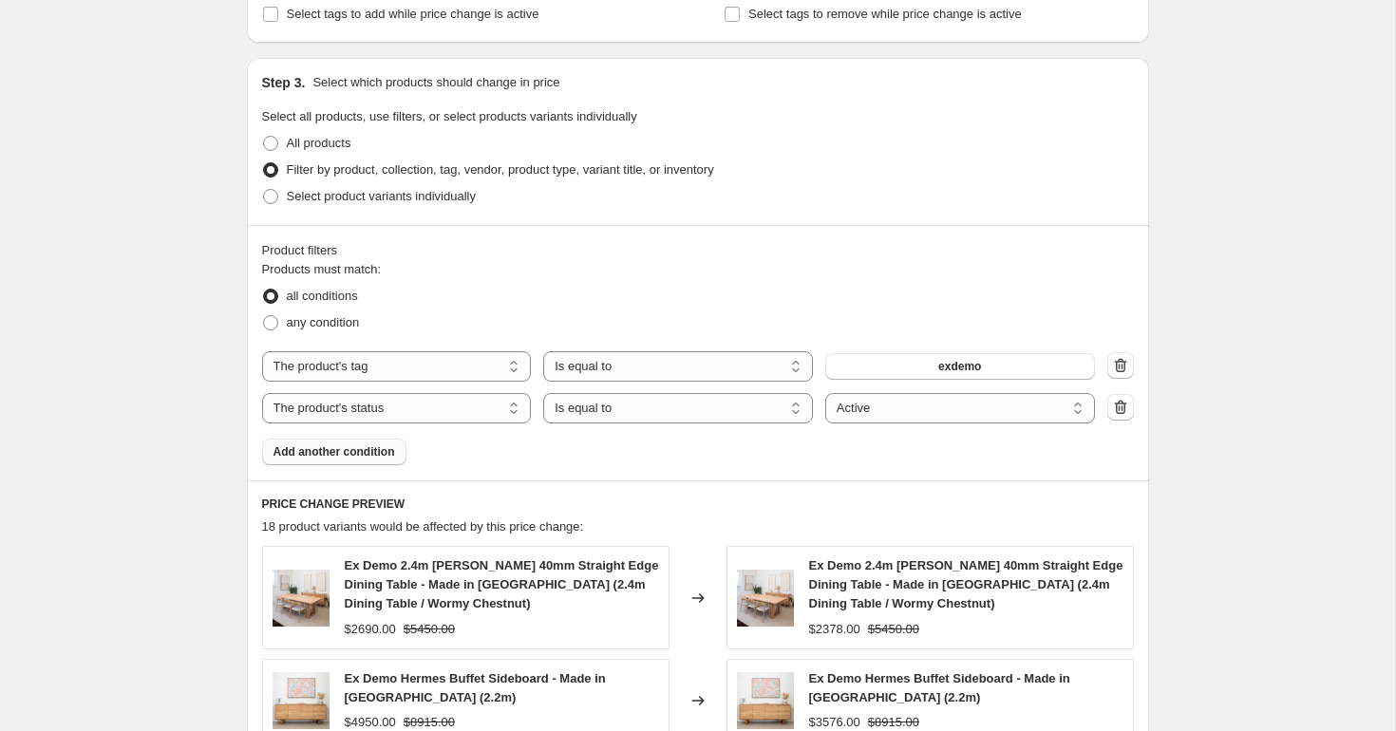
scroll to position [852, 0]
click at [926, 361] on button "exdemo" at bounding box center [960, 368] width 270 height 27
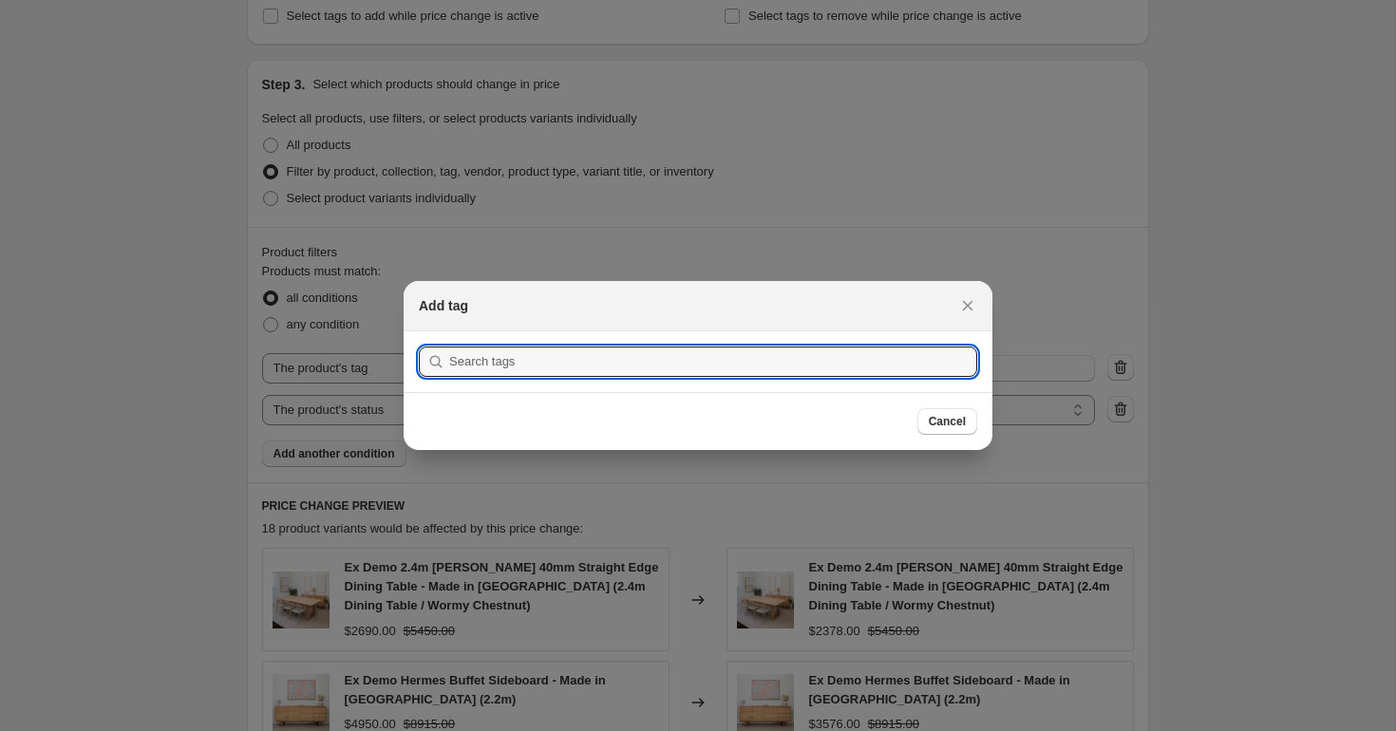
click at [1114, 362] on div at bounding box center [698, 365] width 1396 height 731
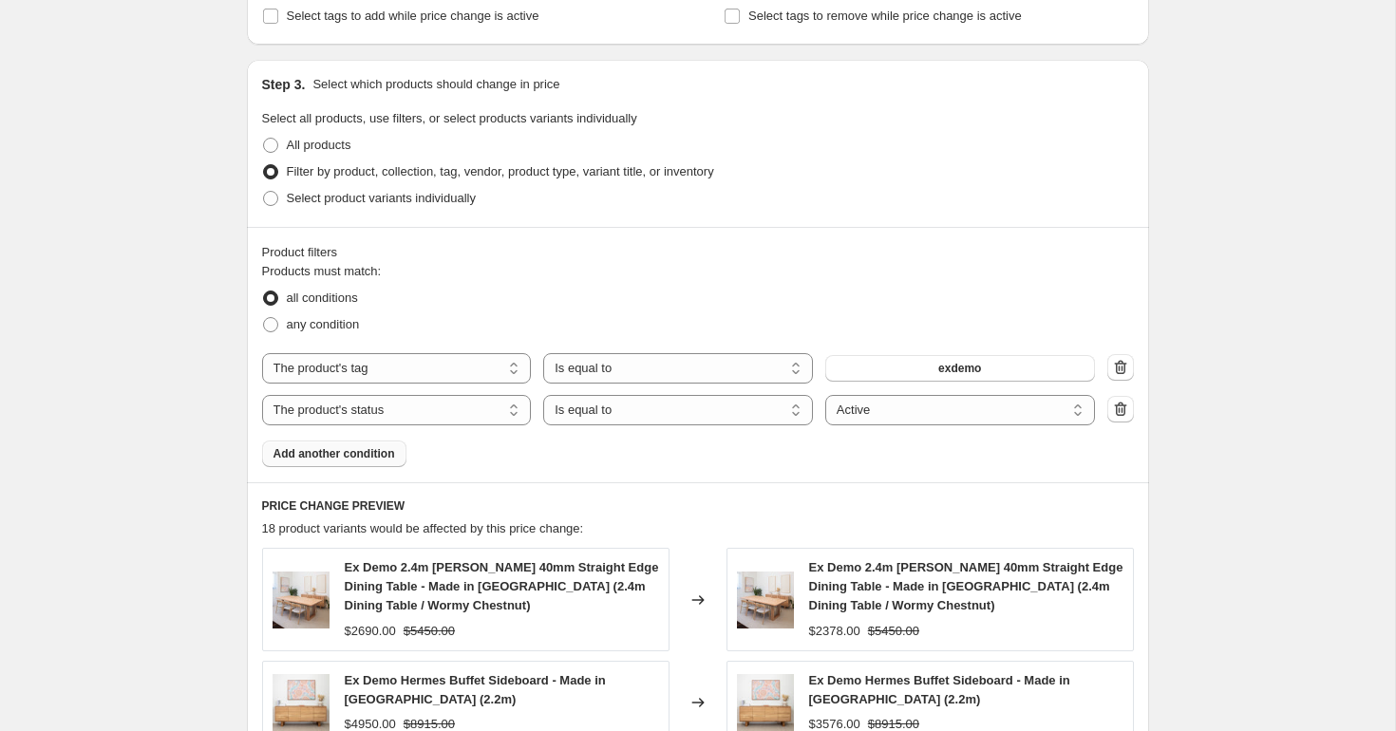
click at [1114, 362] on icon "button" at bounding box center [1120, 367] width 19 height 19
select select "product_status"
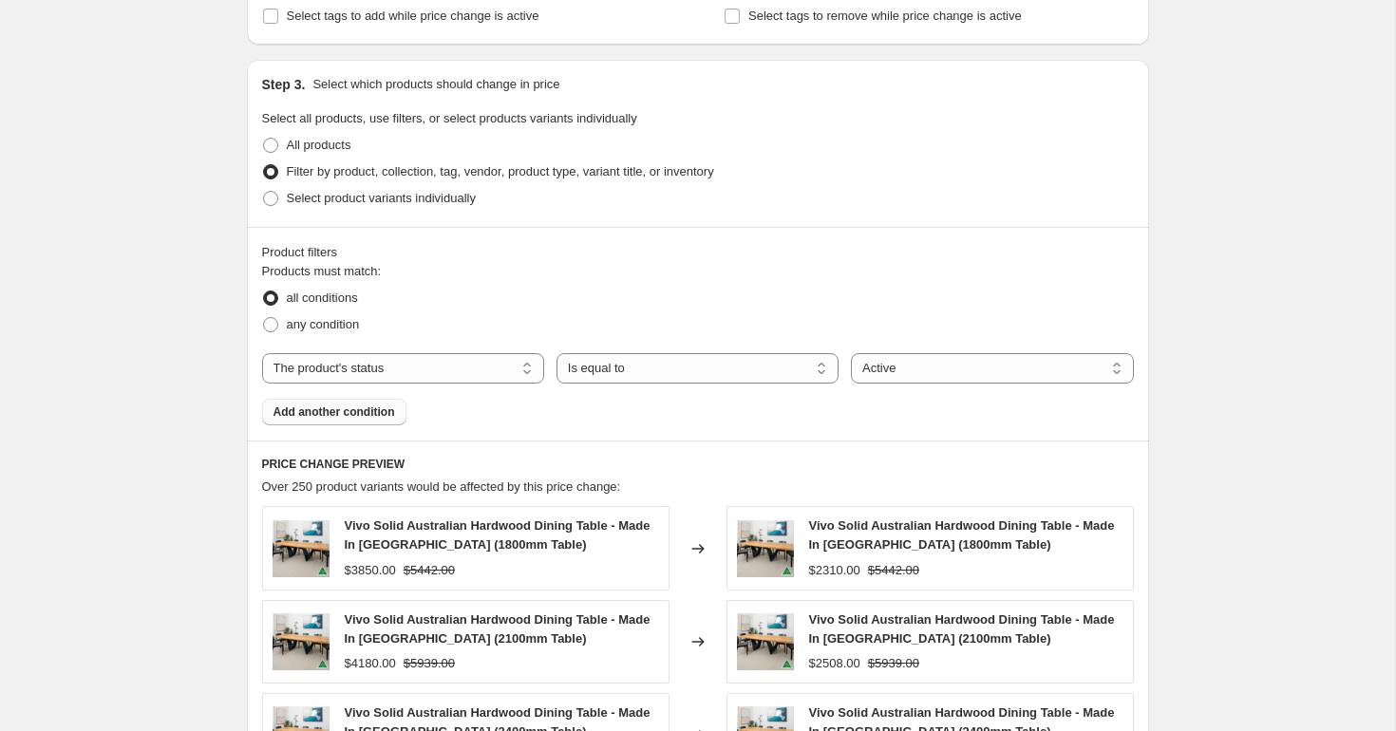
click at [329, 401] on button "Add another condition" at bounding box center [334, 412] width 144 height 27
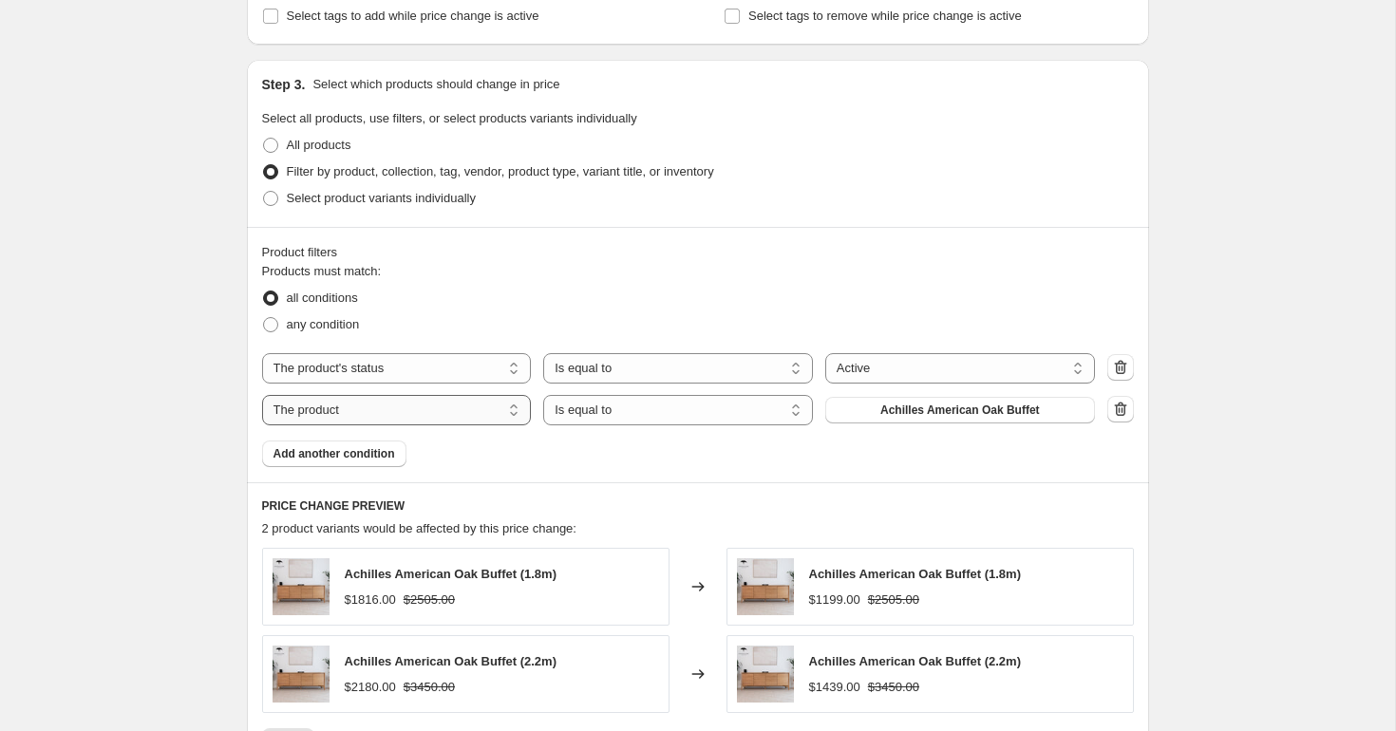
click at [377, 411] on select "The product The product's collection The product's tag The product's vendor The…" at bounding box center [397, 410] width 270 height 30
select select "tag"
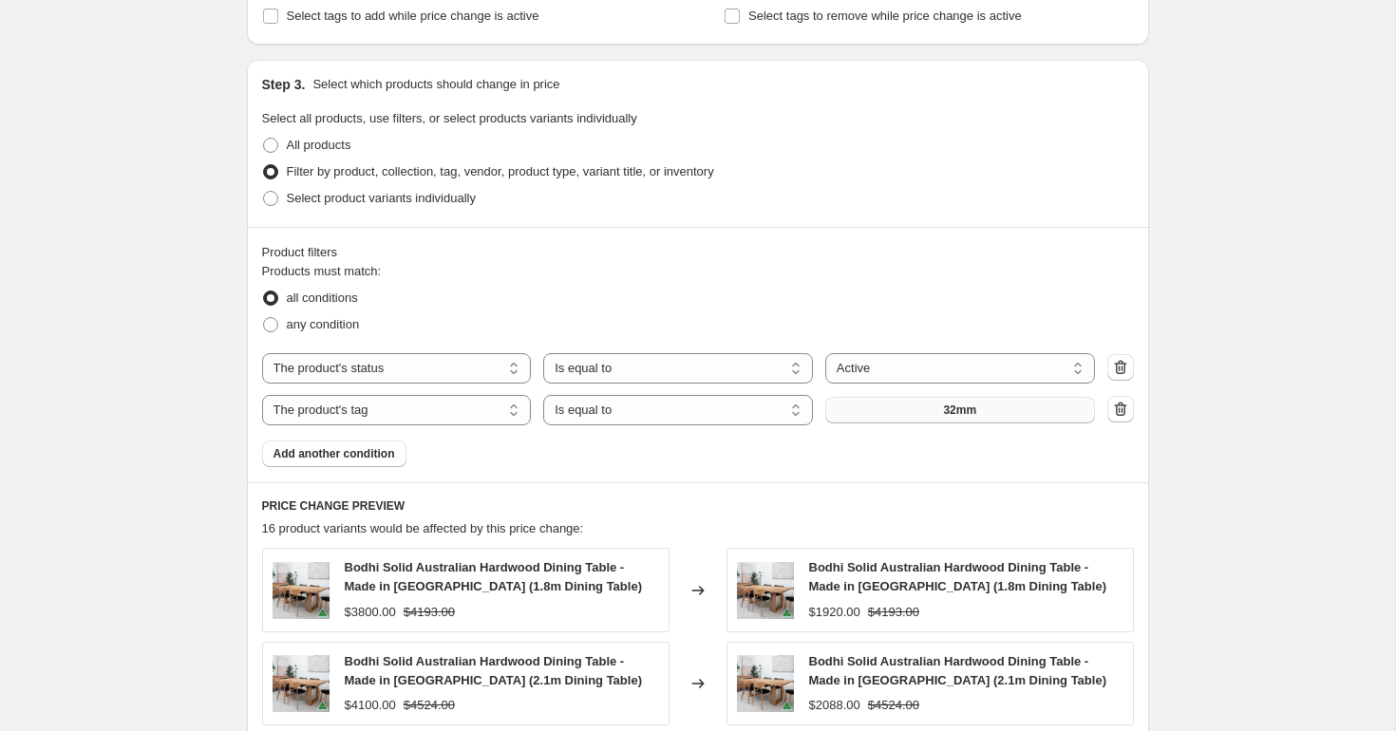
click at [953, 411] on span "32mm" at bounding box center [959, 410] width 33 height 15
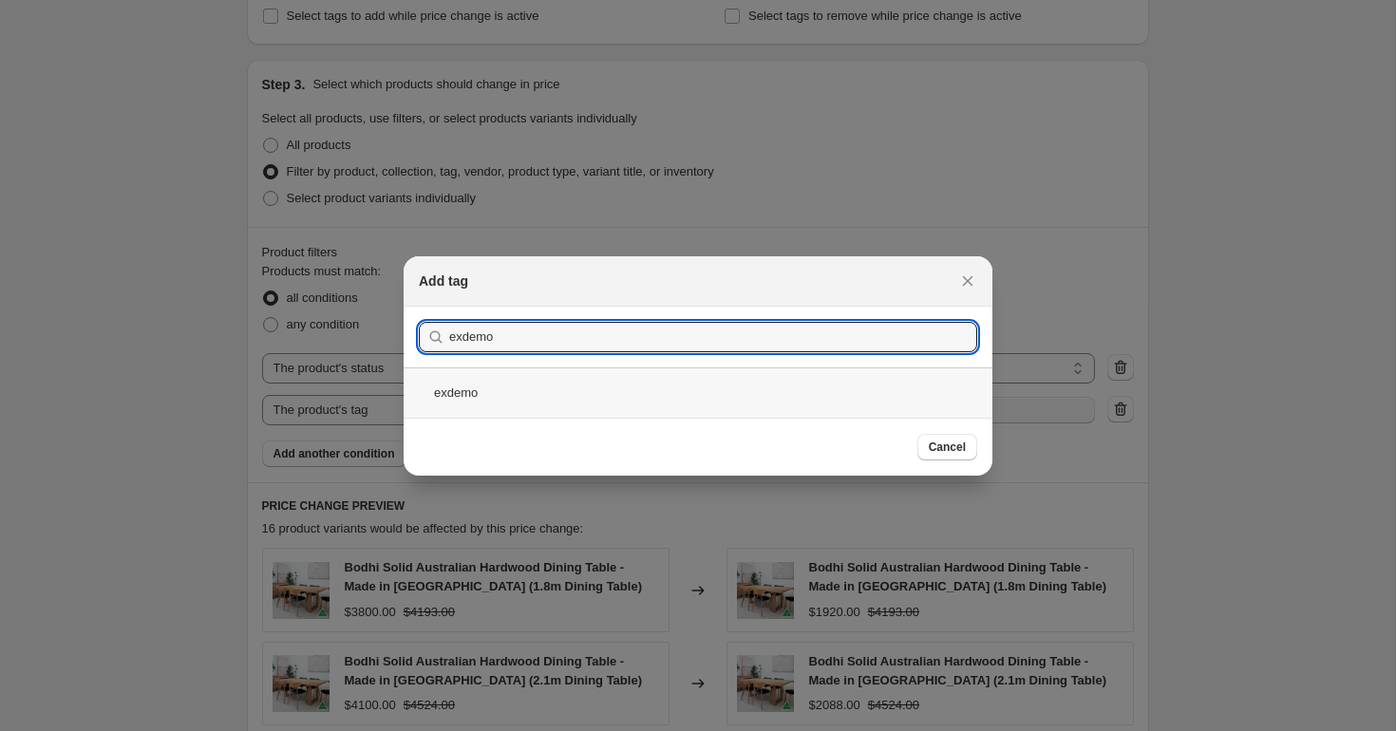
type input "exdemo"
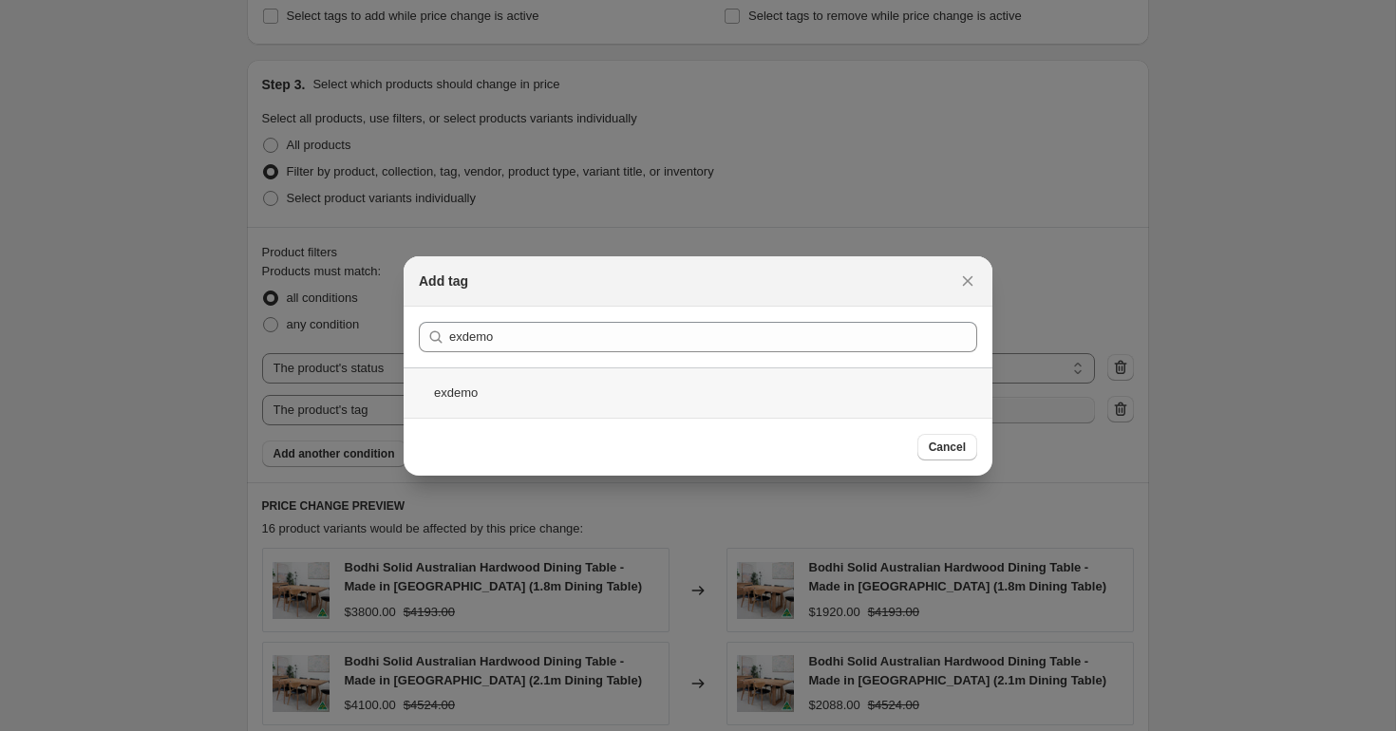
click at [506, 390] on div "exdemo" at bounding box center [698, 393] width 589 height 50
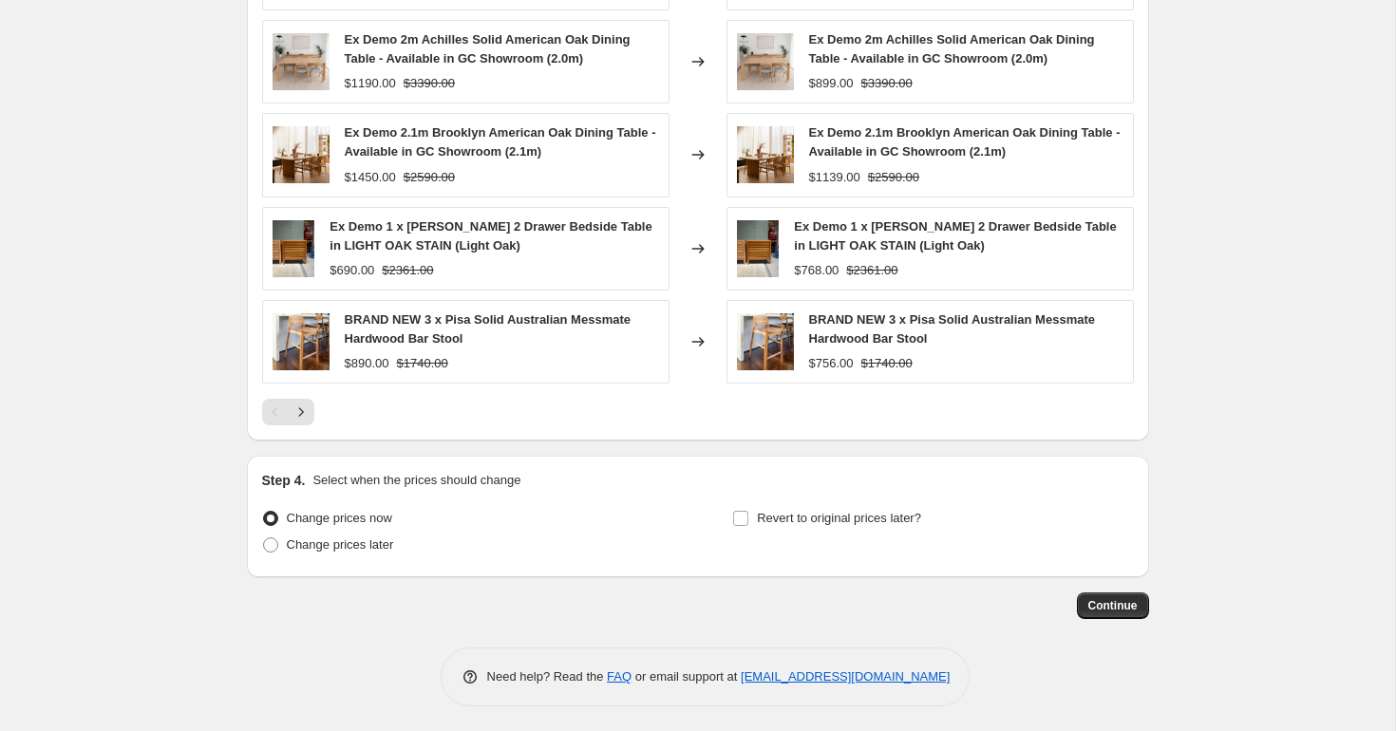
scroll to position [1497, 0]
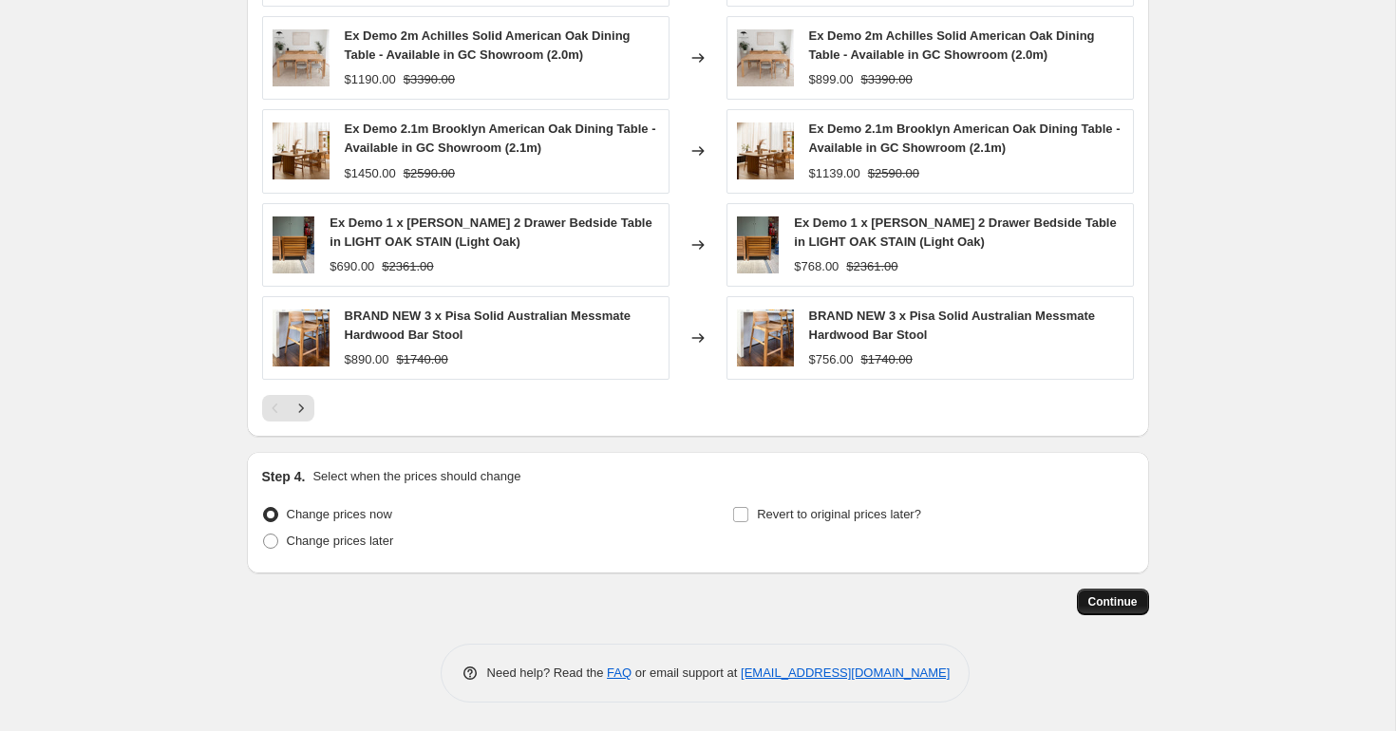
click at [1127, 602] on span "Continue" at bounding box center [1112, 602] width 49 height 15
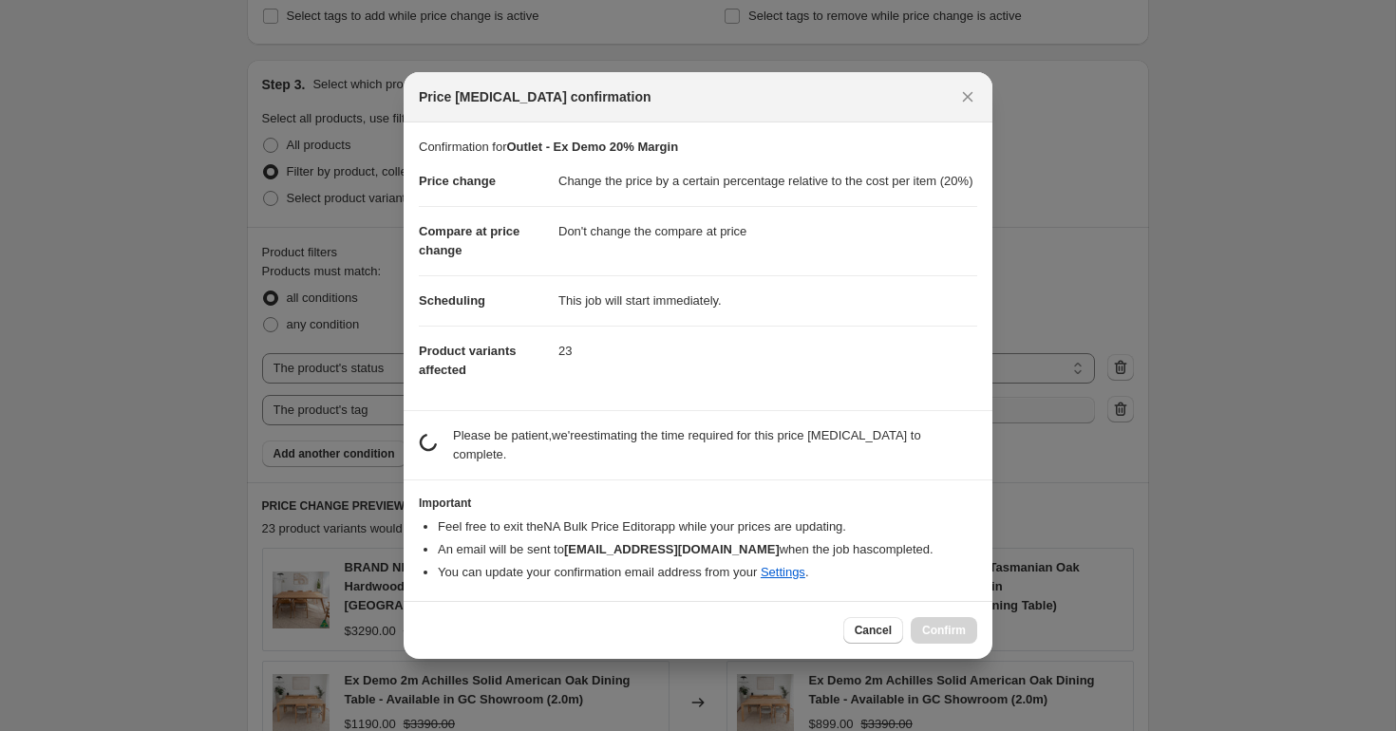
scroll to position [0, 0]
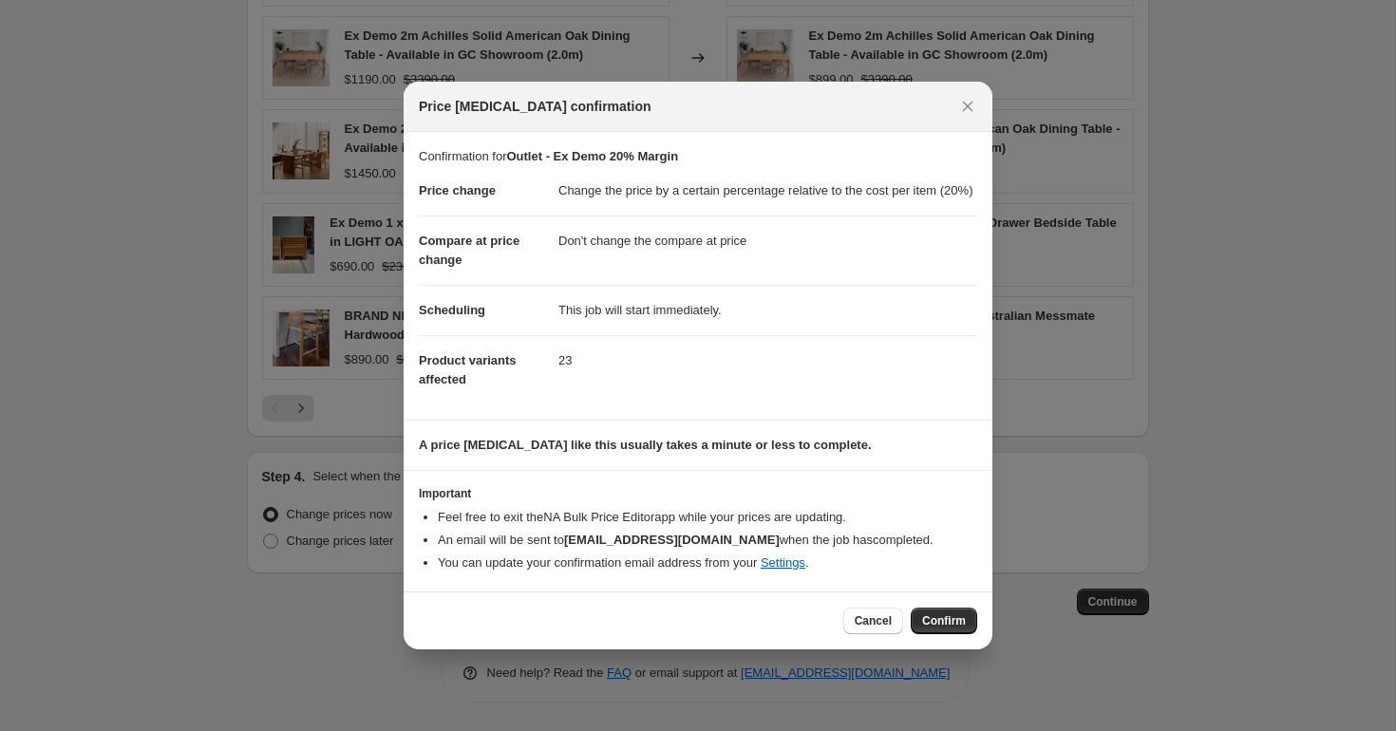
click at [1178, 460] on div at bounding box center [698, 365] width 1396 height 731
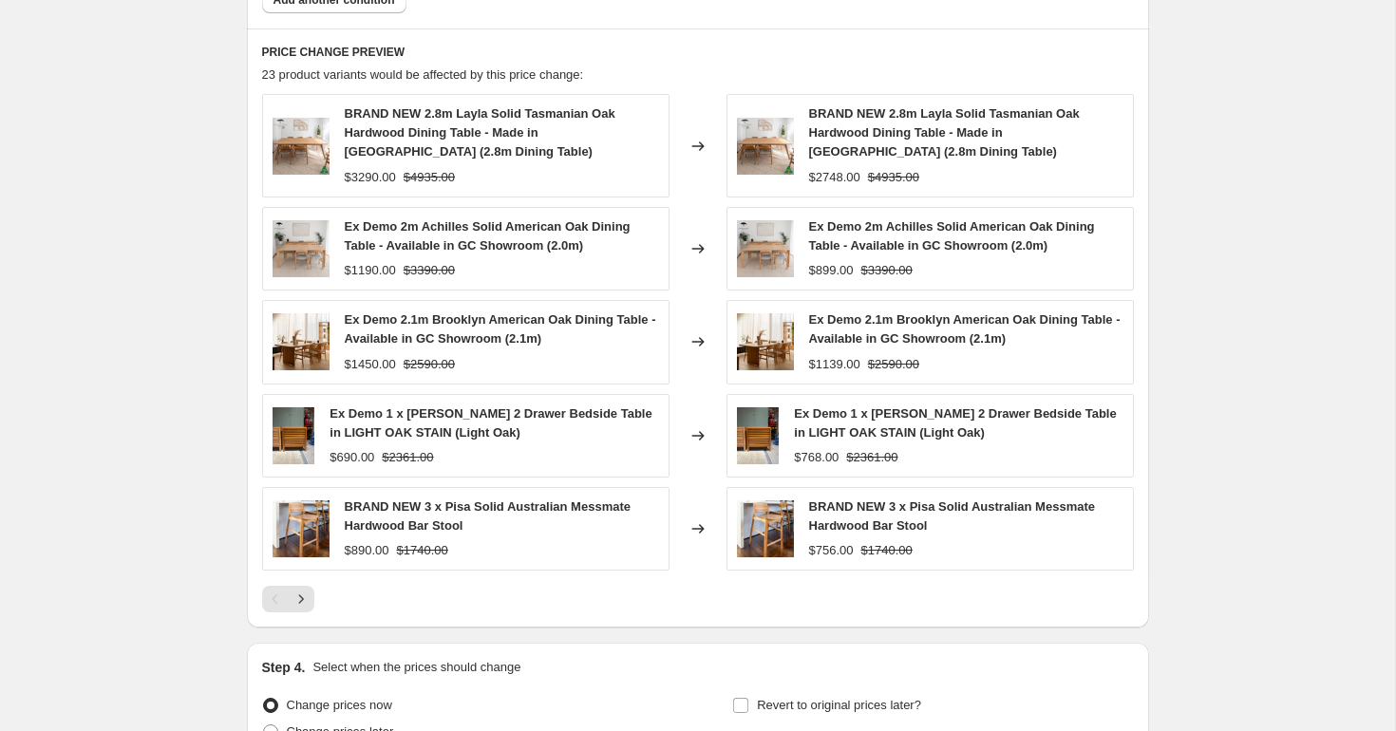
scroll to position [1497, 0]
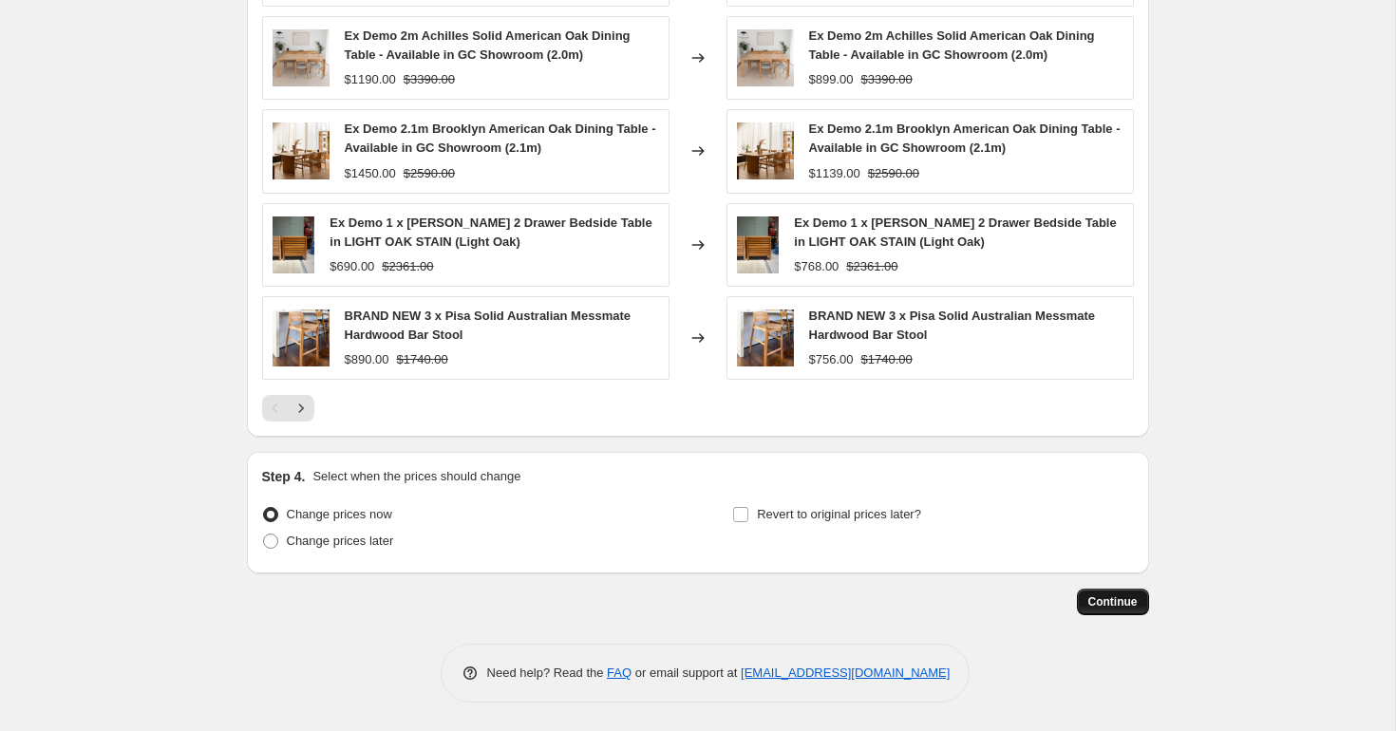
click at [1126, 596] on span "Continue" at bounding box center [1112, 602] width 49 height 15
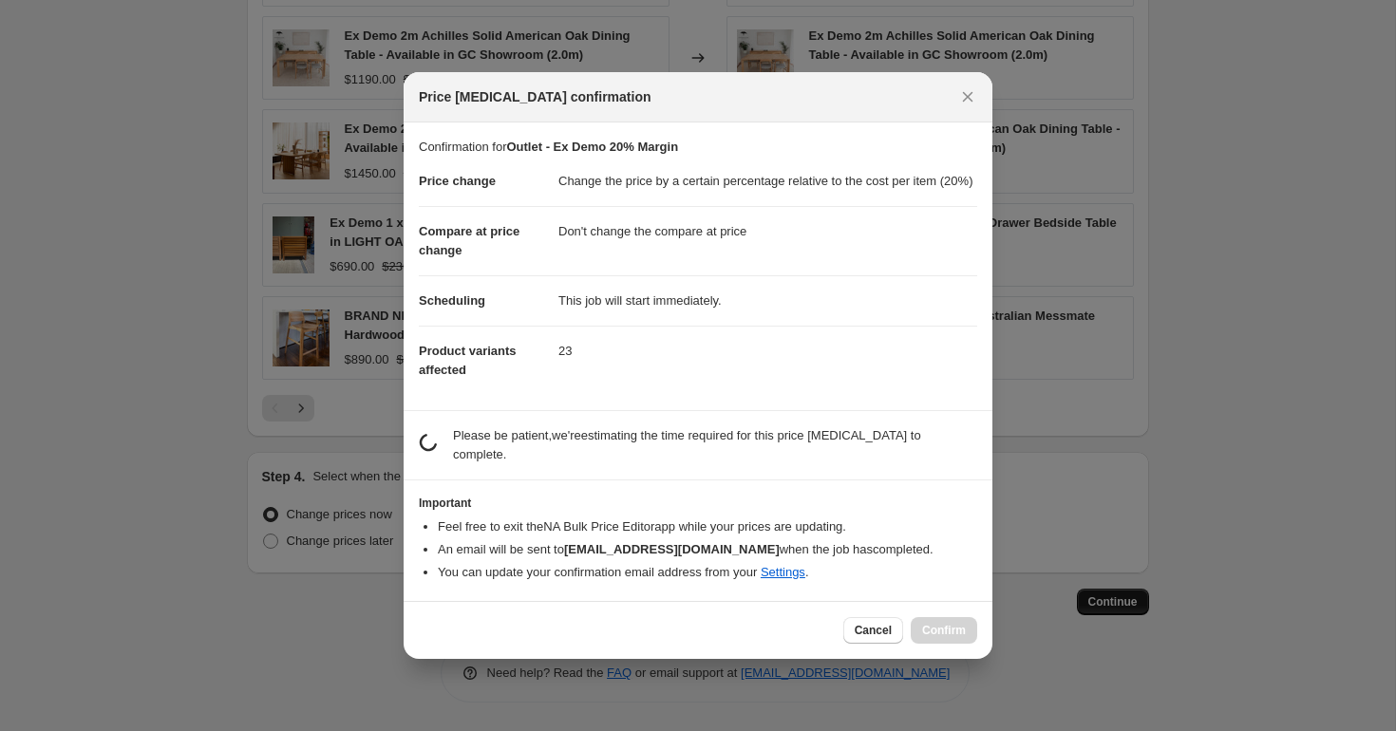
scroll to position [0, 0]
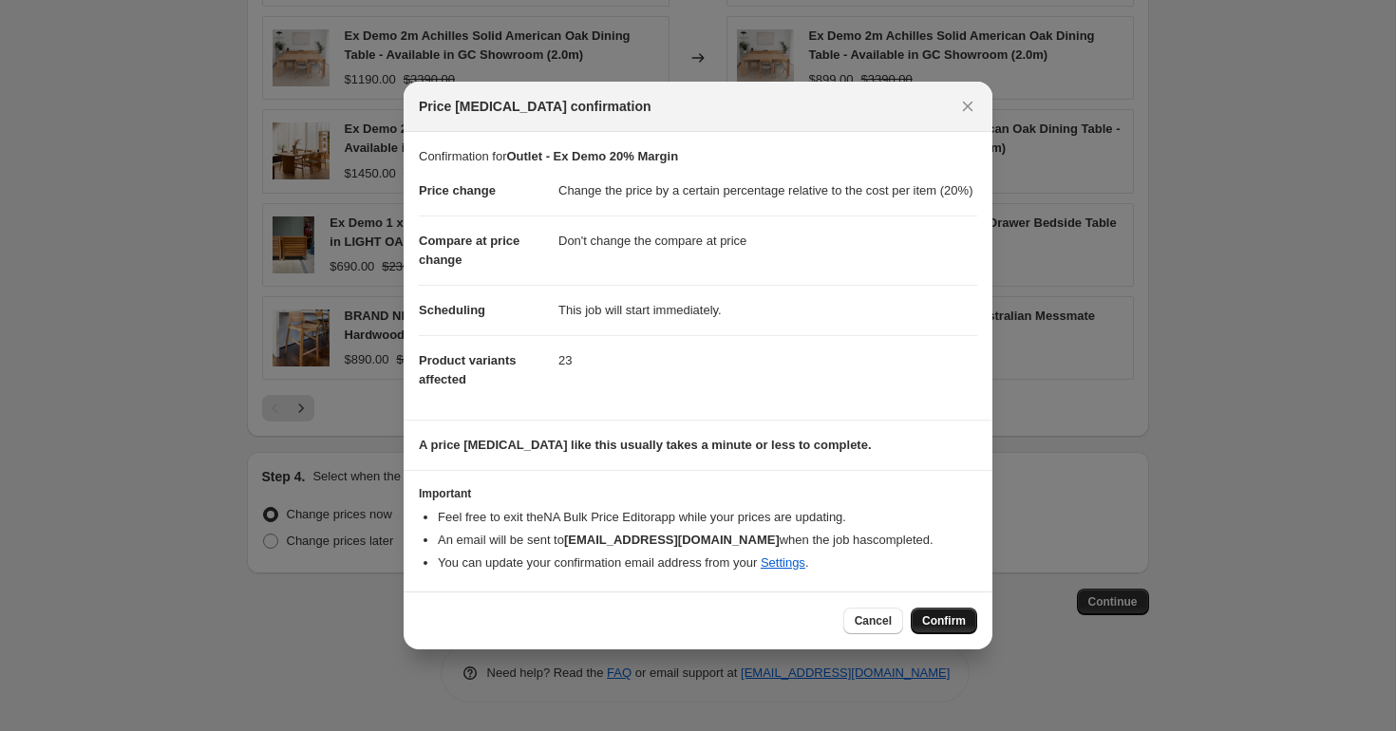
click at [925, 629] on span "Confirm" at bounding box center [944, 620] width 44 height 15
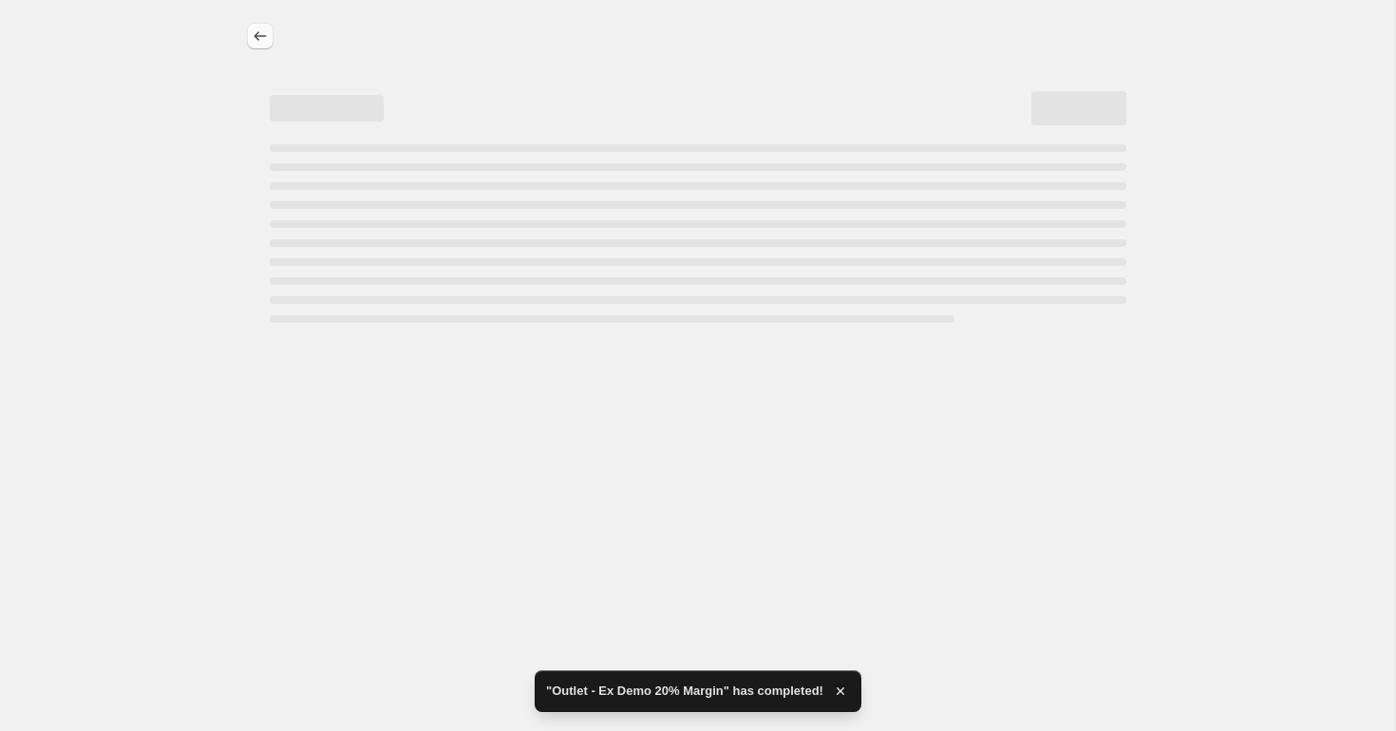
select select "pc"
select select "no_change"
select select "product_status"
select select "tag"
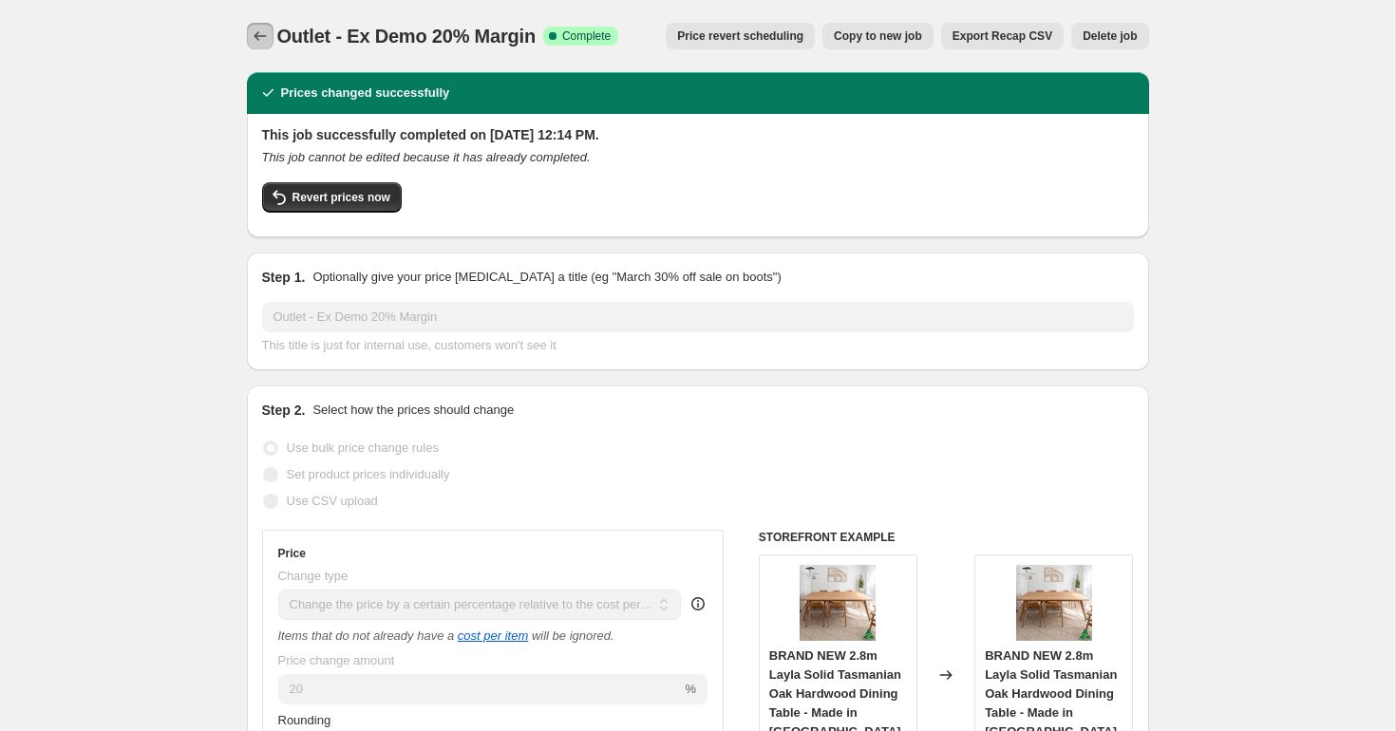
click at [255, 41] on icon "Price change jobs" at bounding box center [260, 36] width 19 height 19
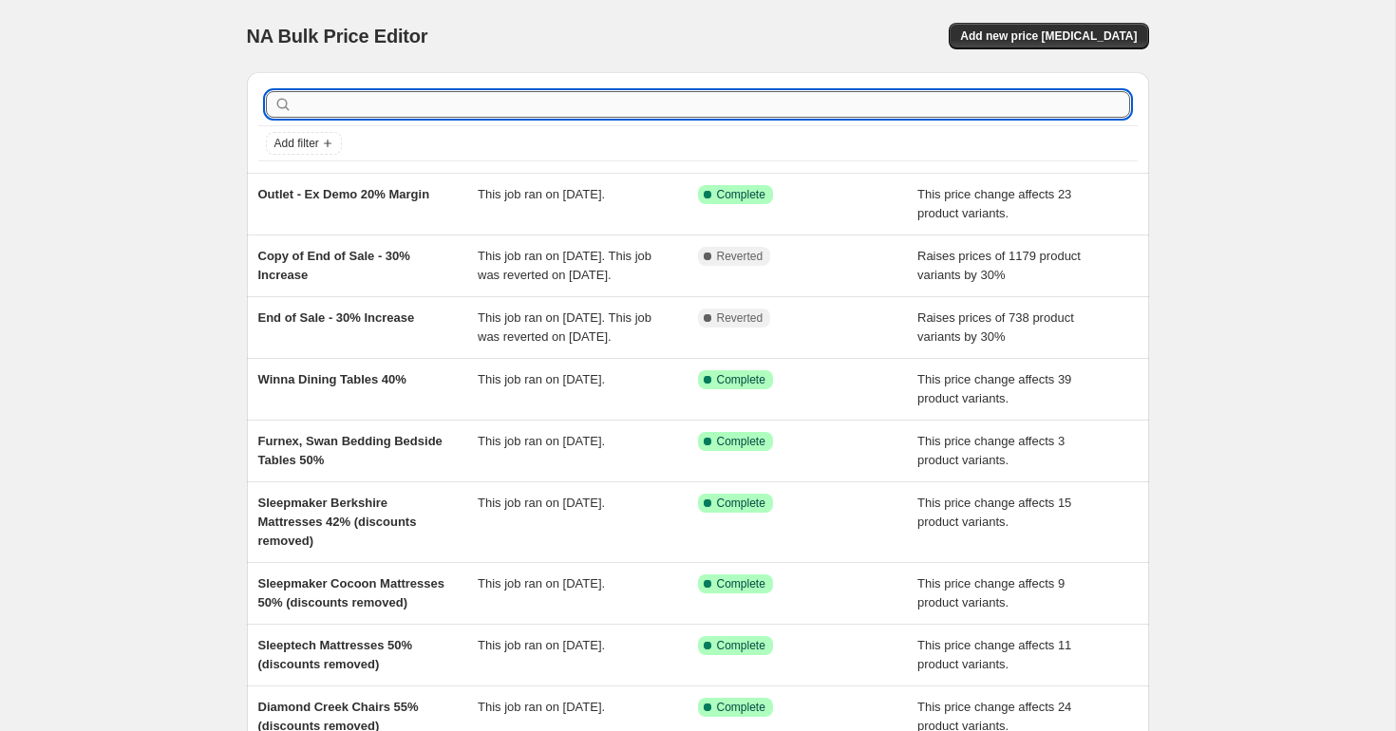
click at [368, 99] on input "text" at bounding box center [713, 104] width 834 height 27
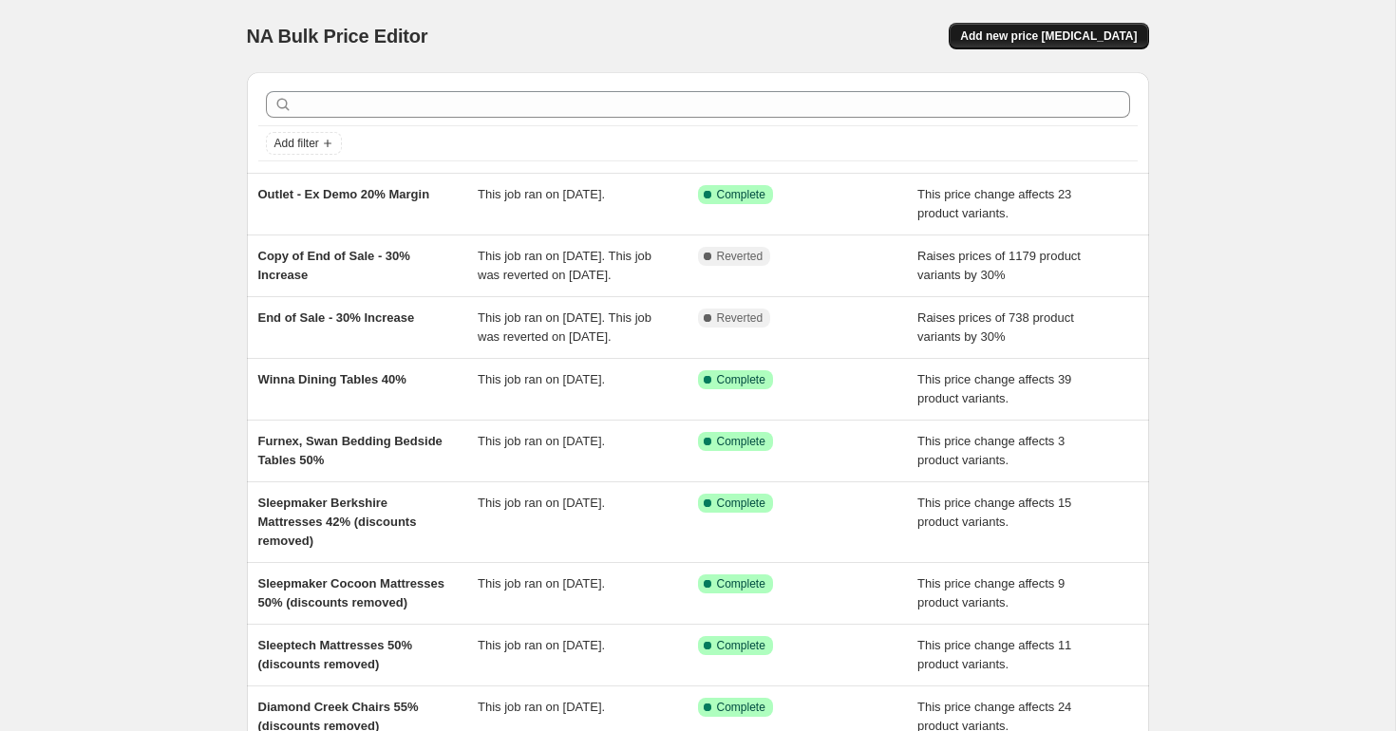
click at [1063, 28] on button "Add new price [MEDICAL_DATA]" at bounding box center [1048, 36] width 199 height 27
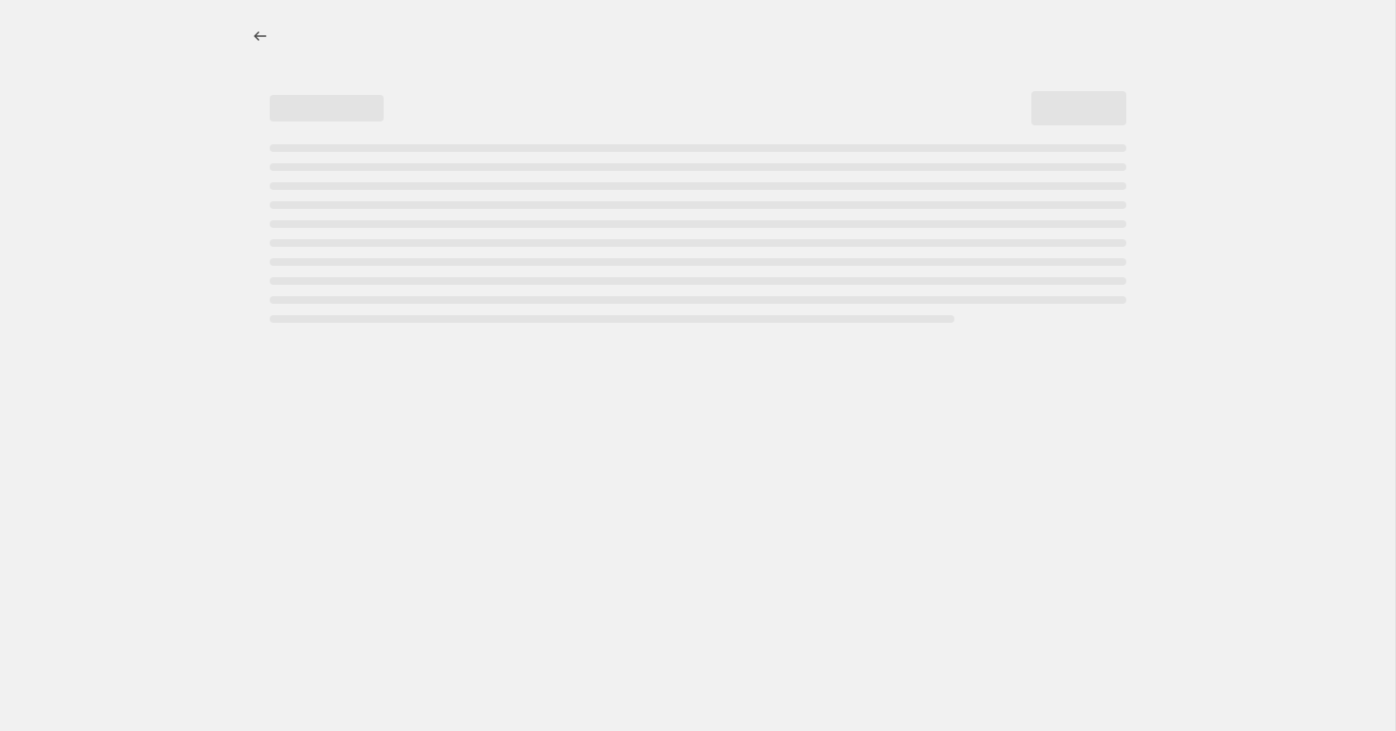
select select "percentage"
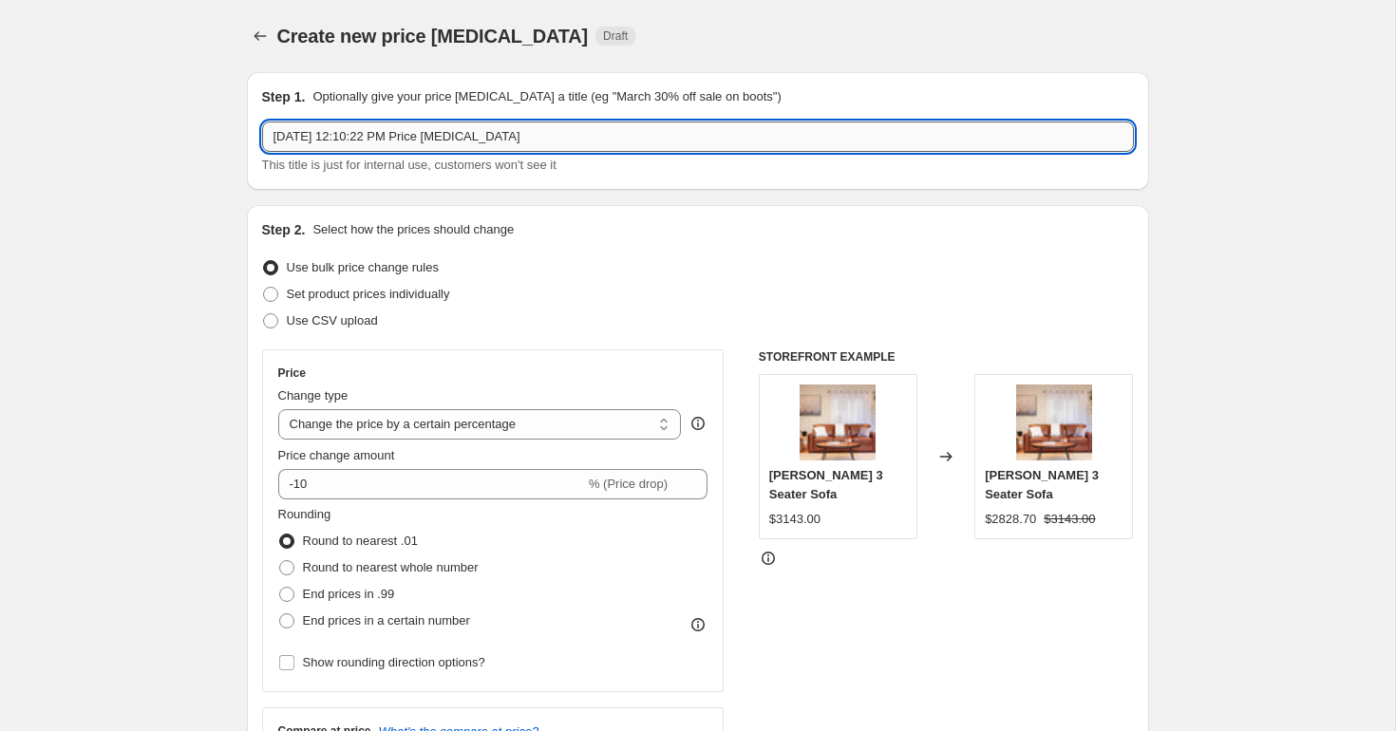
click at [517, 122] on input "Sep 8, 2025, 12:10:22 PM Price change job" at bounding box center [698, 137] width 872 height 30
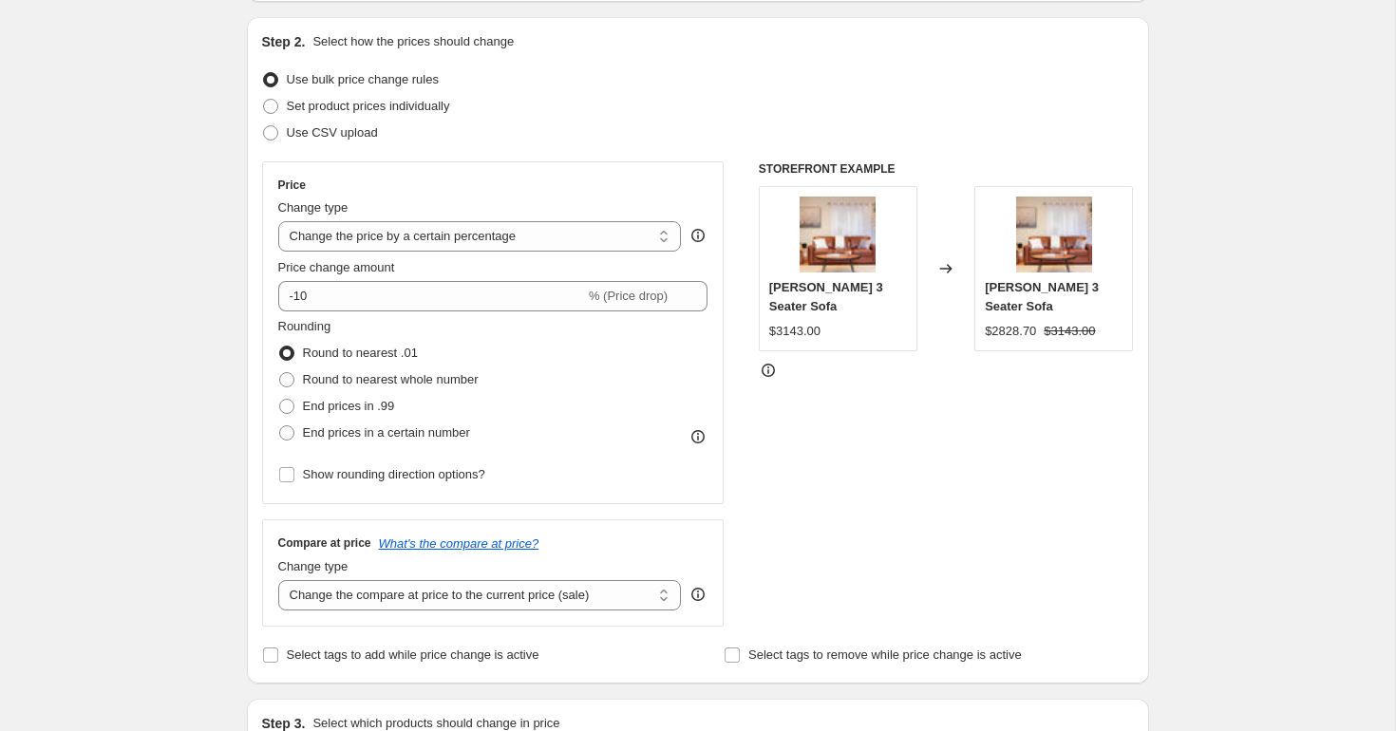
scroll to position [191, 0]
type input "Outlet - Non Ex Demo 30% Margin"
click at [428, 228] on select "Change the price to a certain amount Change the price by a certain amount Chang…" at bounding box center [480, 233] width 404 height 30
select select "pc"
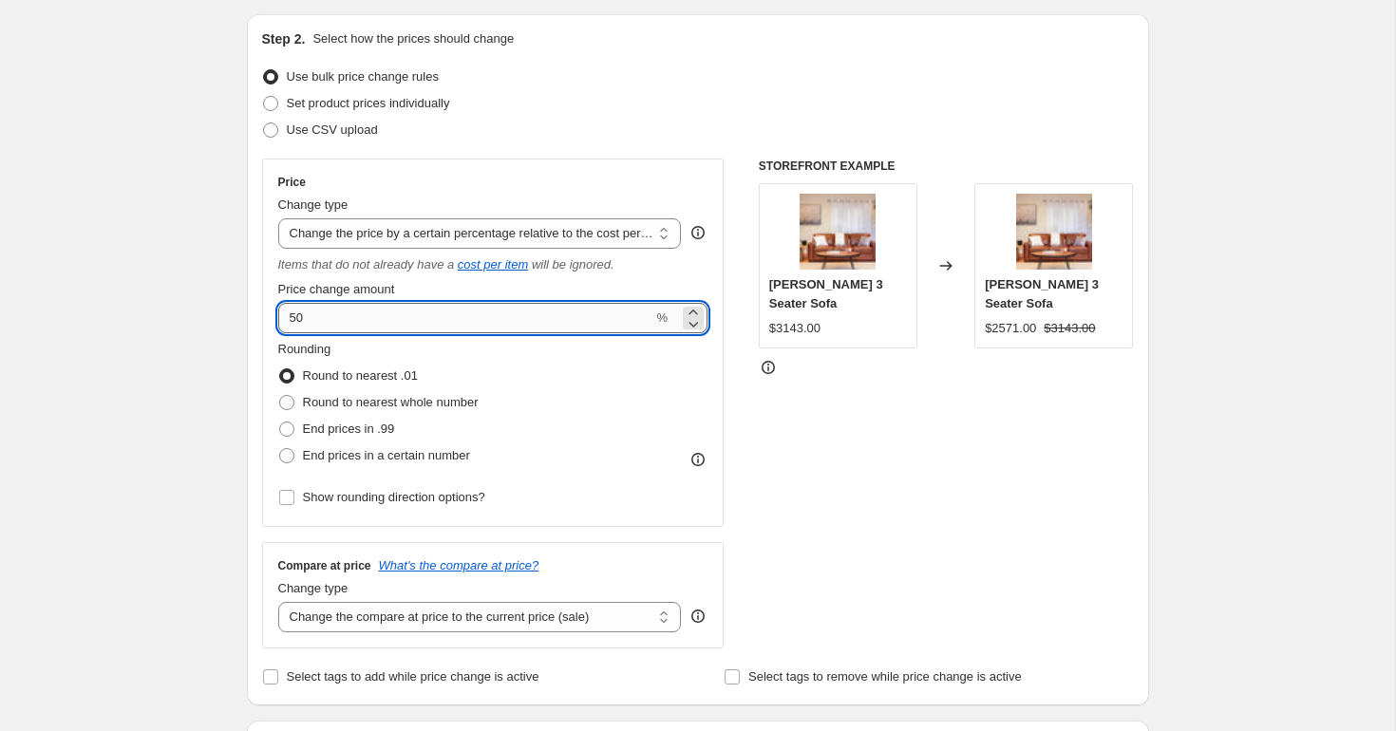
click at [378, 318] on input "50" at bounding box center [465, 318] width 375 height 30
type input "5"
type input "30"
click at [330, 406] on span "Round to nearest whole number" at bounding box center [391, 402] width 176 height 14
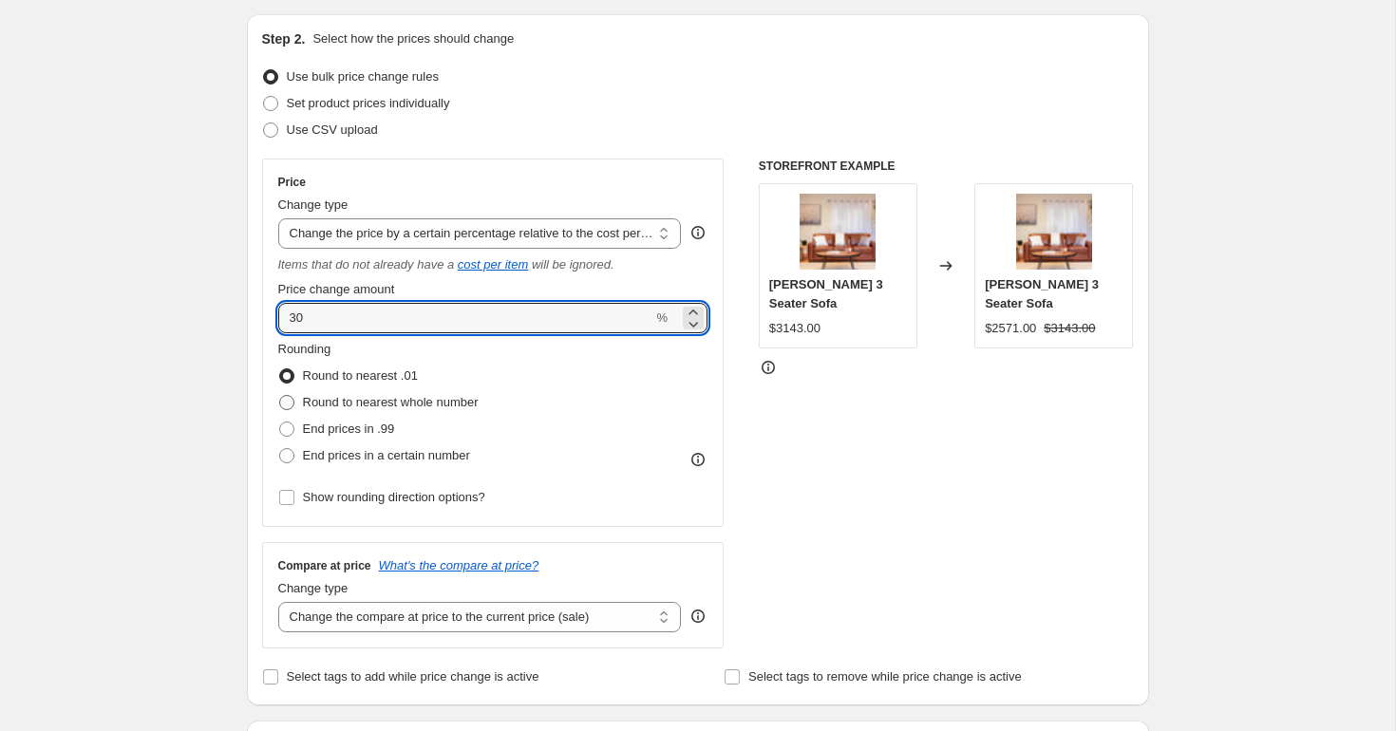
click at [280, 396] on input "Round to nearest whole number" at bounding box center [279, 395] width 1 height 1
radio input "true"
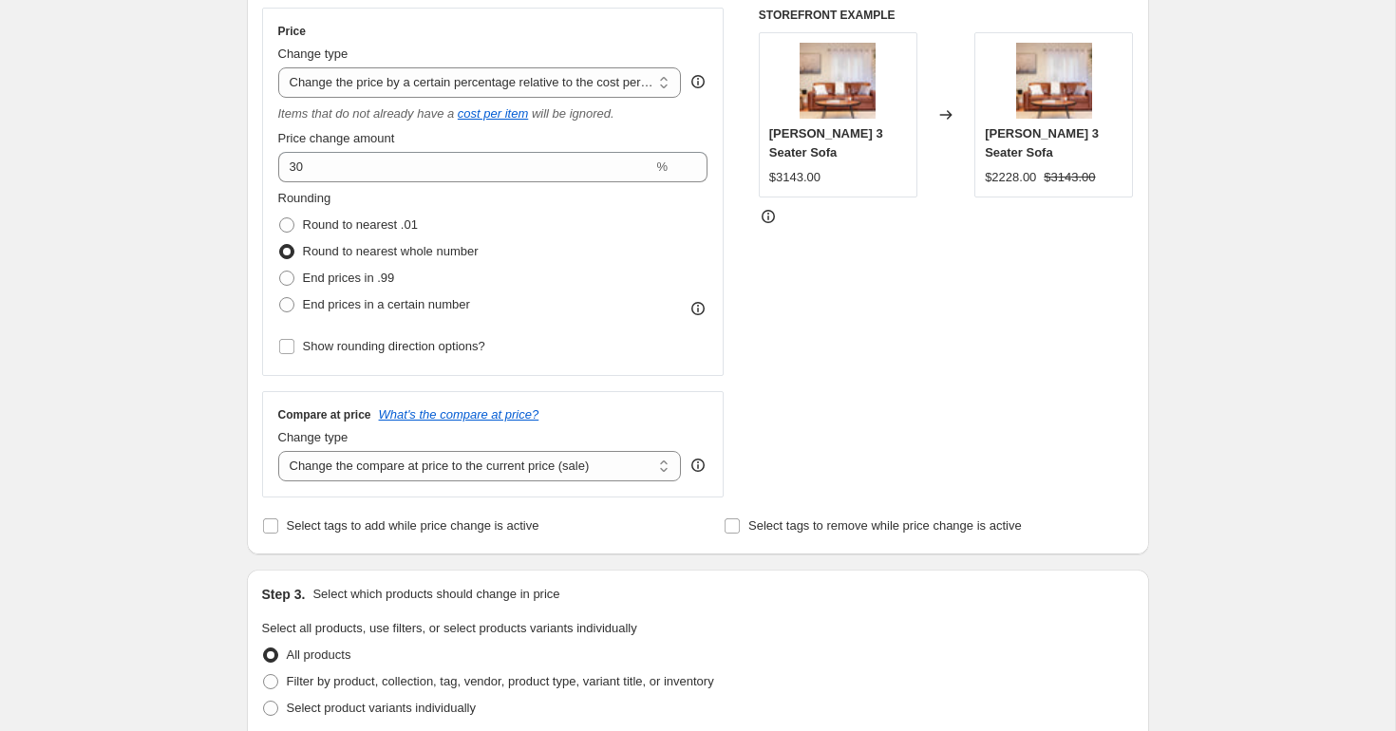
scroll to position [366, 0]
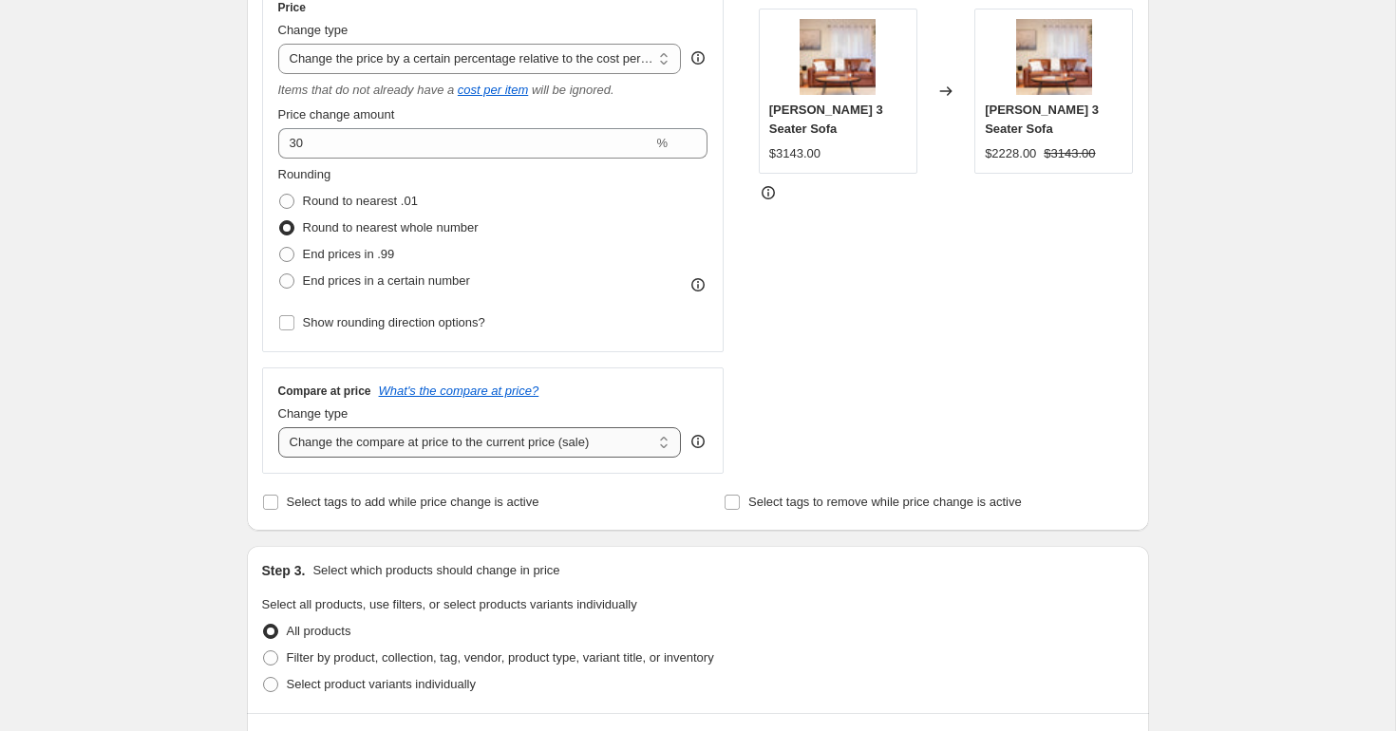
click at [642, 449] on select "Change the compare at price to the current price (sale) Change the compare at p…" at bounding box center [480, 442] width 404 height 30
select select "no_change"
click at [278, 427] on select "Change the compare at price to the current price (sale) Change the compare at p…" at bounding box center [480, 442] width 404 height 30
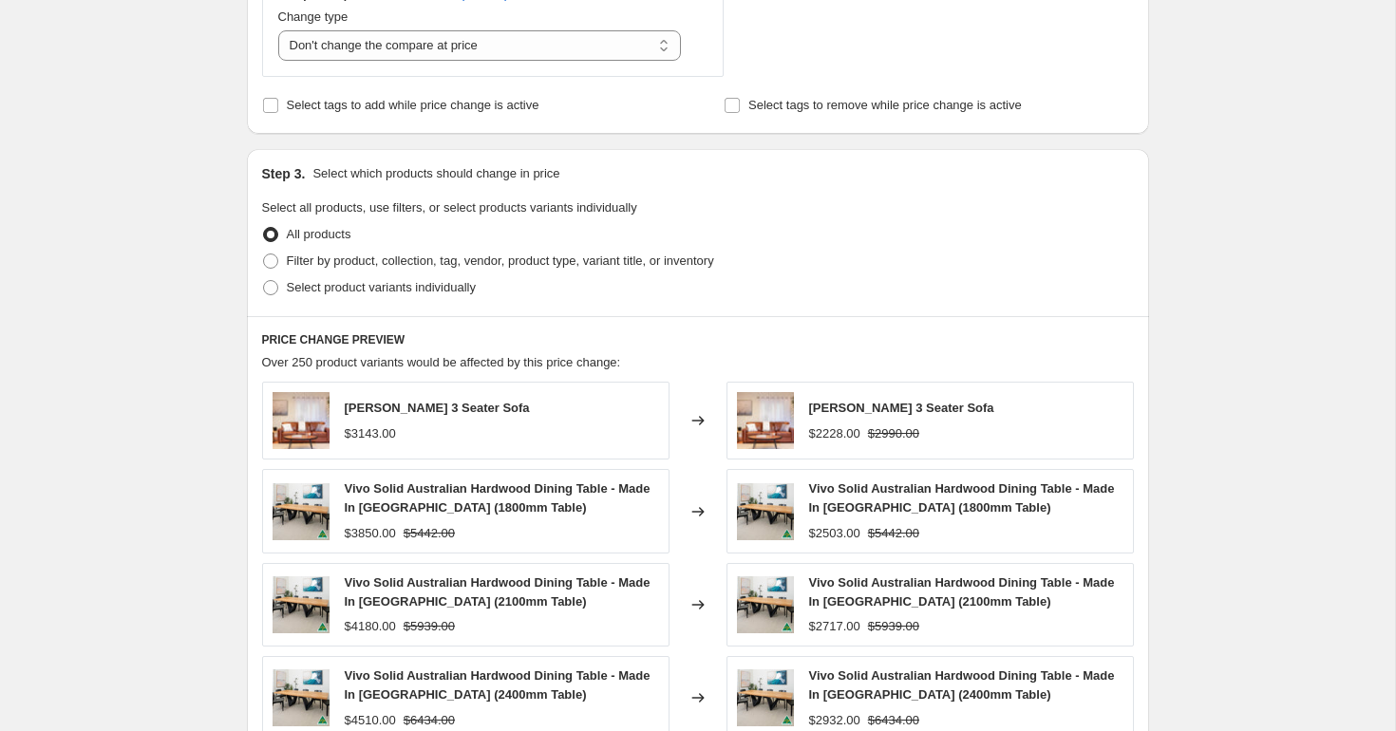
scroll to position [842, 0]
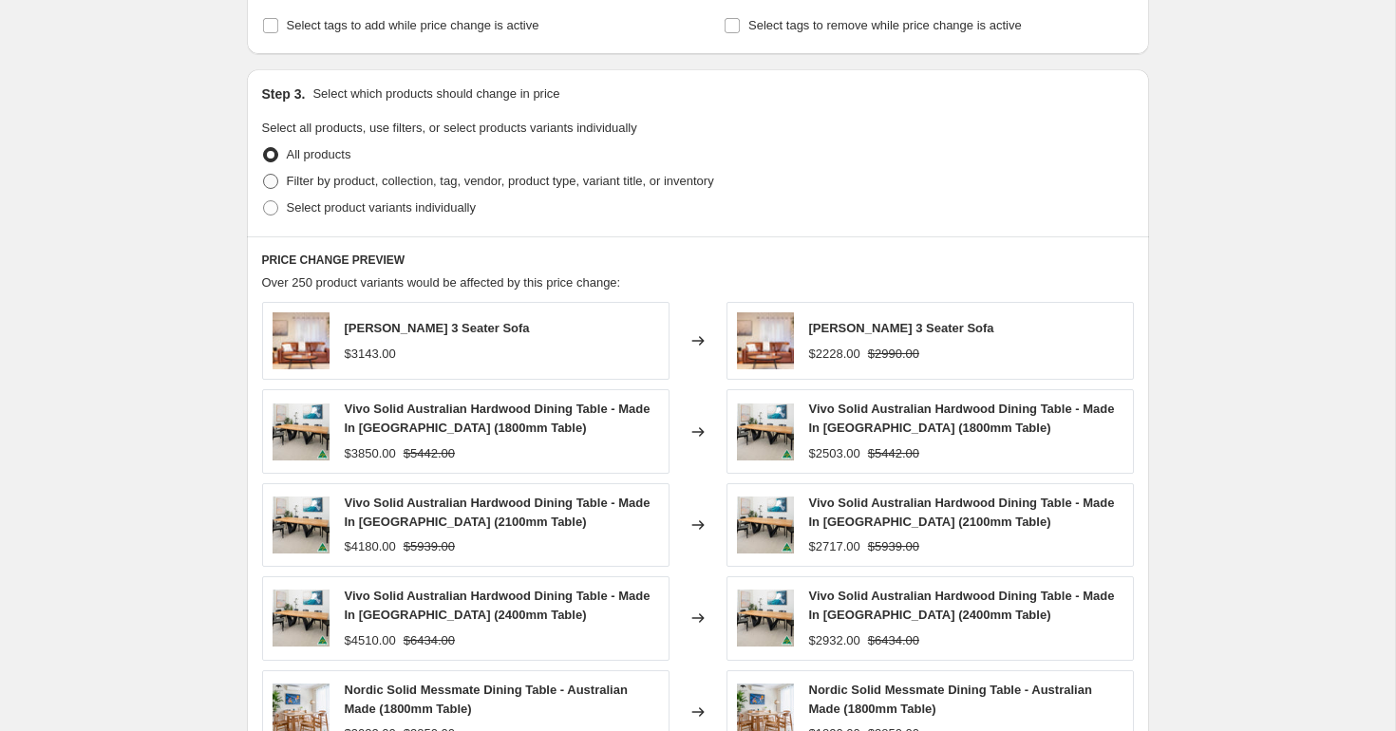
click at [322, 184] on span "Filter by product, collection, tag, vendor, product type, variant title, or inv…" at bounding box center [500, 181] width 427 height 14
click at [264, 175] on input "Filter by product, collection, tag, vendor, product type, variant title, or inv…" at bounding box center [263, 174] width 1 height 1
radio input "true"
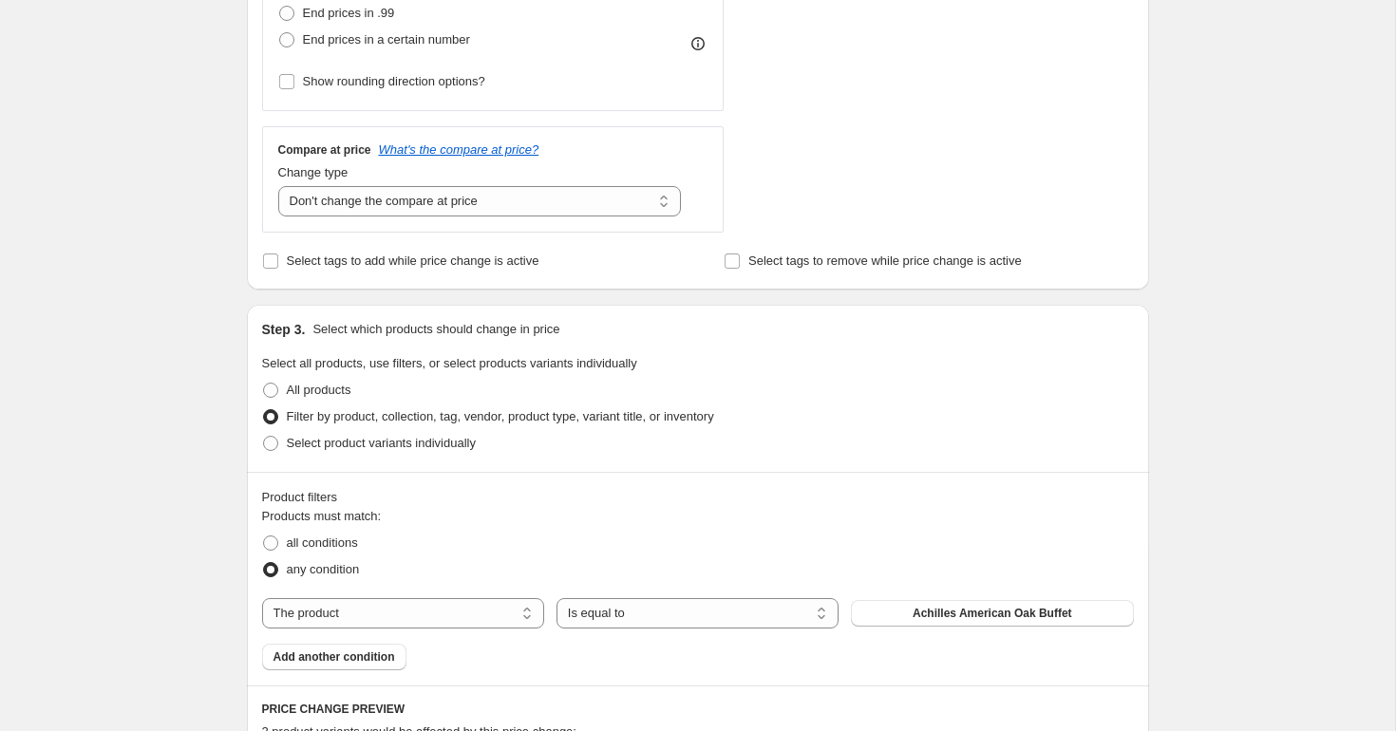
scroll to position [619, 0]
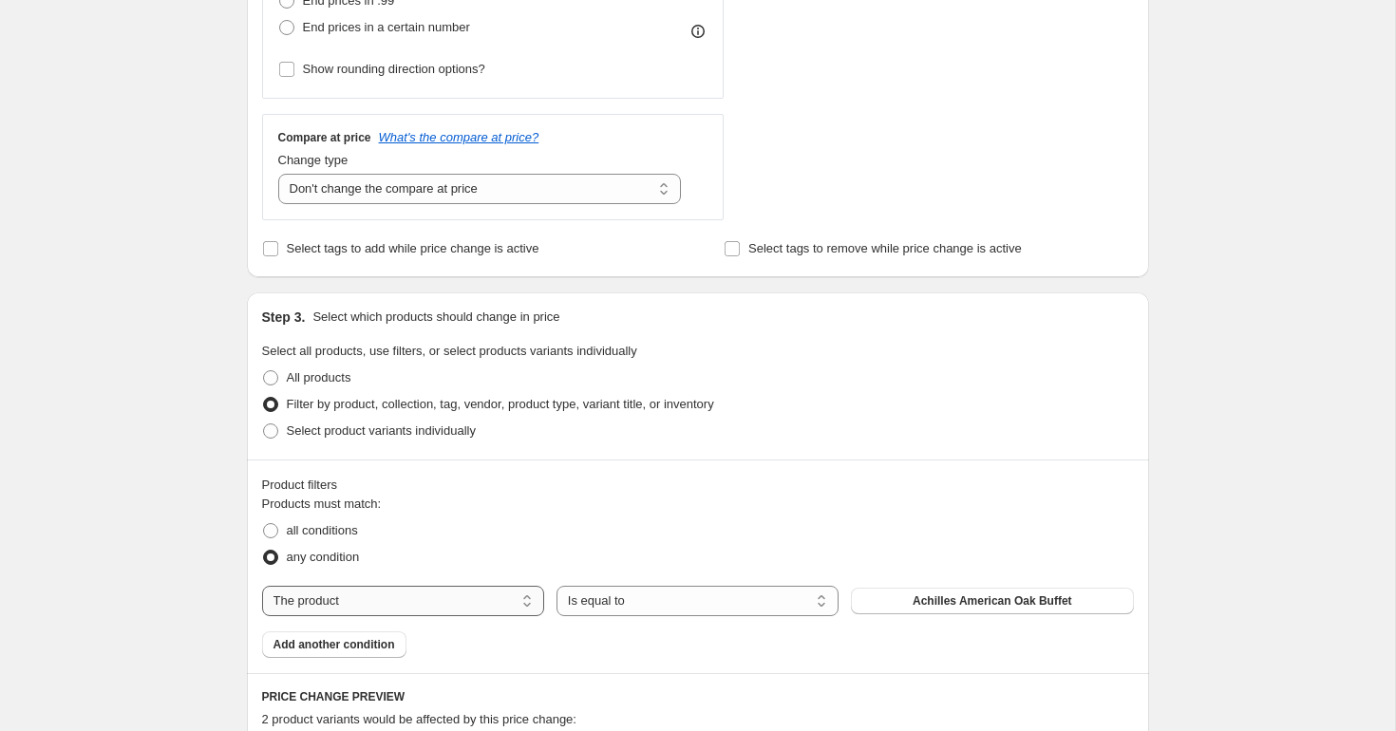
click at [375, 594] on select "The product The product's collection The product's tag The product's vendor The…" at bounding box center [403, 601] width 282 height 30
select select "tag"
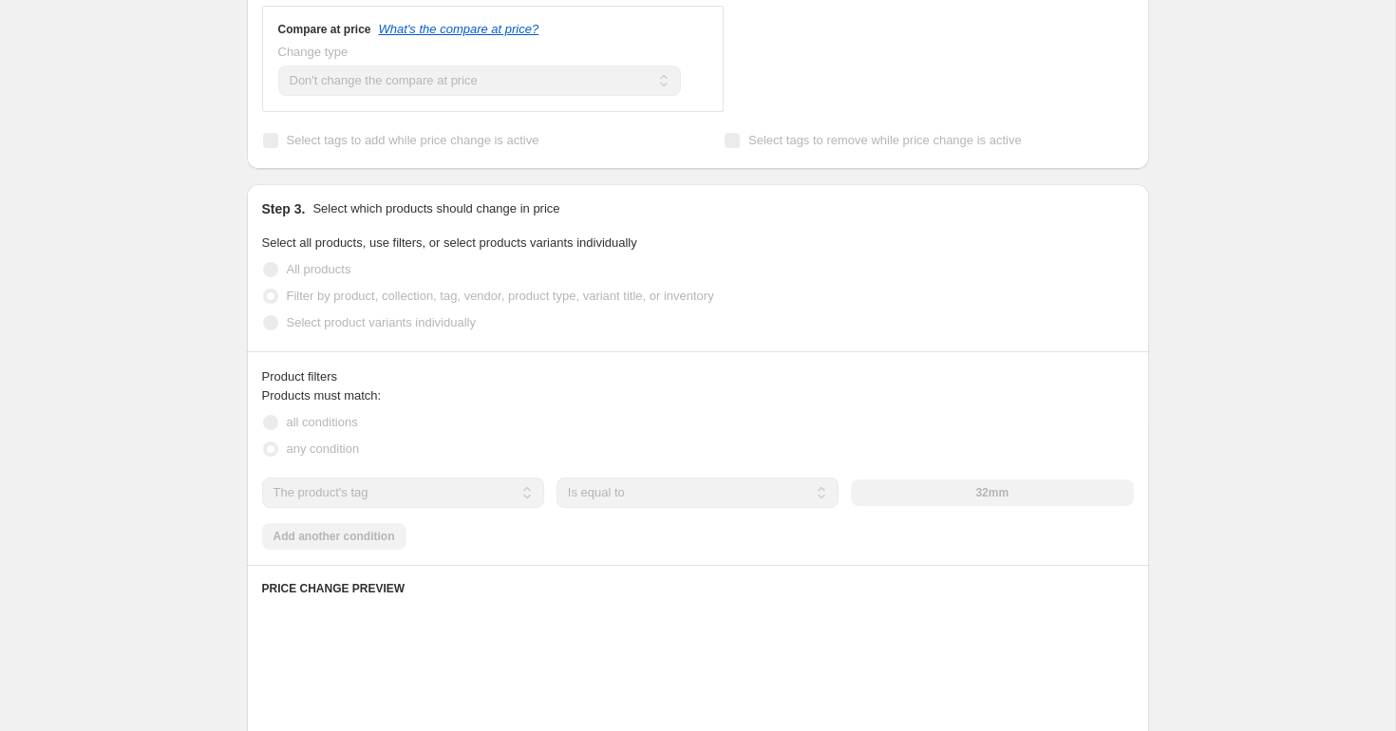
scroll to position [812, 0]
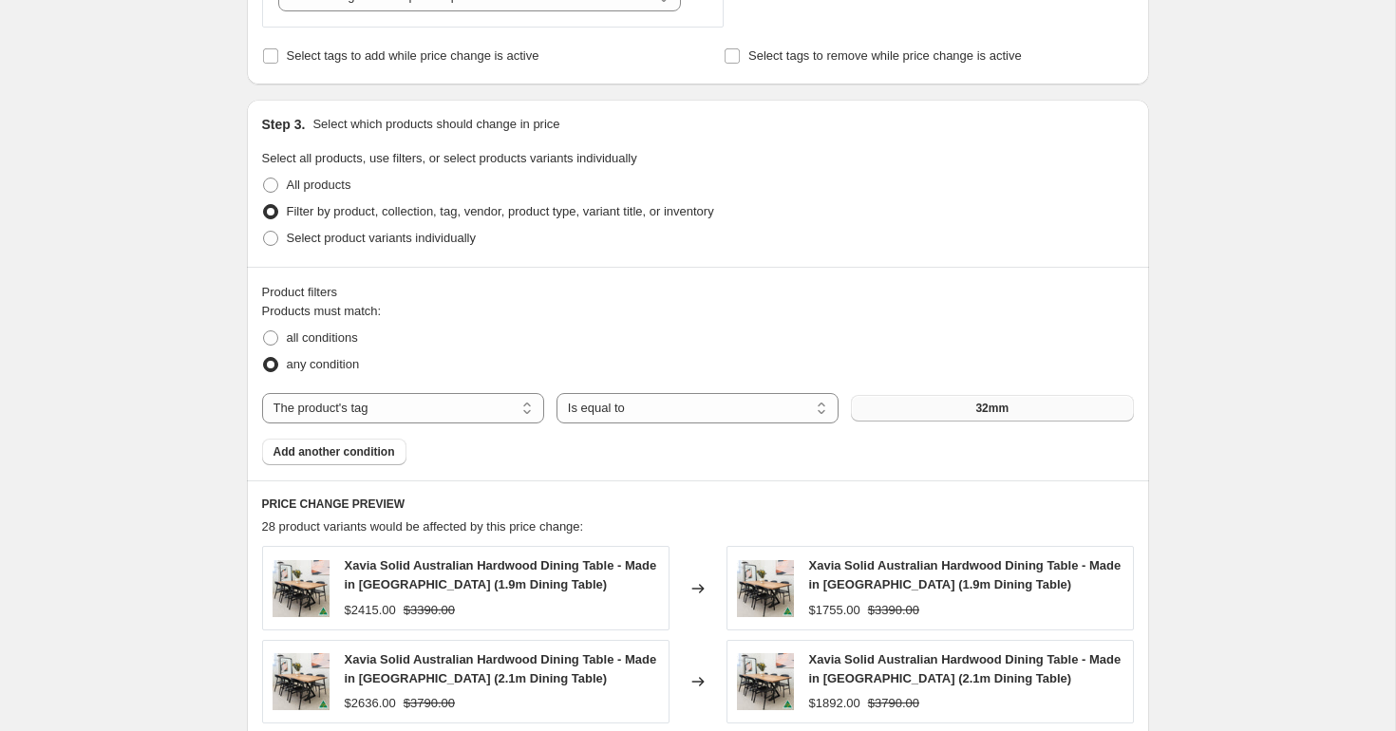
click at [978, 402] on span "32mm" at bounding box center [991, 408] width 33 height 15
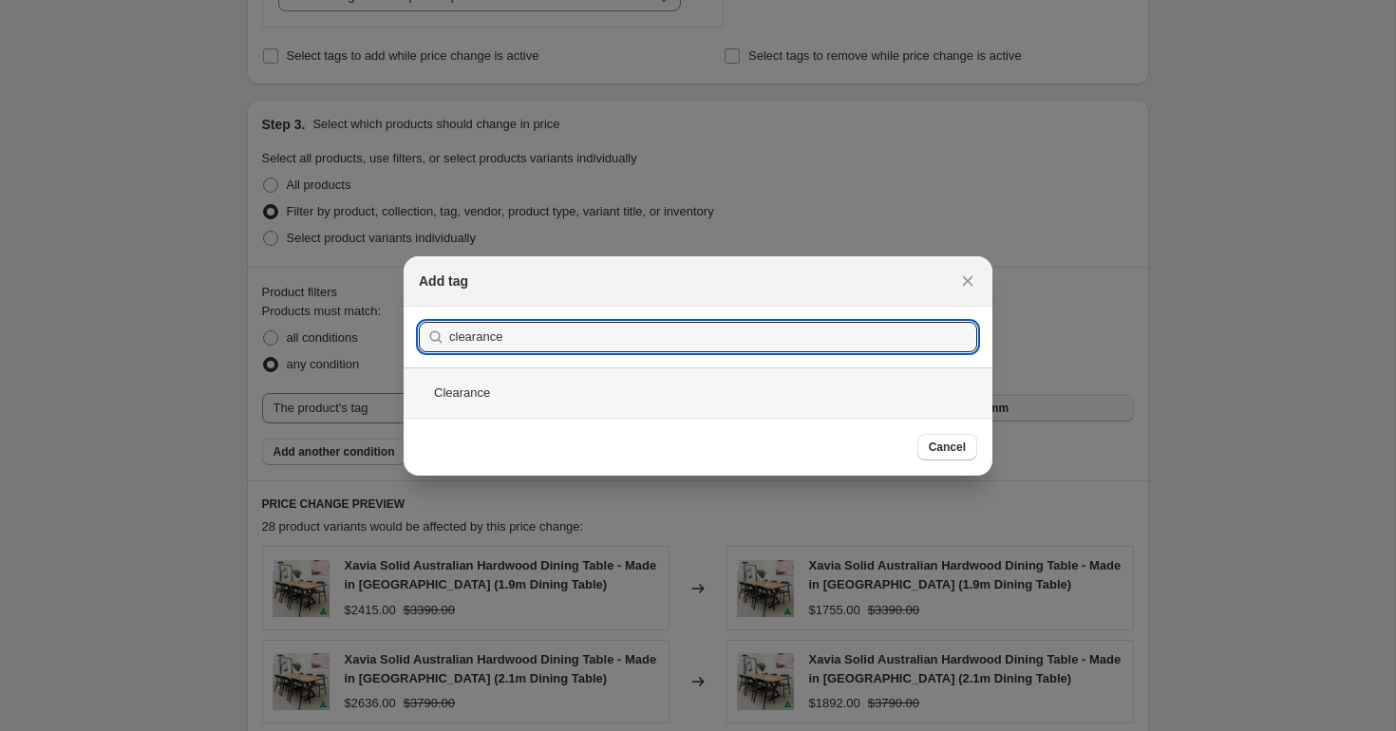
type input "clearance"
click at [502, 411] on div "Clearance" at bounding box center [698, 393] width 589 height 50
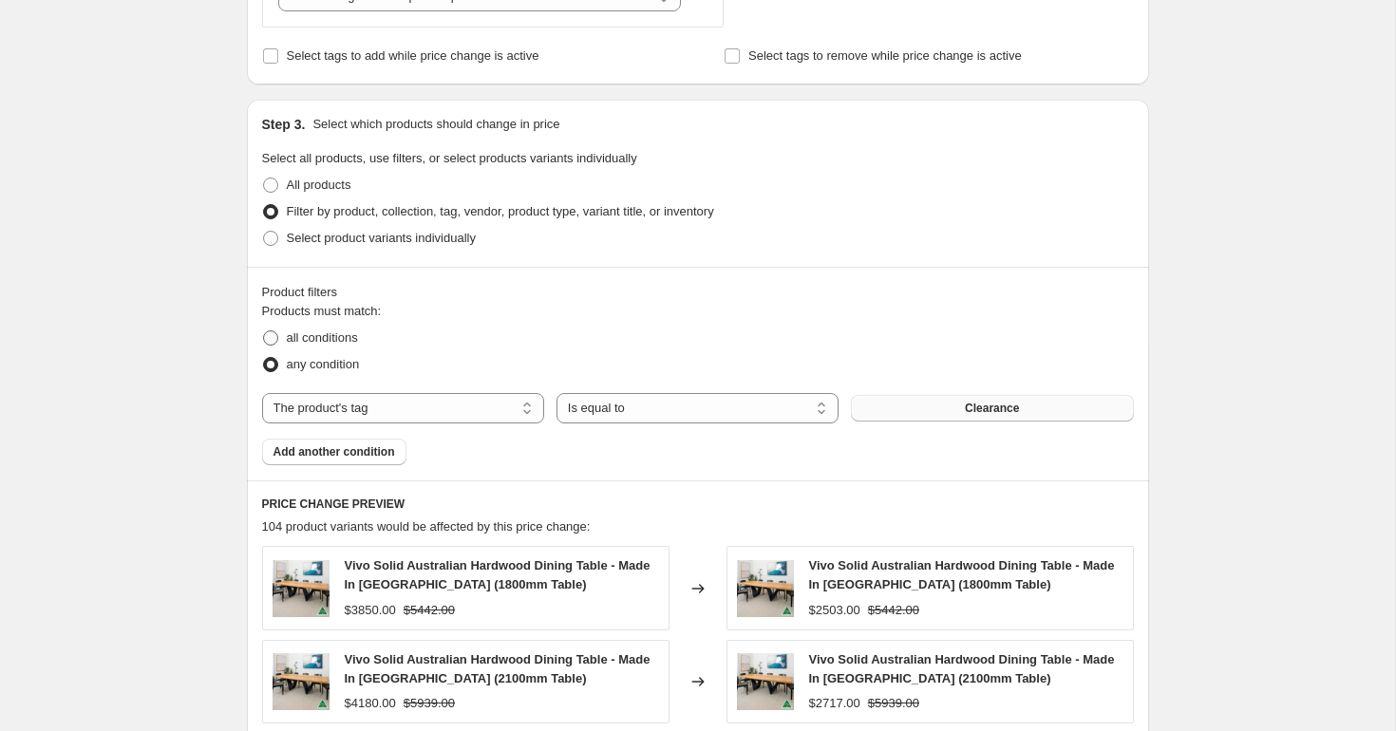
click at [295, 335] on span "all conditions" at bounding box center [322, 337] width 71 height 14
click at [264, 331] on input "all conditions" at bounding box center [263, 330] width 1 height 1
radio input "true"
click at [347, 450] on span "Add another condition" at bounding box center [335, 451] width 122 height 15
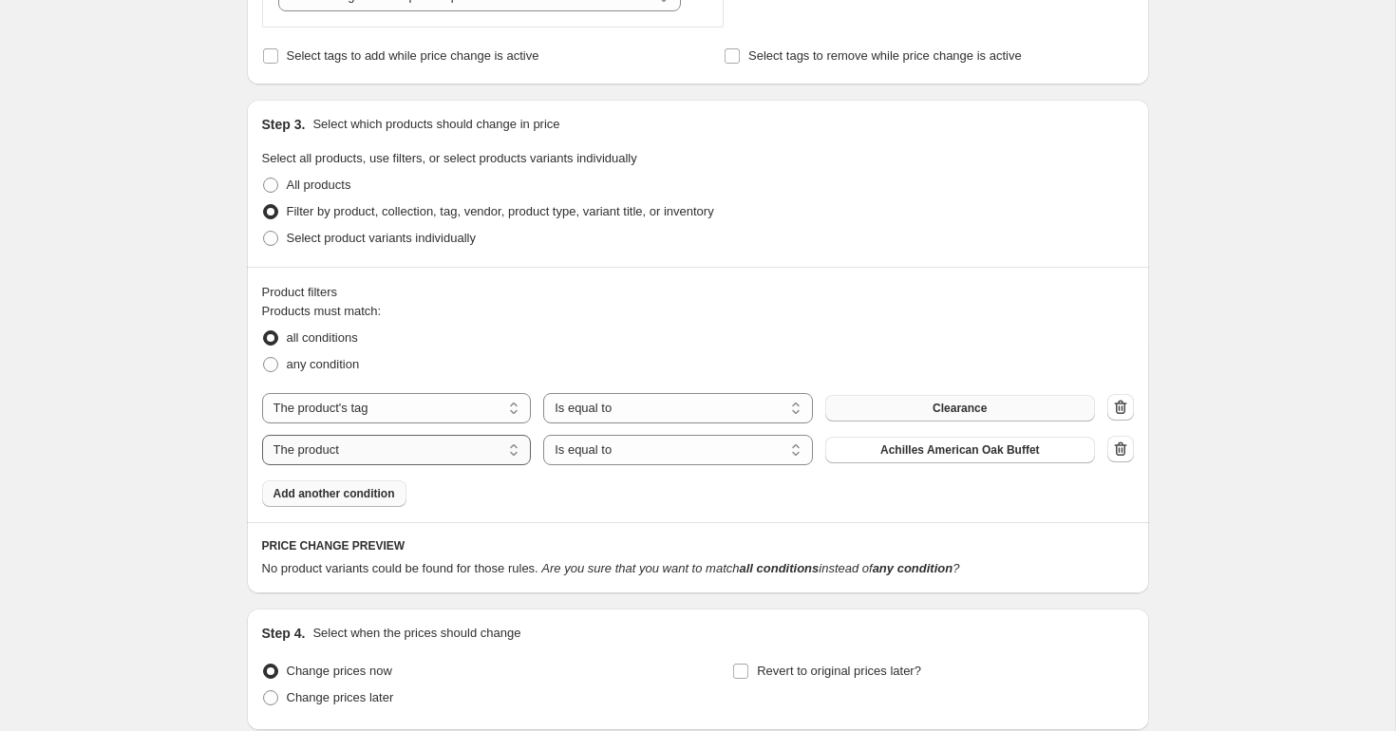
click at [474, 444] on select "The product The product's collection The product's tag The product's vendor The…" at bounding box center [397, 450] width 270 height 30
select select "tag"
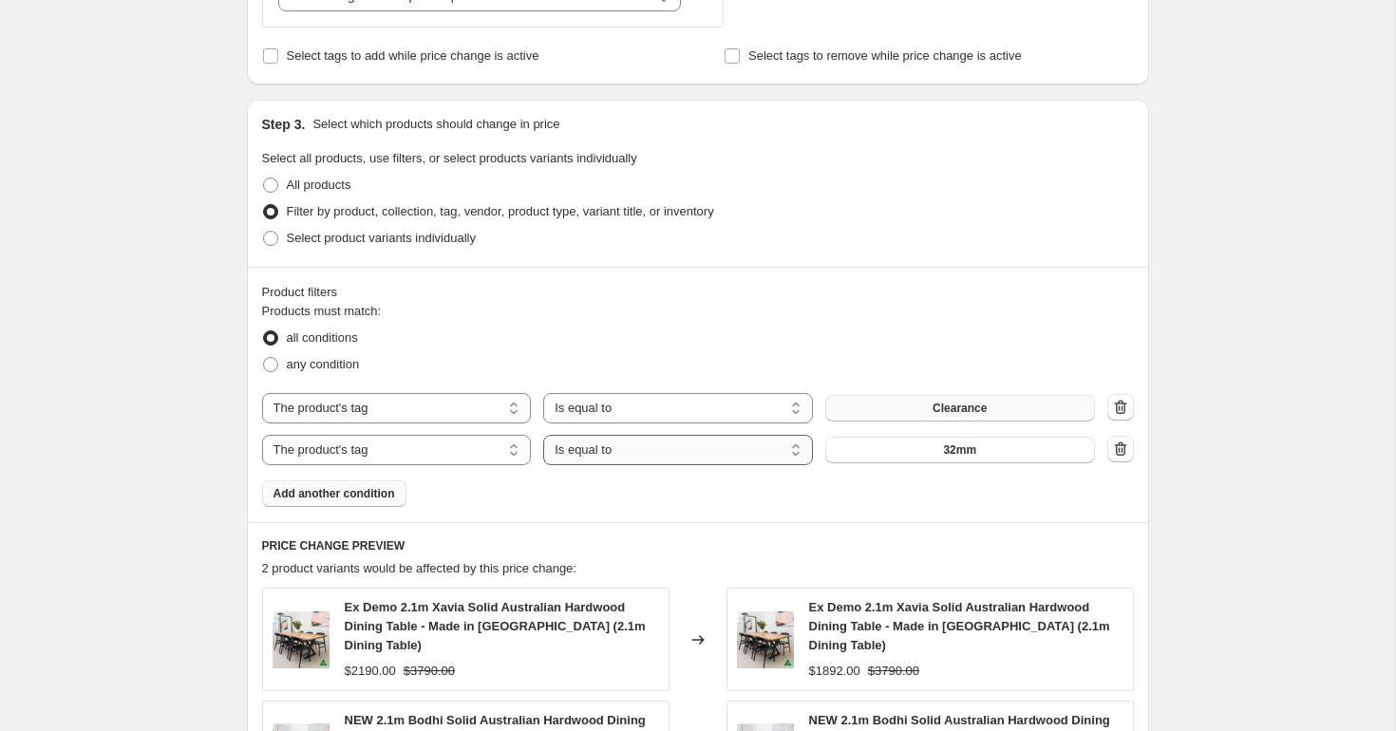
click at [623, 445] on select "Is equal to Is not equal to" at bounding box center [678, 450] width 270 height 30
select select "not_equal"
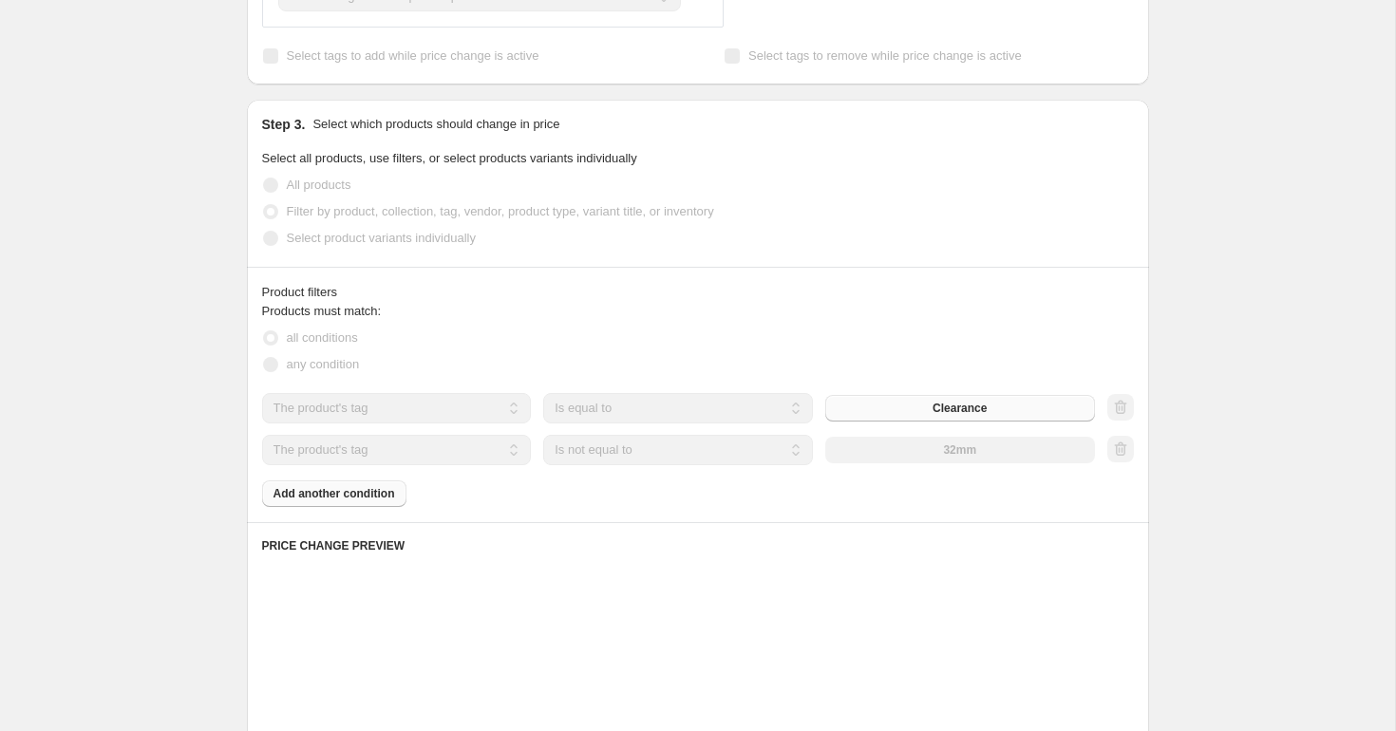
click at [1037, 445] on div "32mm" at bounding box center [960, 450] width 270 height 27
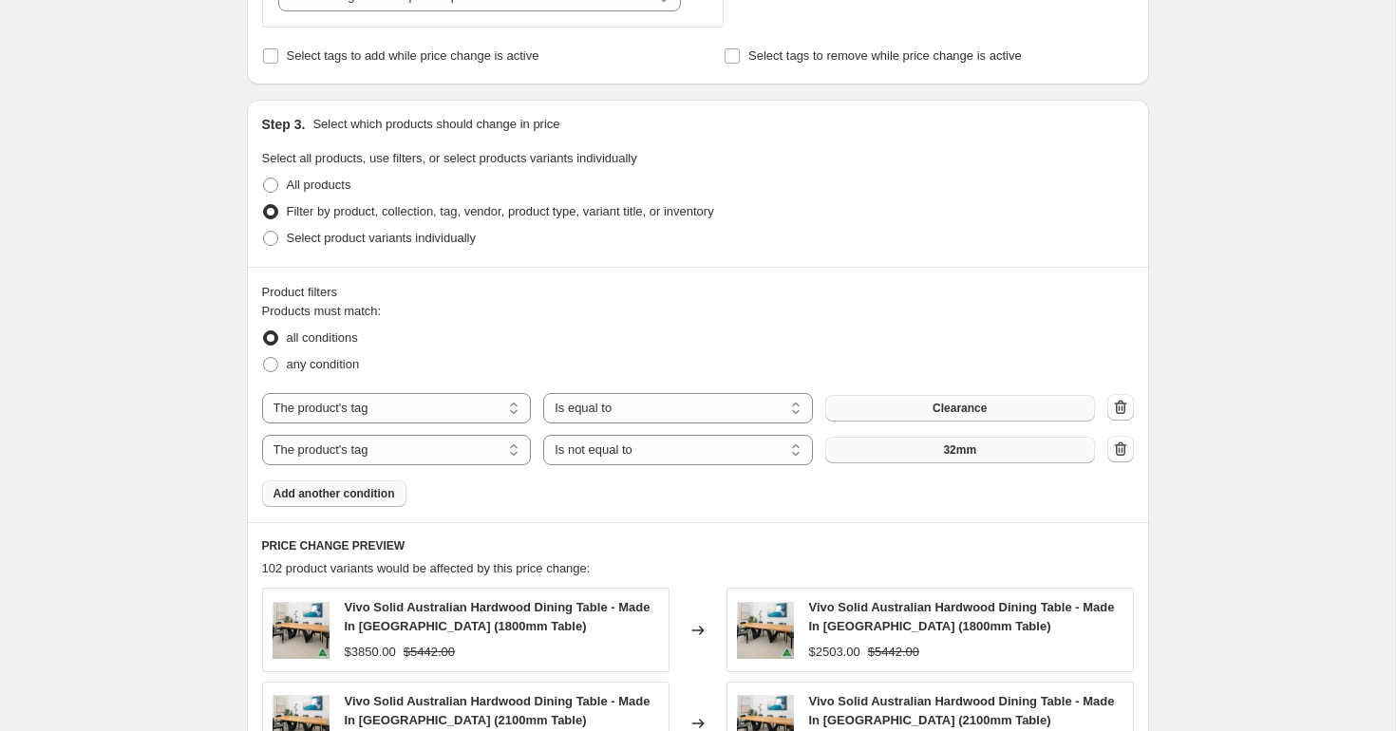
click at [1032, 446] on button "32mm" at bounding box center [960, 450] width 270 height 27
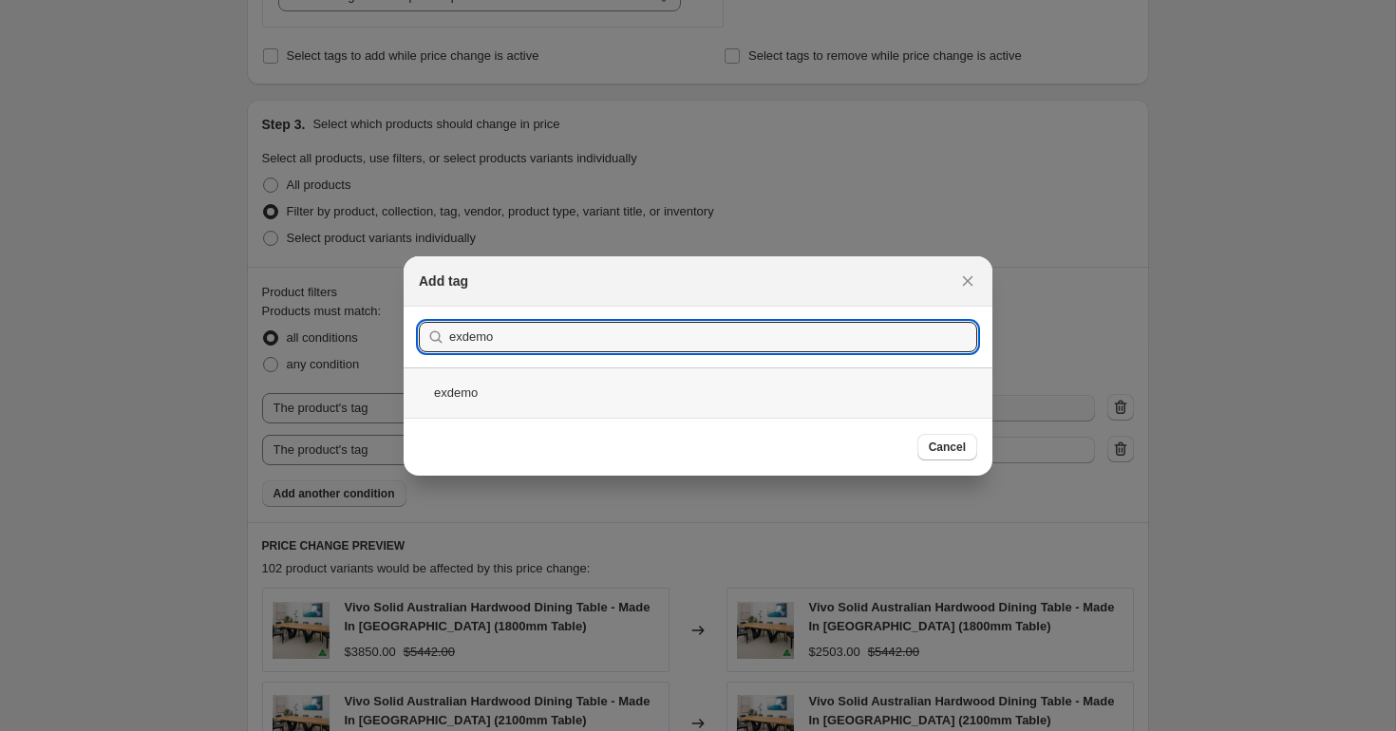
type input "exdemo"
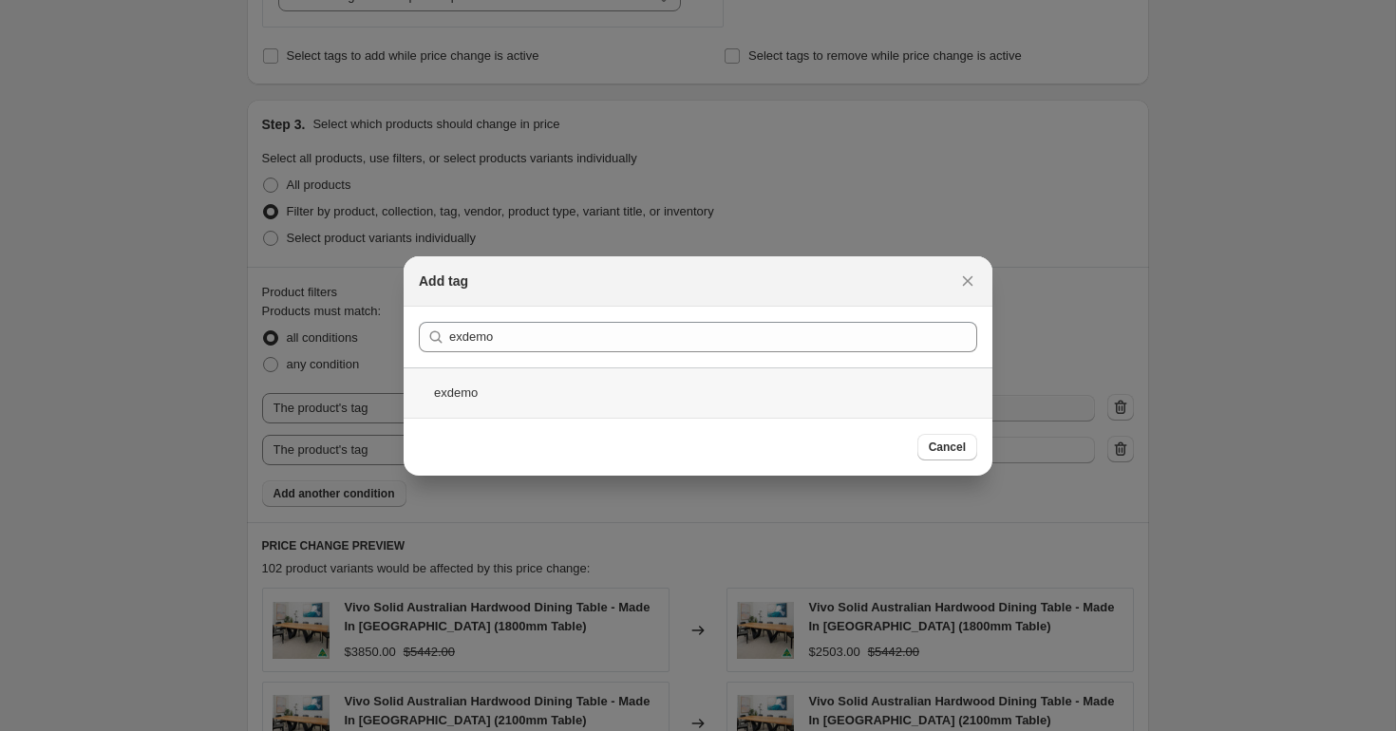
click at [537, 389] on div "exdemo" at bounding box center [698, 393] width 589 height 50
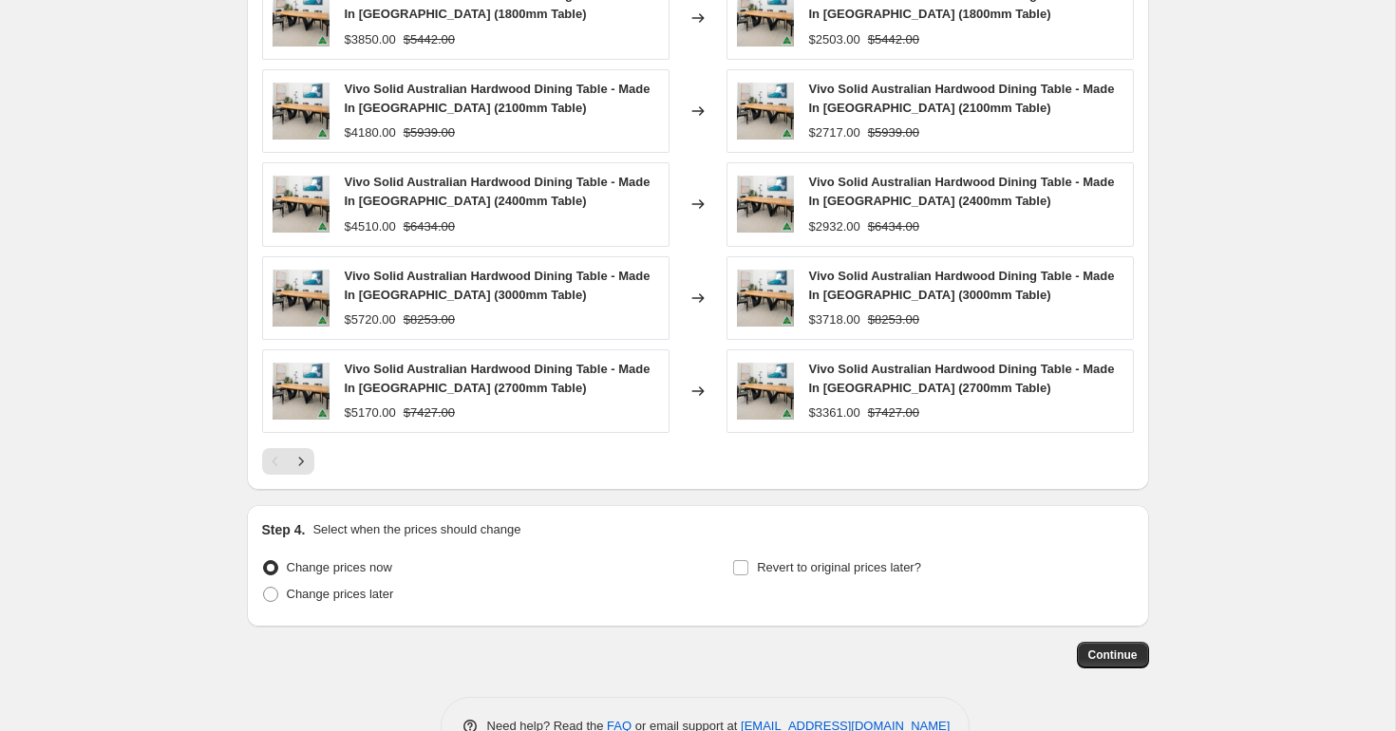
scroll to position [1359, 0]
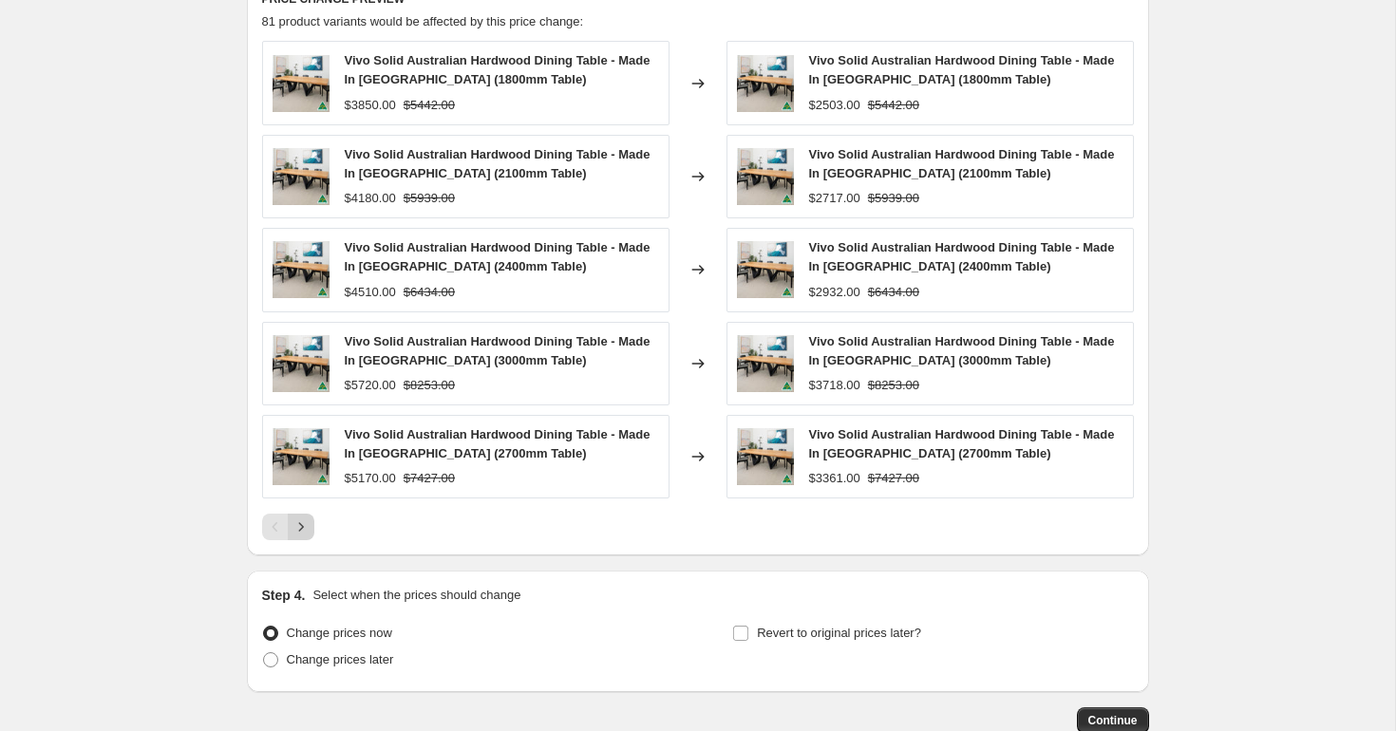
click at [300, 533] on icon "Next" at bounding box center [301, 527] width 19 height 19
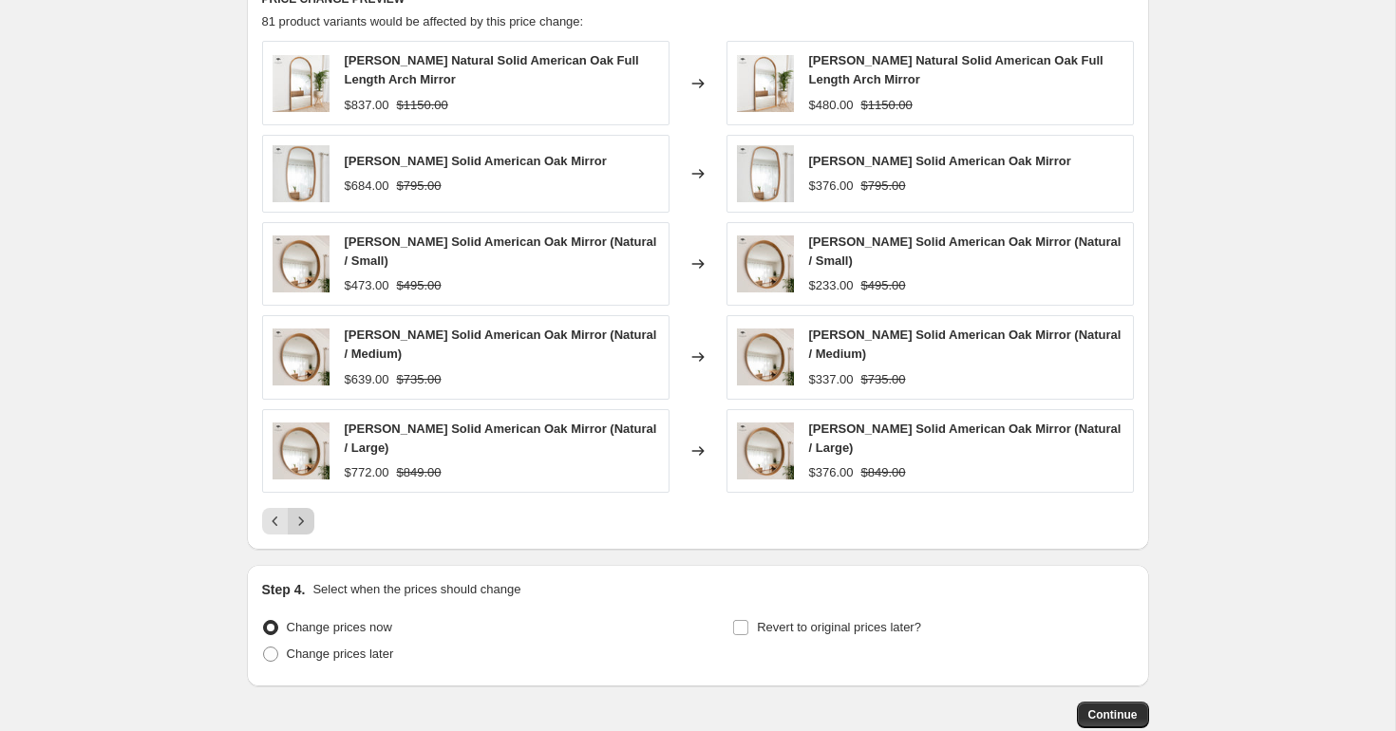
click at [300, 525] on icon "Next" at bounding box center [301, 521] width 19 height 19
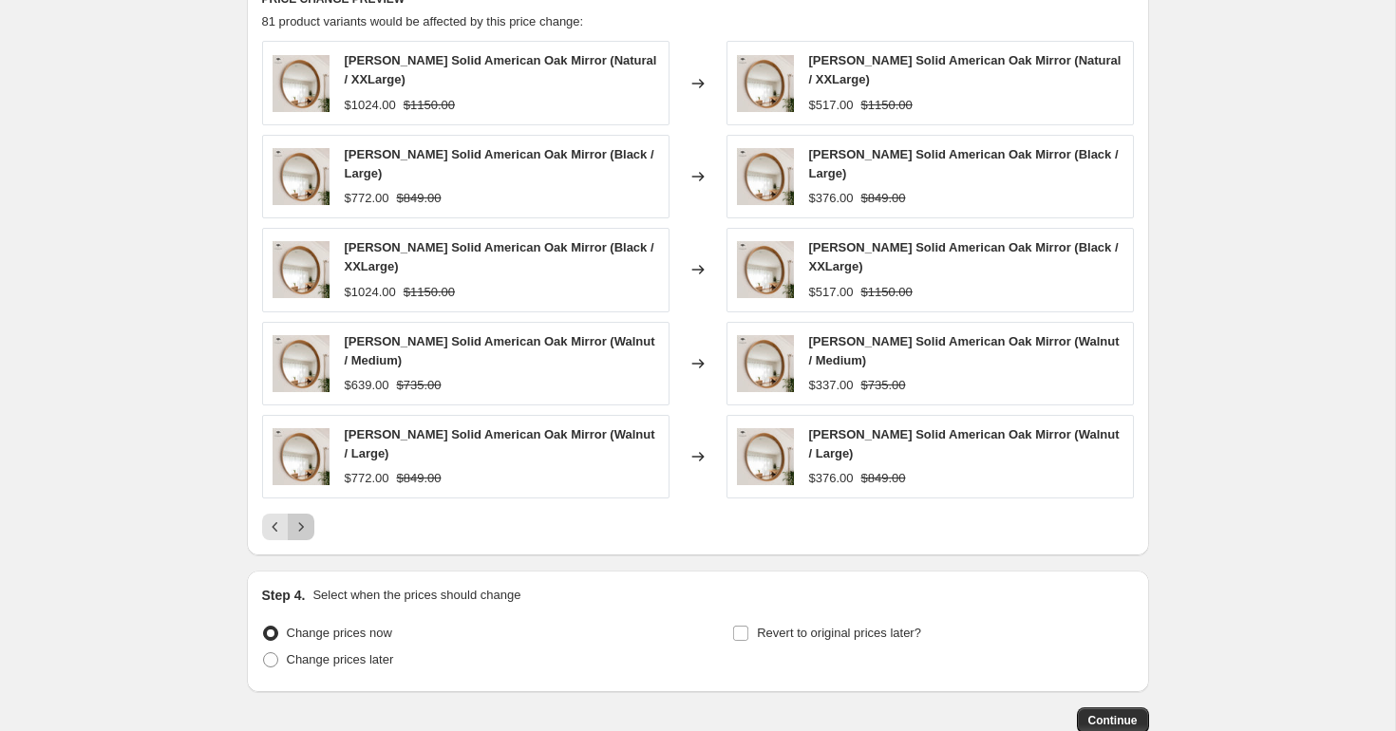
click at [298, 522] on icon "Next" at bounding box center [301, 527] width 19 height 19
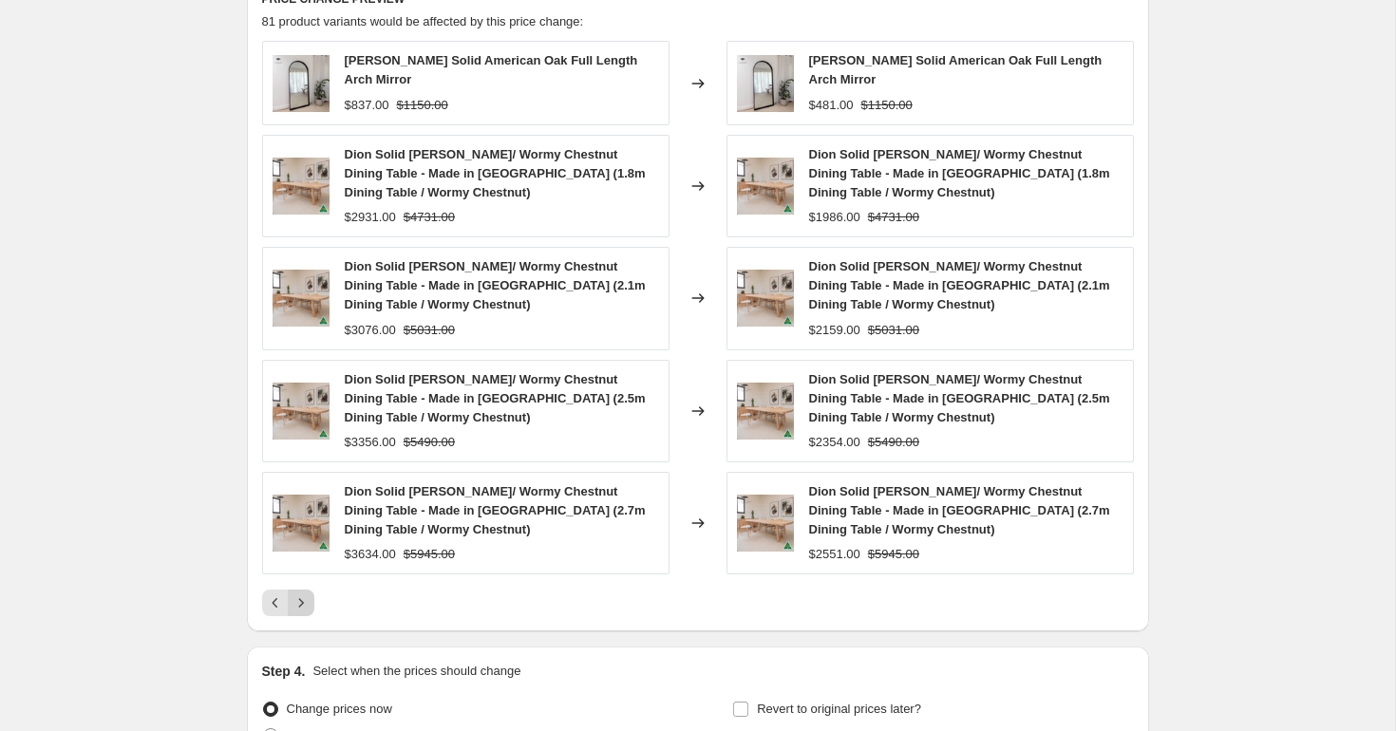
click at [298, 594] on icon "Next" at bounding box center [301, 603] width 19 height 19
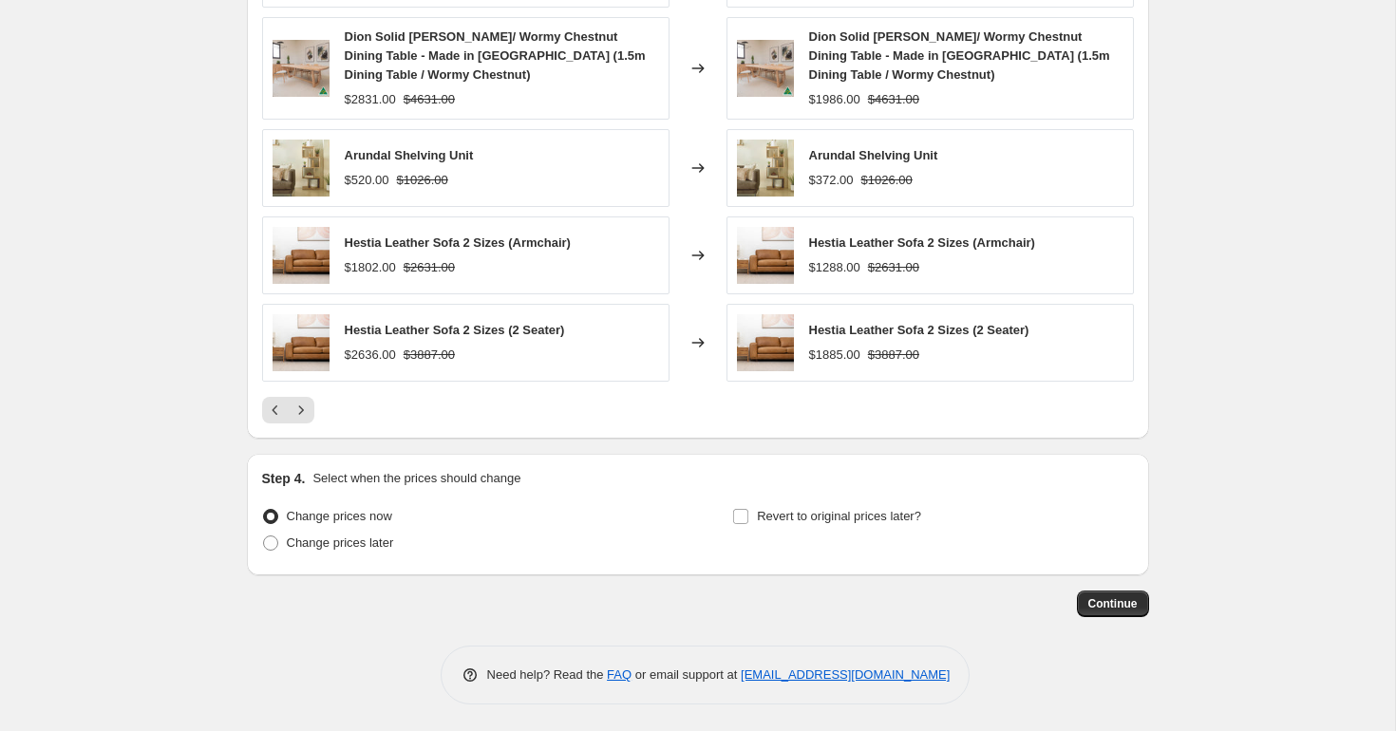
scroll to position [1498, 0]
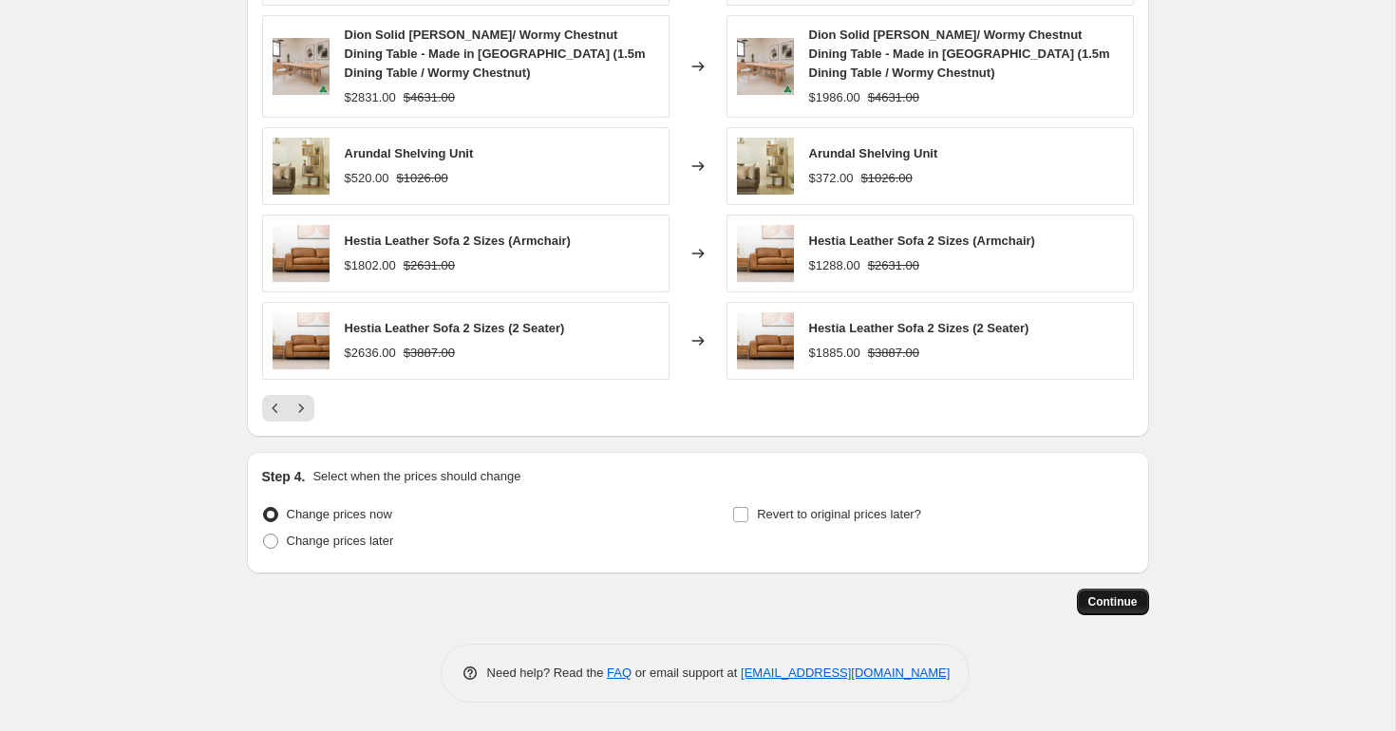
click at [1096, 596] on span "Continue" at bounding box center [1112, 602] width 49 height 15
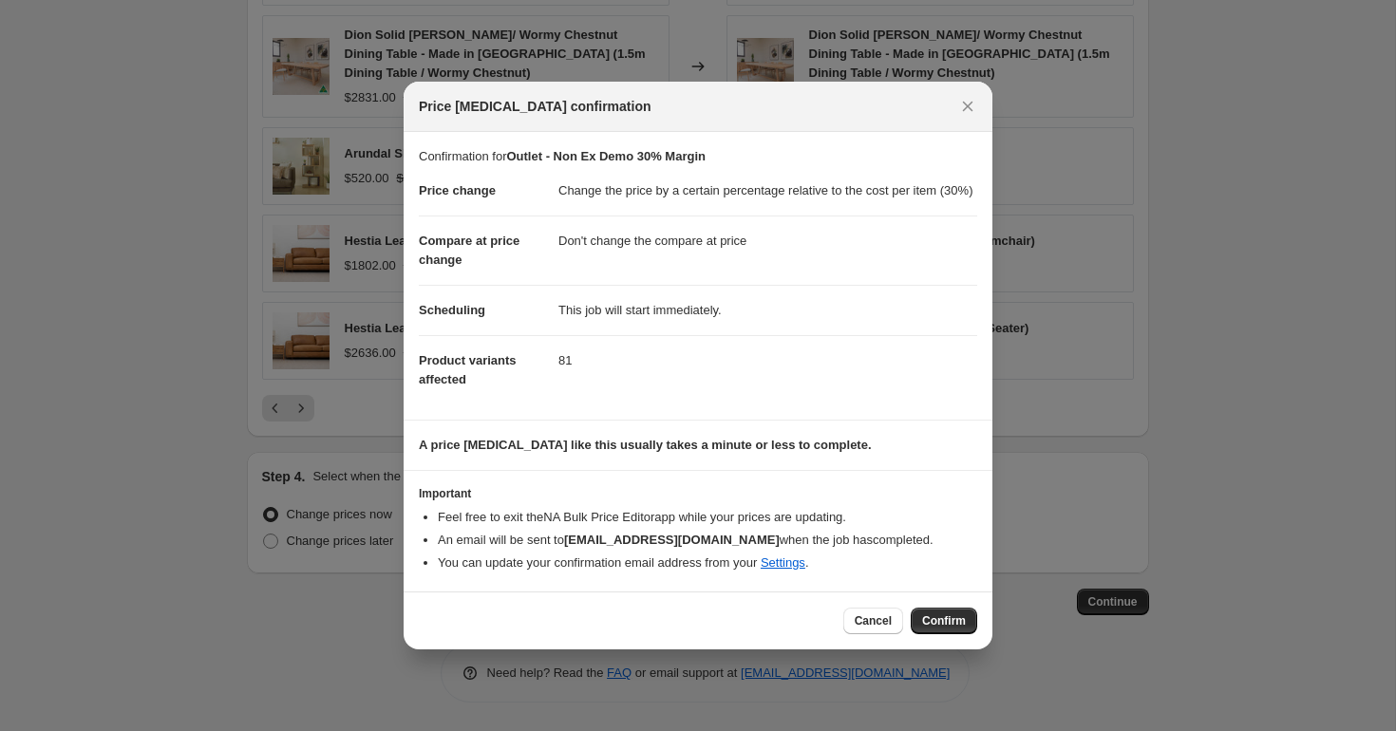
click at [1028, 519] on div at bounding box center [698, 365] width 1396 height 731
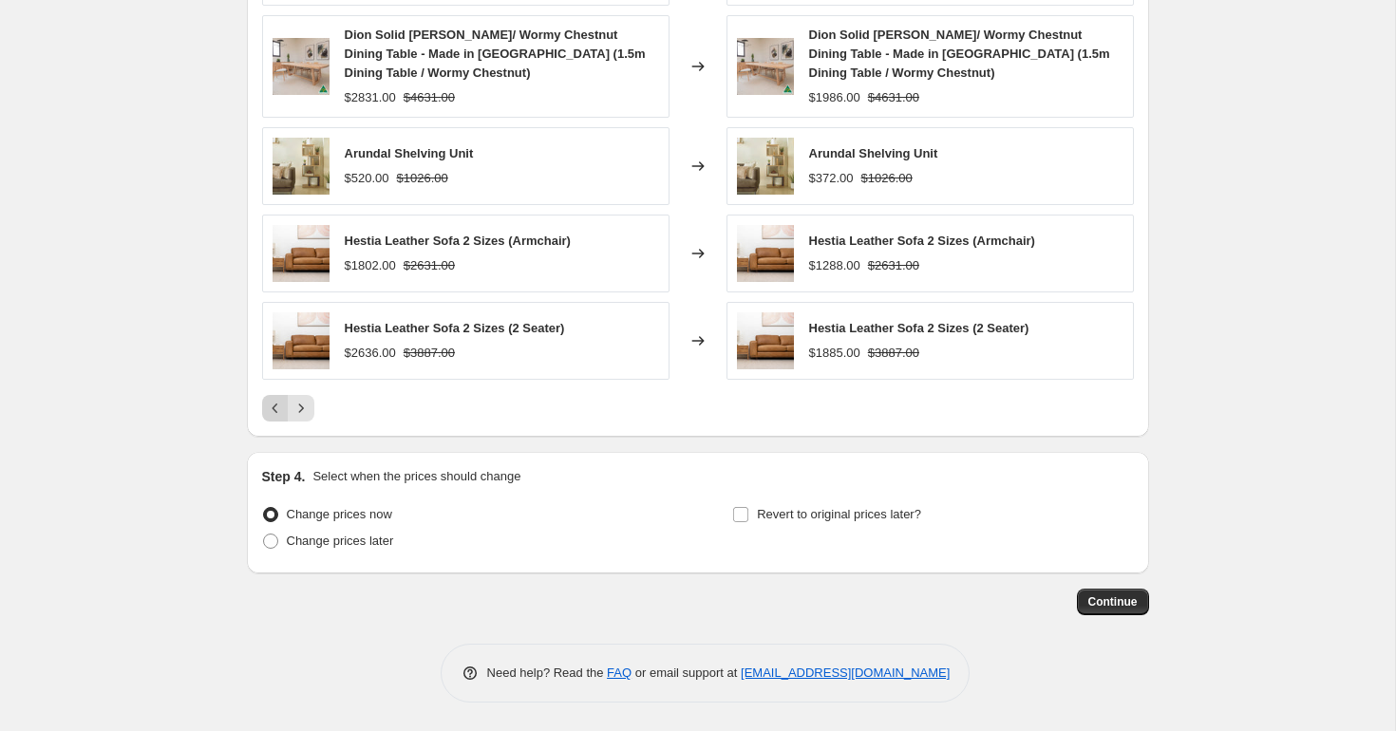
click at [273, 412] on icon "Previous" at bounding box center [275, 408] width 19 height 19
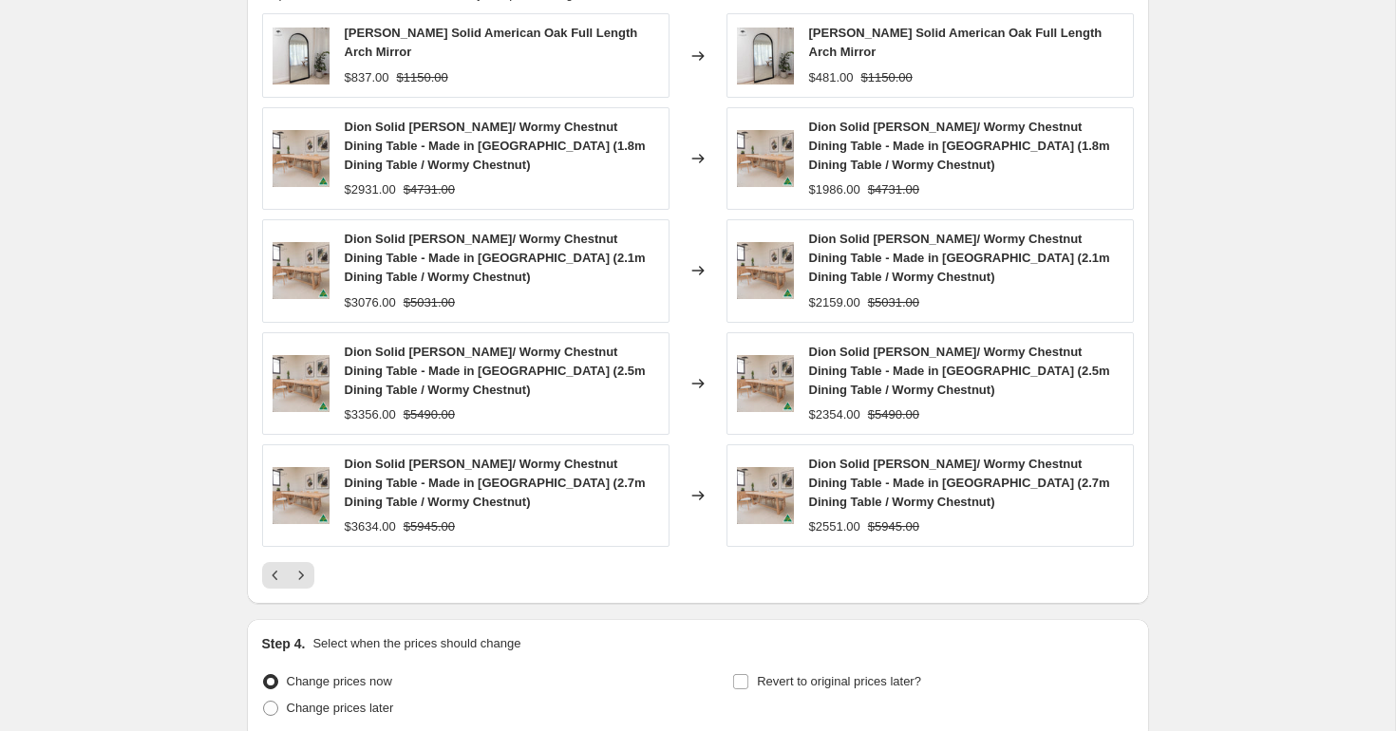
scroll to position [1554, 0]
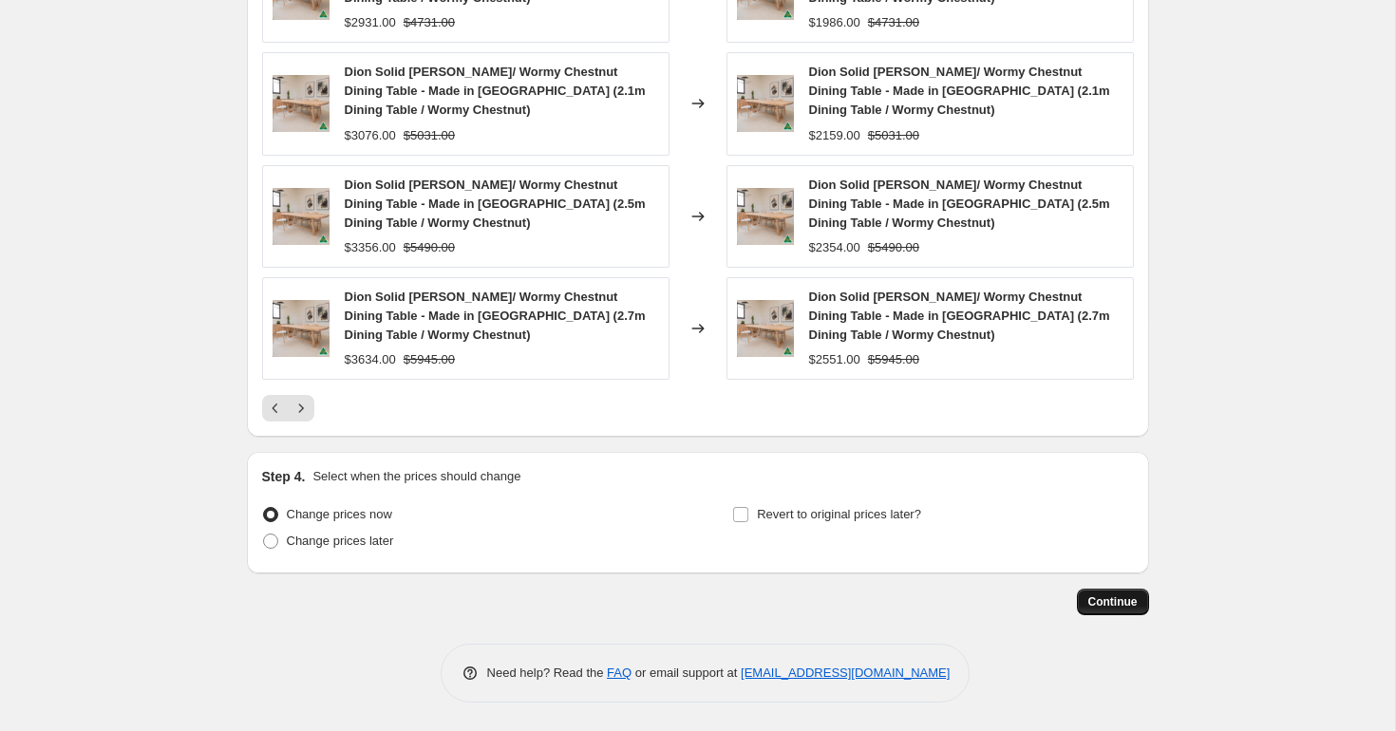
click at [1124, 602] on span "Continue" at bounding box center [1112, 602] width 49 height 15
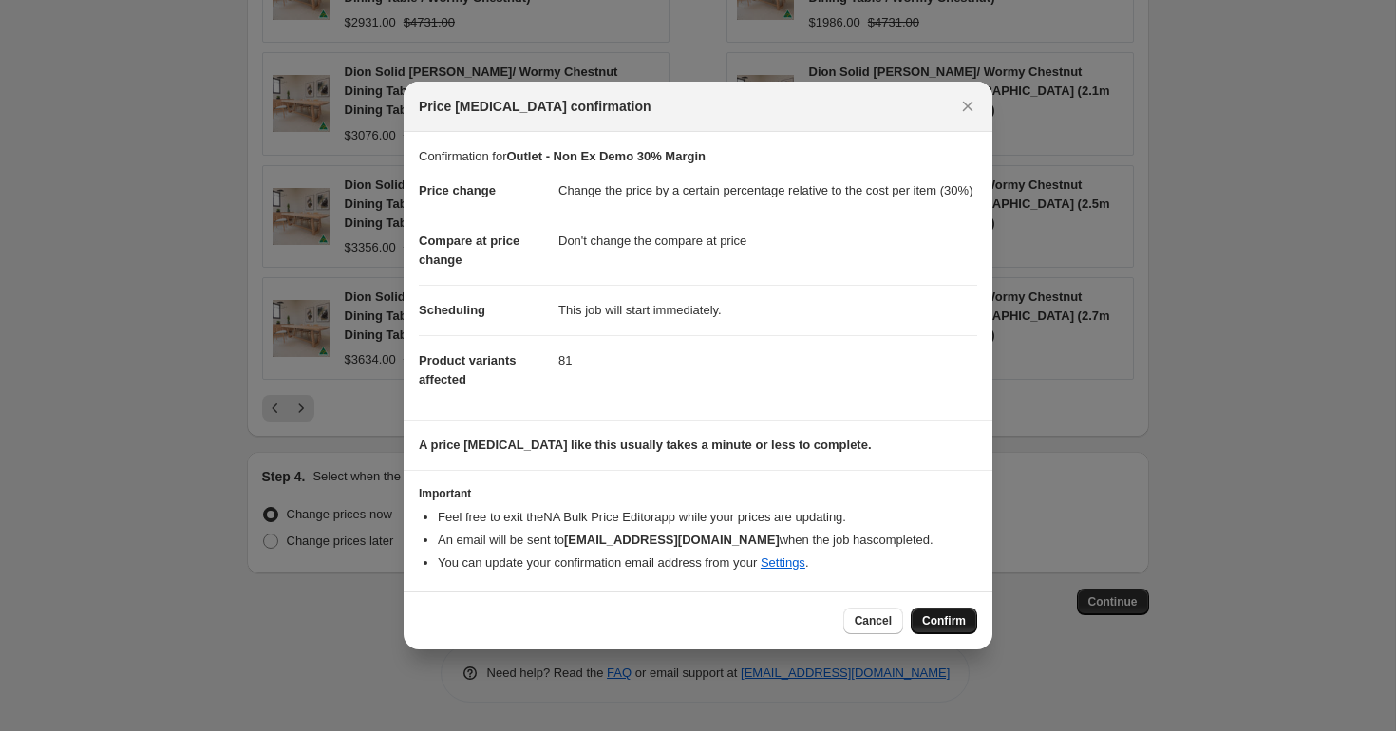
click at [959, 624] on span "Confirm" at bounding box center [944, 620] width 44 height 15
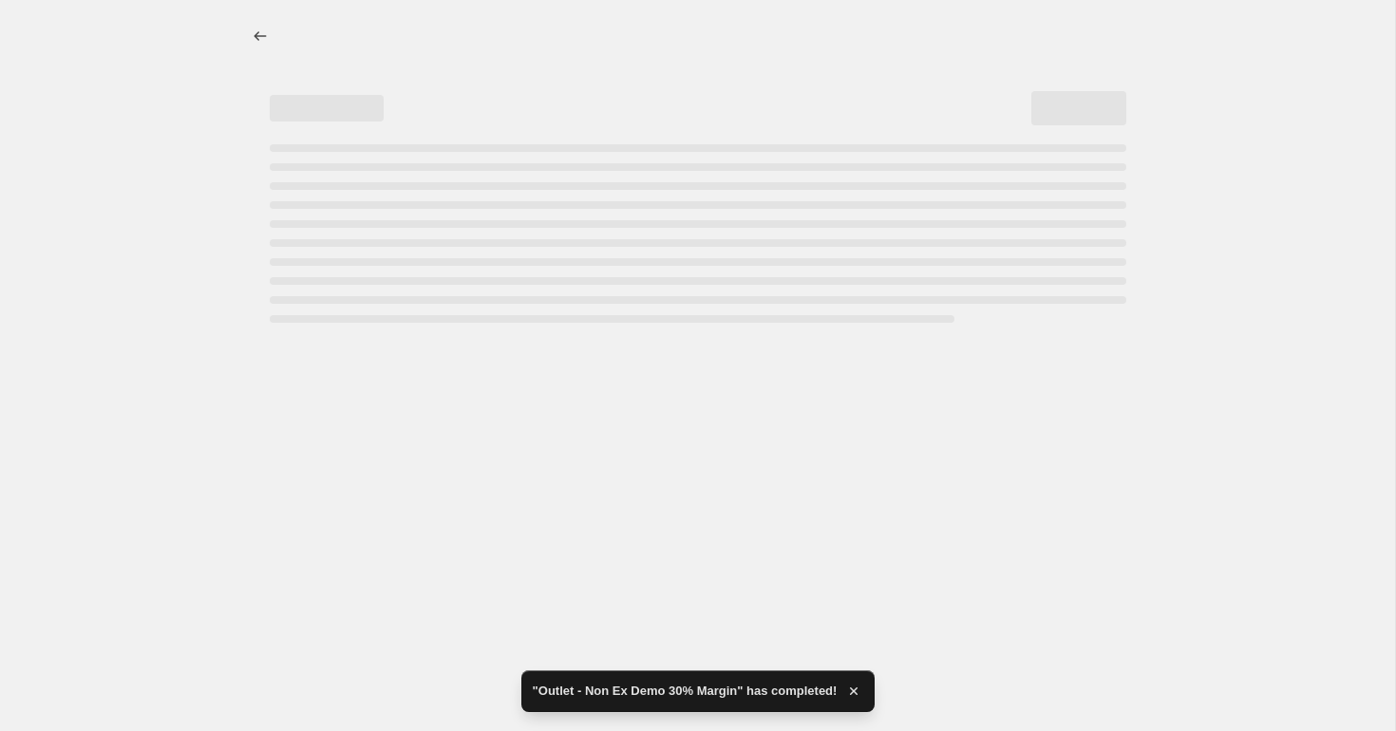
select select "pc"
select select "no_change"
select select "tag"
select select "not_equal"
